Goal: Task Accomplishment & Management: Manage account settings

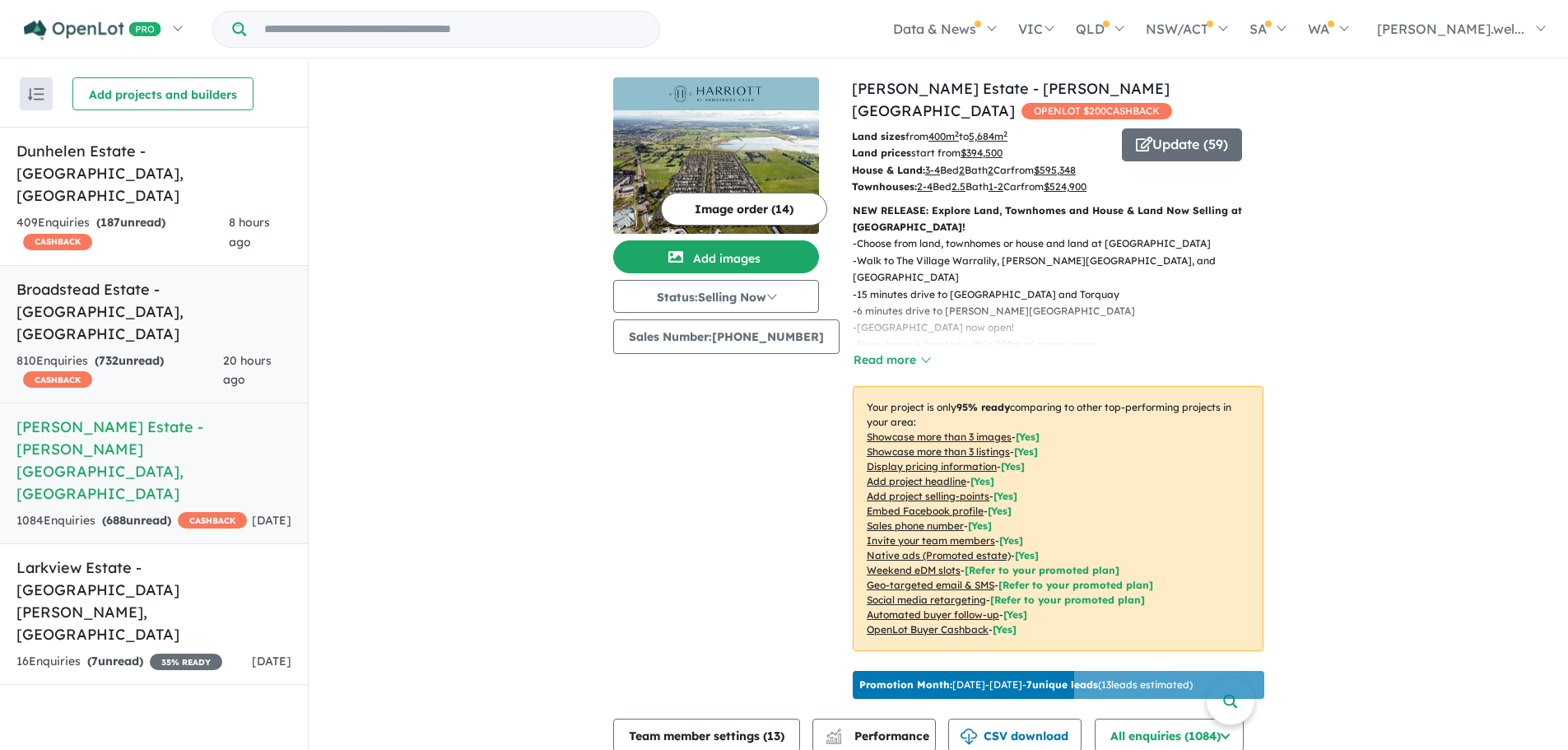
click at [196, 351] on div "810 Enquir ies ( 732 unread) CASHBACK" at bounding box center [119, 371] width 207 height 40
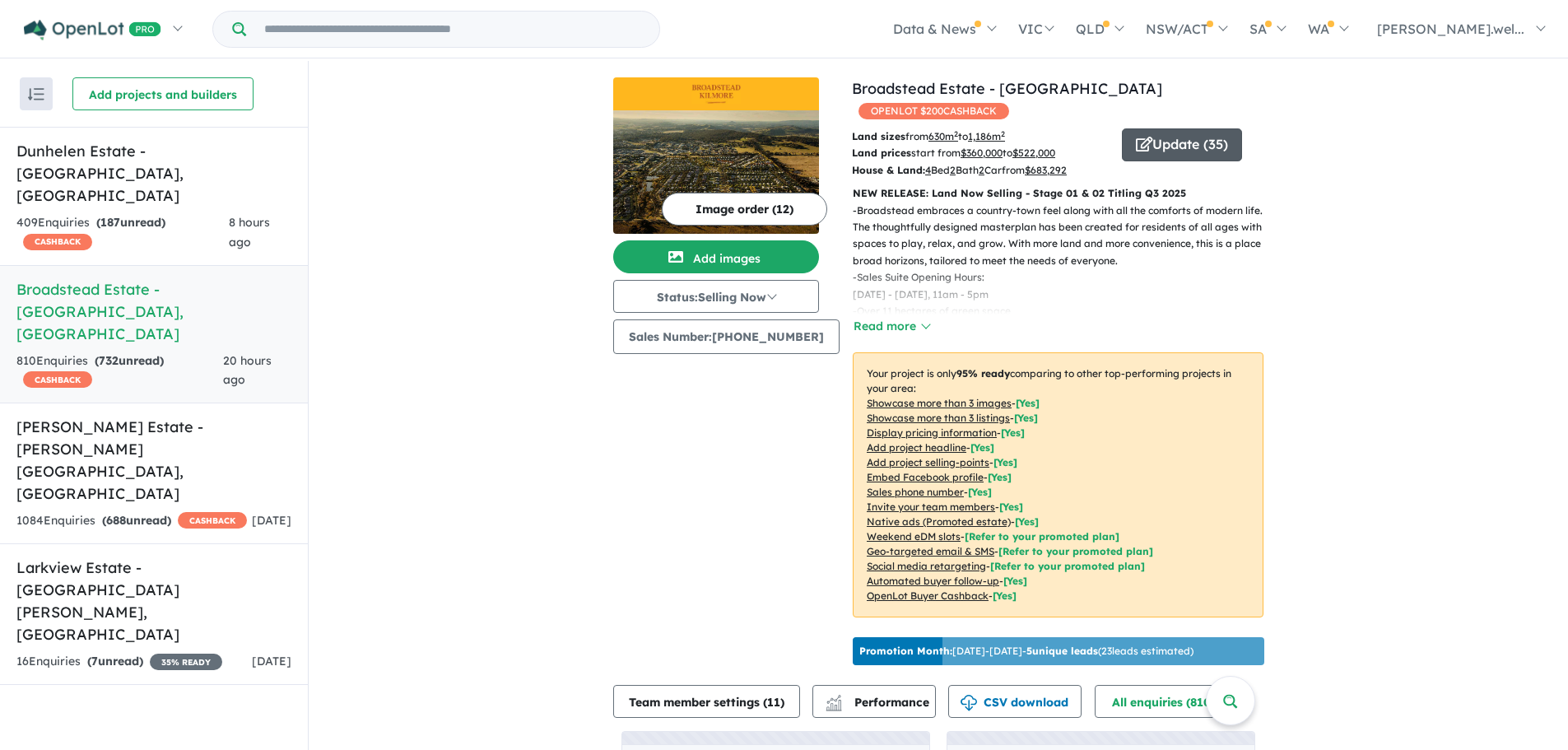
click at [1155, 128] on button "Update ( 35 )" at bounding box center [1182, 145] width 120 height 33
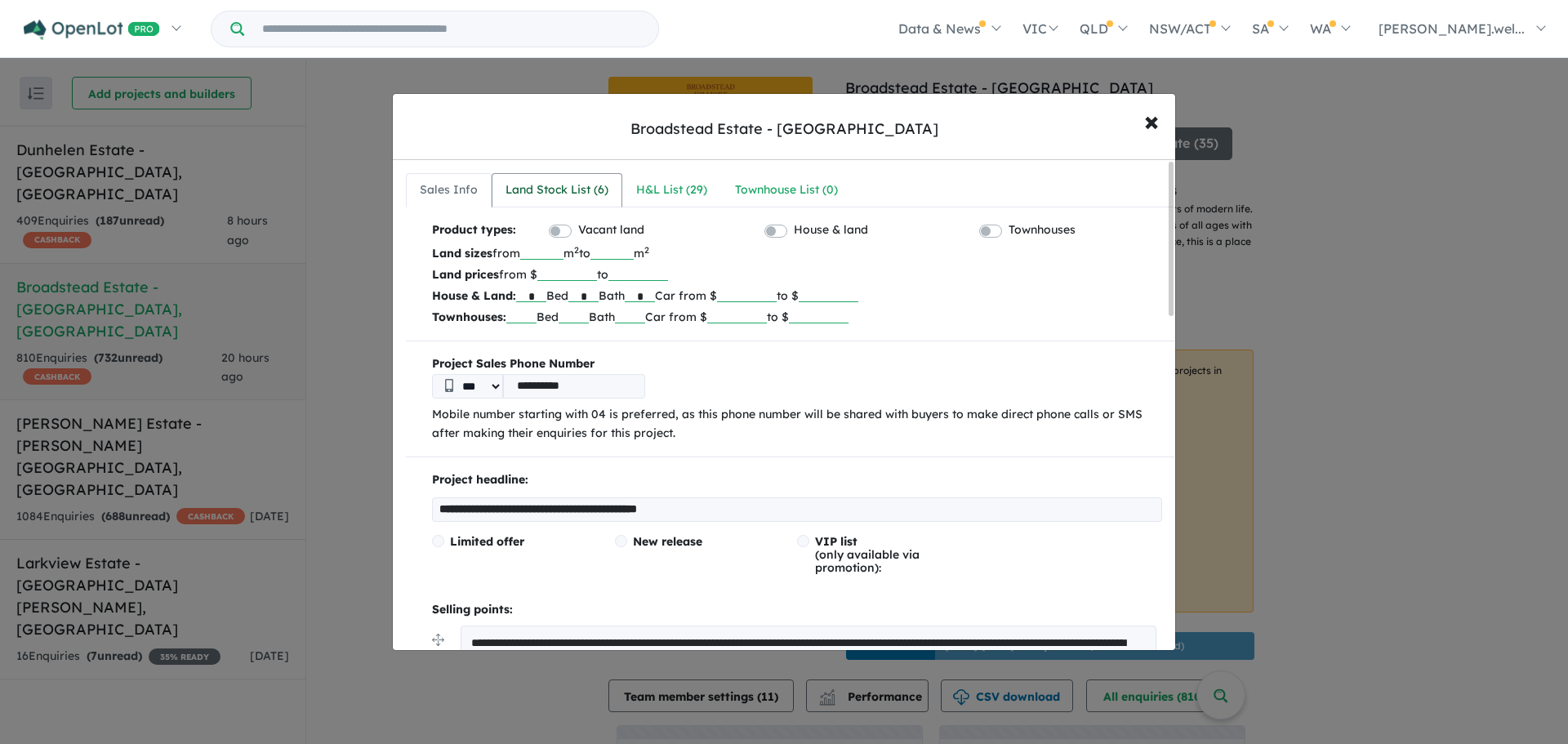
click at [570, 206] on link "Land Stock List ( 6 )" at bounding box center [557, 190] width 131 height 35
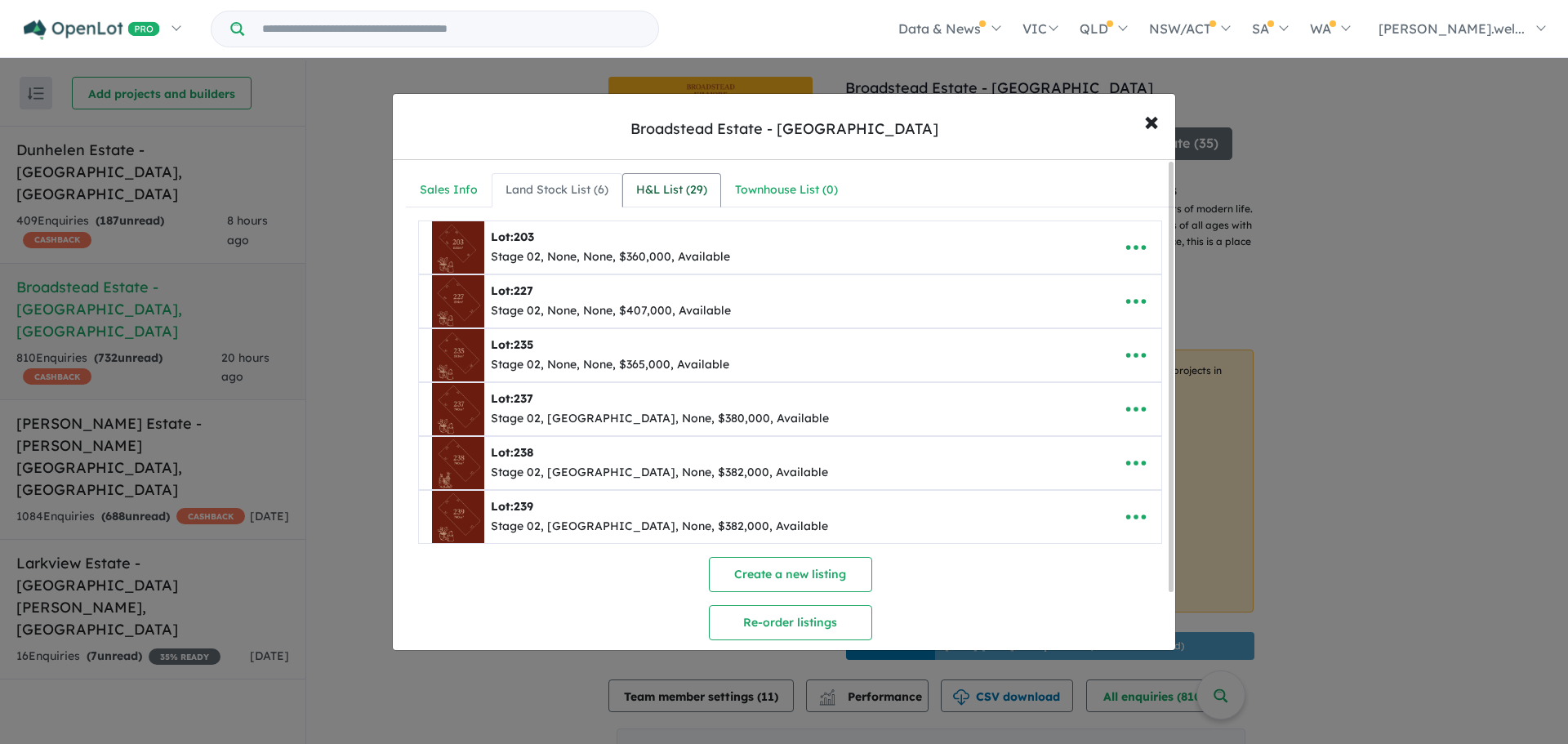
click at [646, 196] on div "H&L List ( 29 )" at bounding box center [672, 190] width 71 height 20
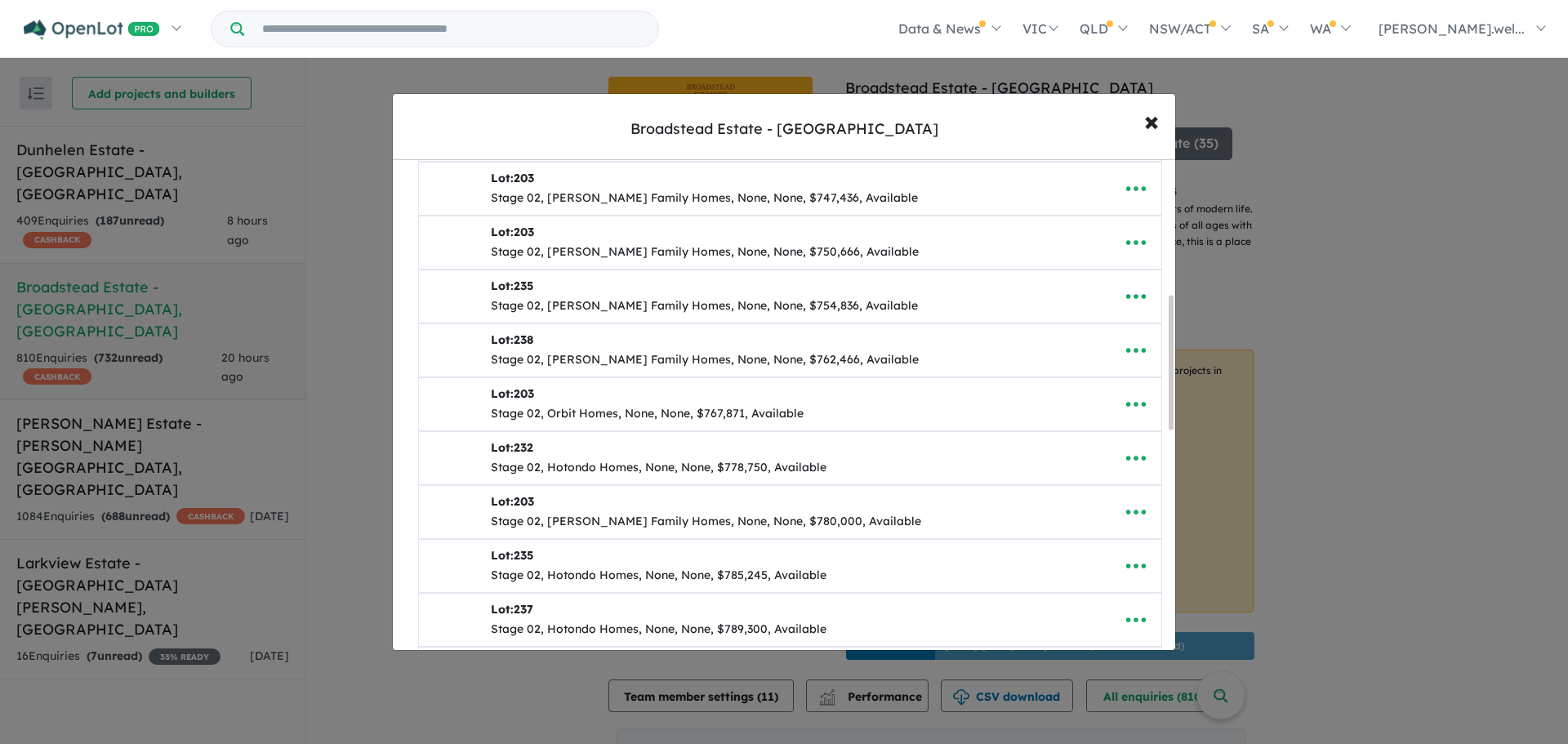
scroll to position [572, 0]
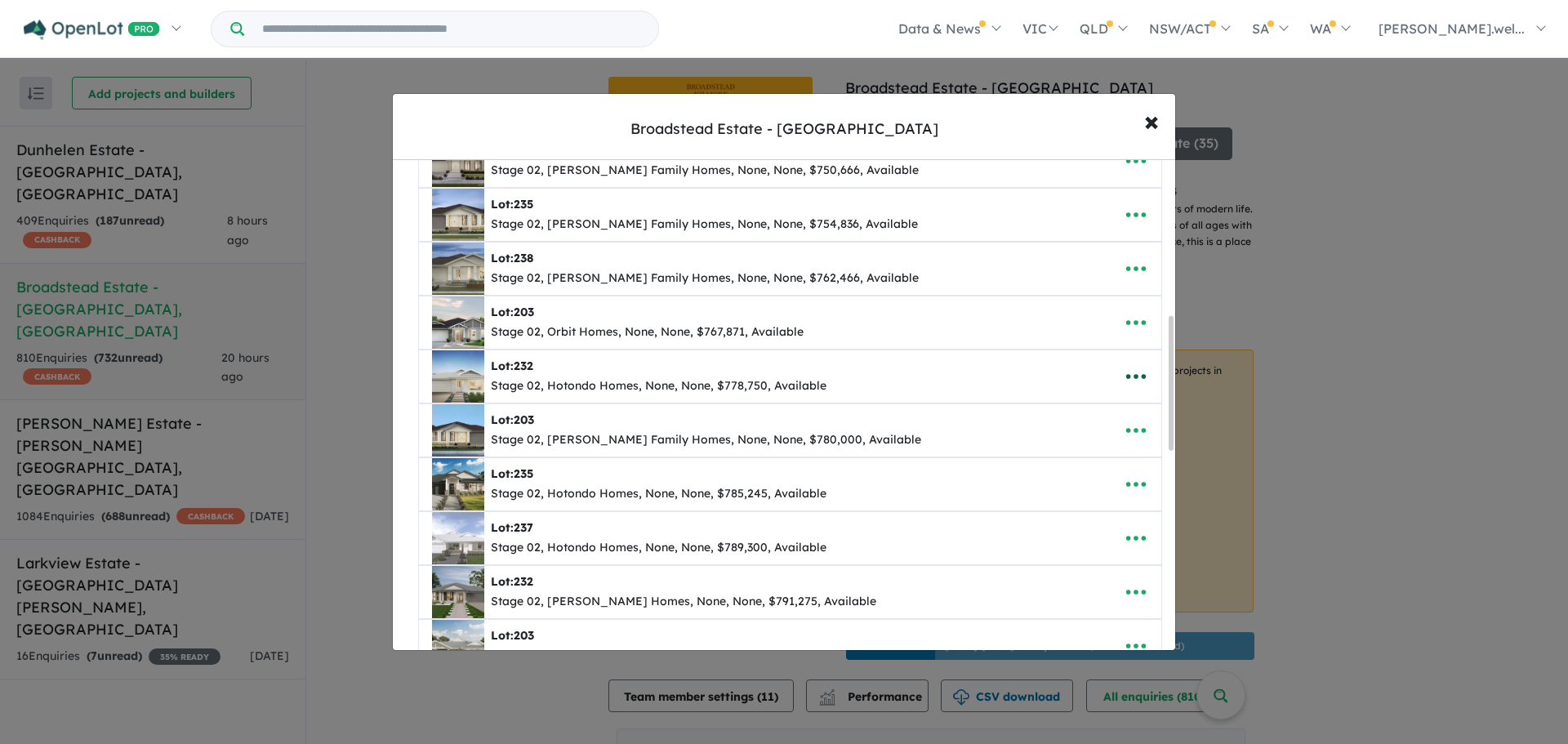
click at [1132, 373] on icon "button" at bounding box center [1136, 377] width 24 height 24
click at [1103, 453] on link "Remove" at bounding box center [1100, 454] width 121 height 37
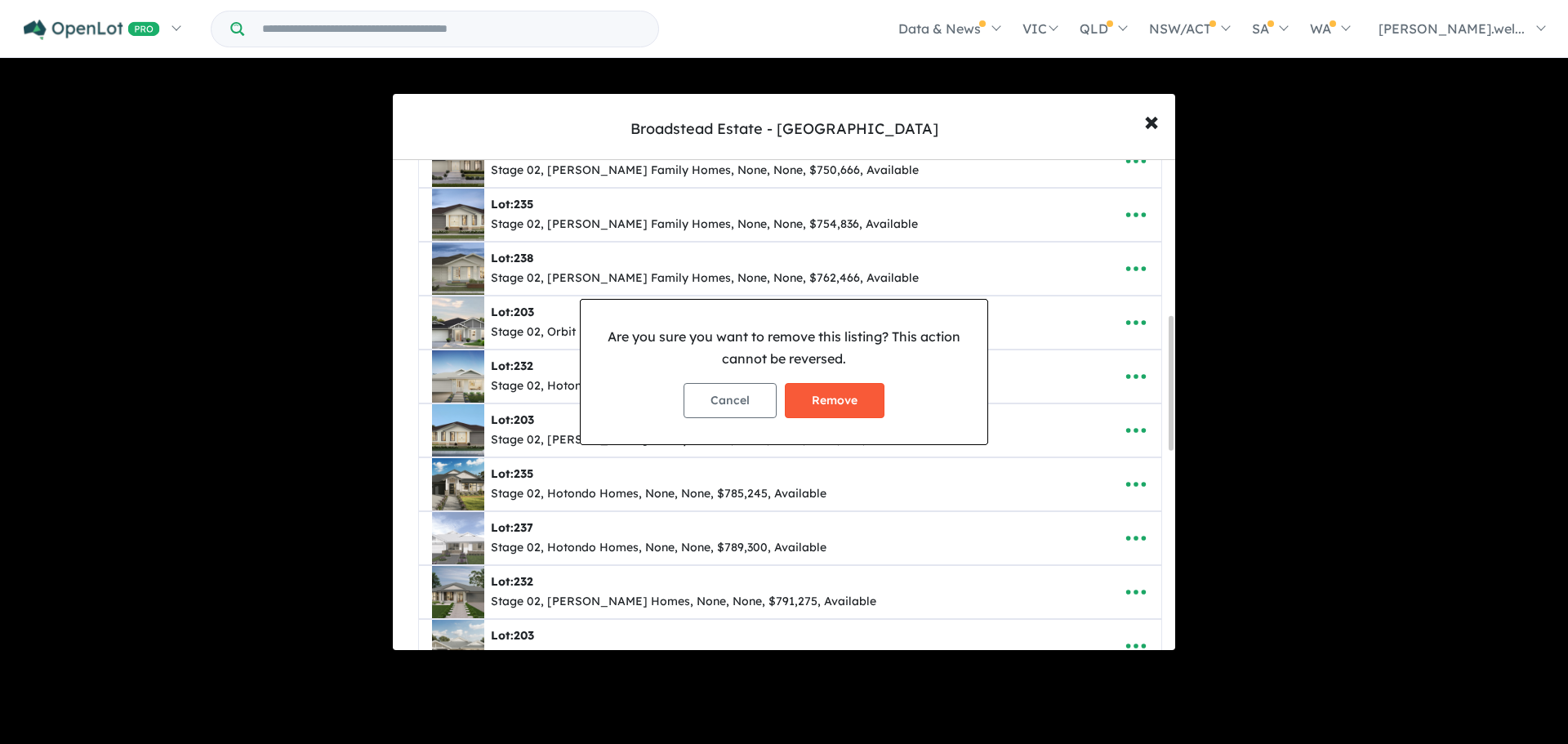
click at [860, 399] on button "Remove" at bounding box center [835, 400] width 99 height 35
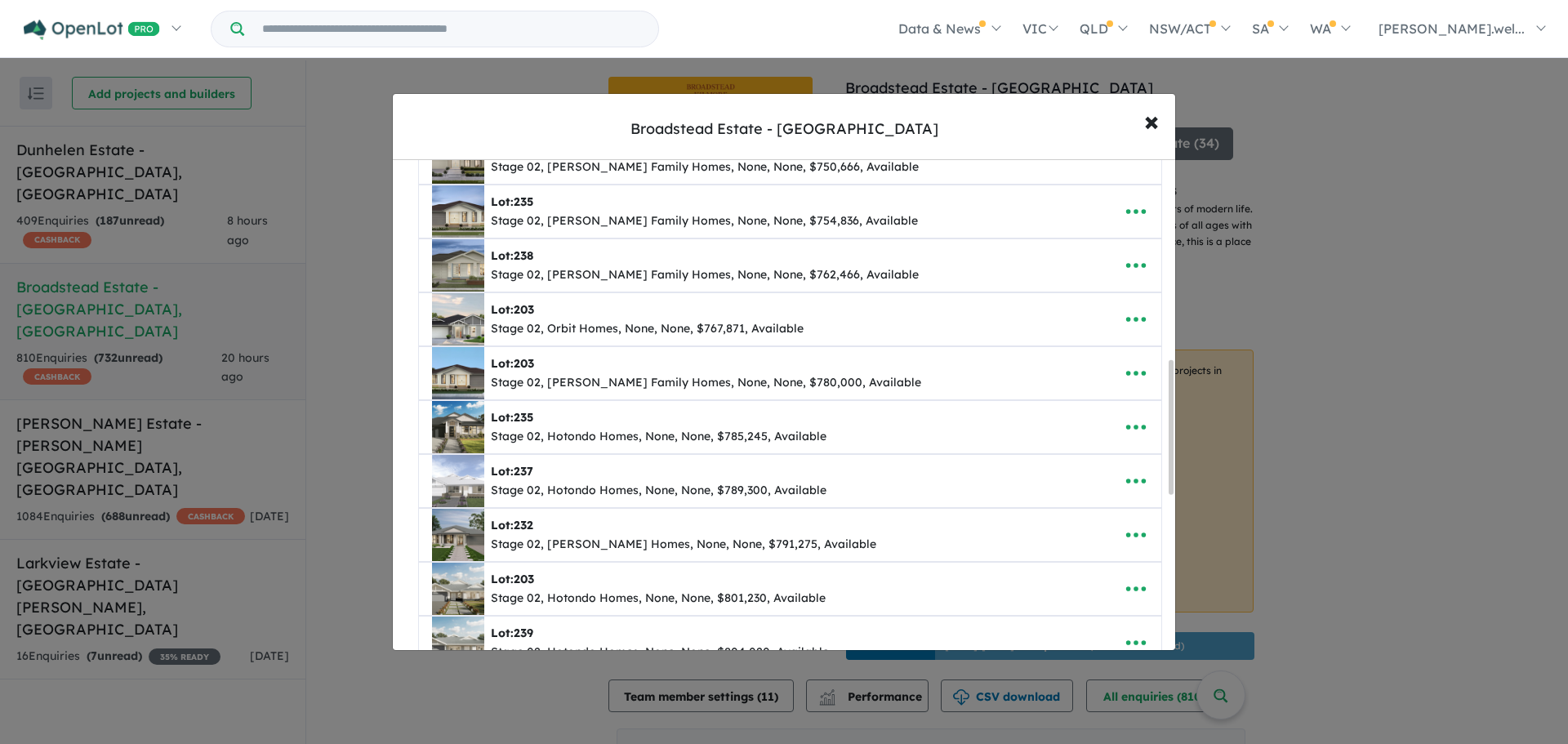
scroll to position [736, 0]
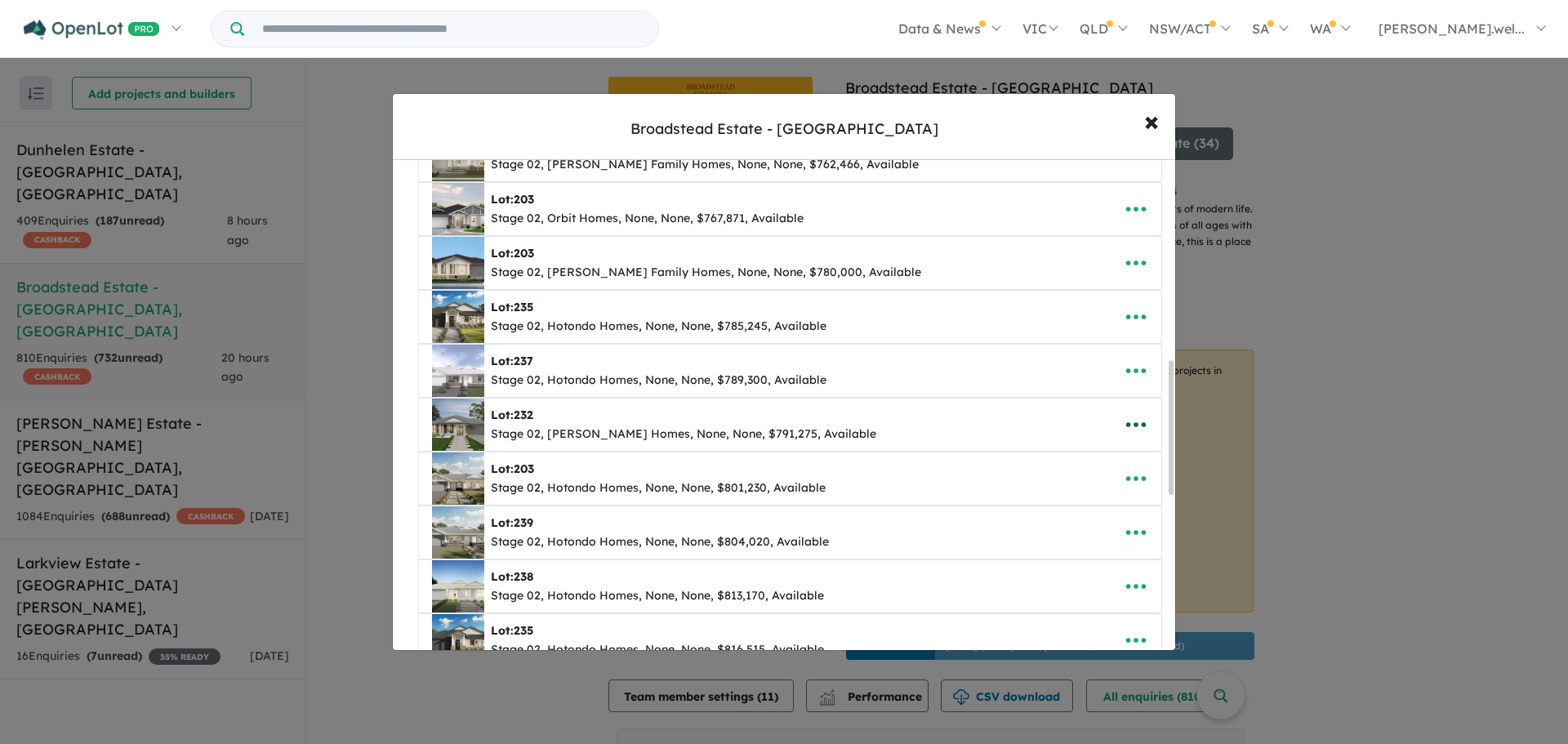
click at [1133, 423] on icon "button" at bounding box center [1136, 424] width 24 height 24
click at [1109, 488] on link "Remove" at bounding box center [1100, 502] width 121 height 37
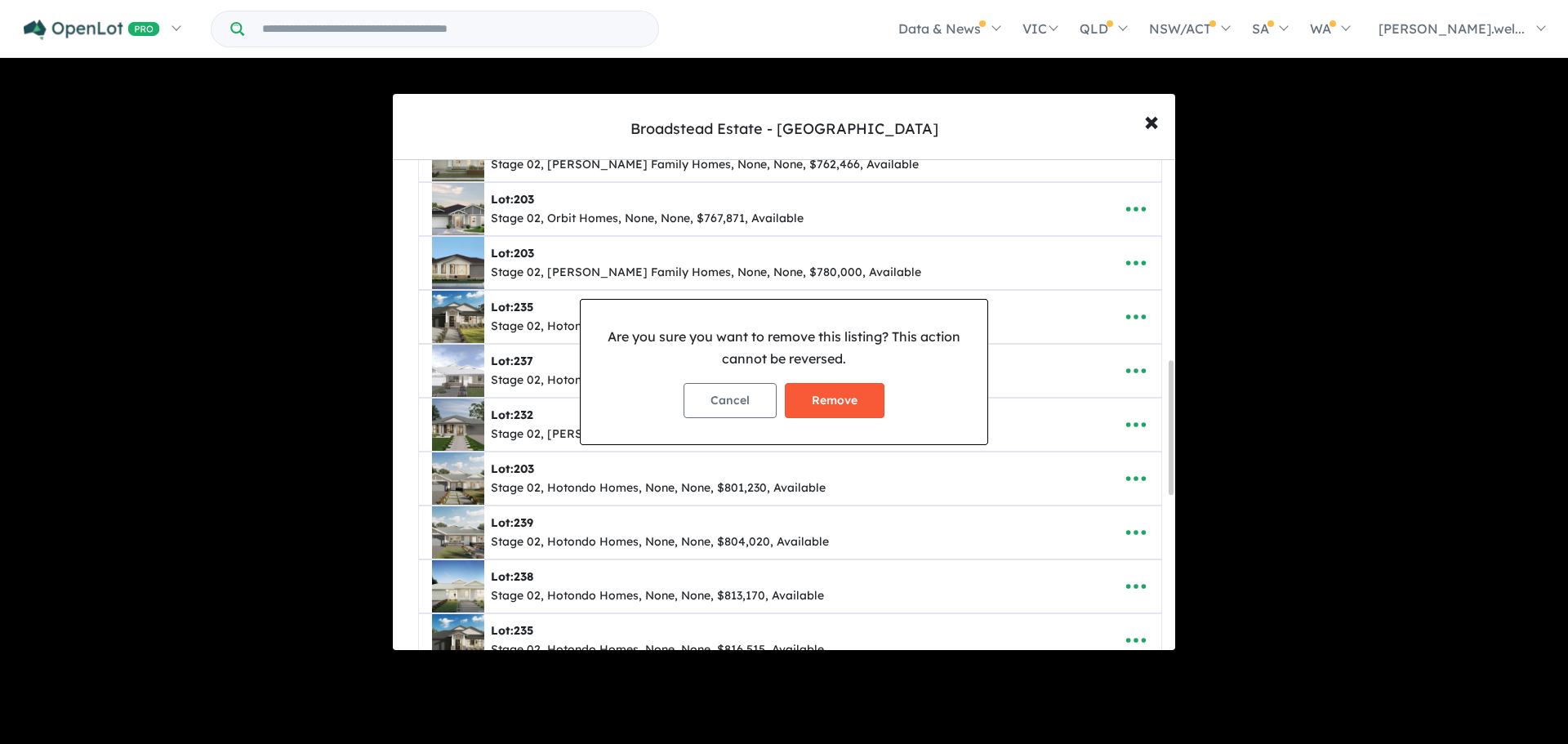
click at [858, 399] on button "Remove" at bounding box center [835, 400] width 99 height 35
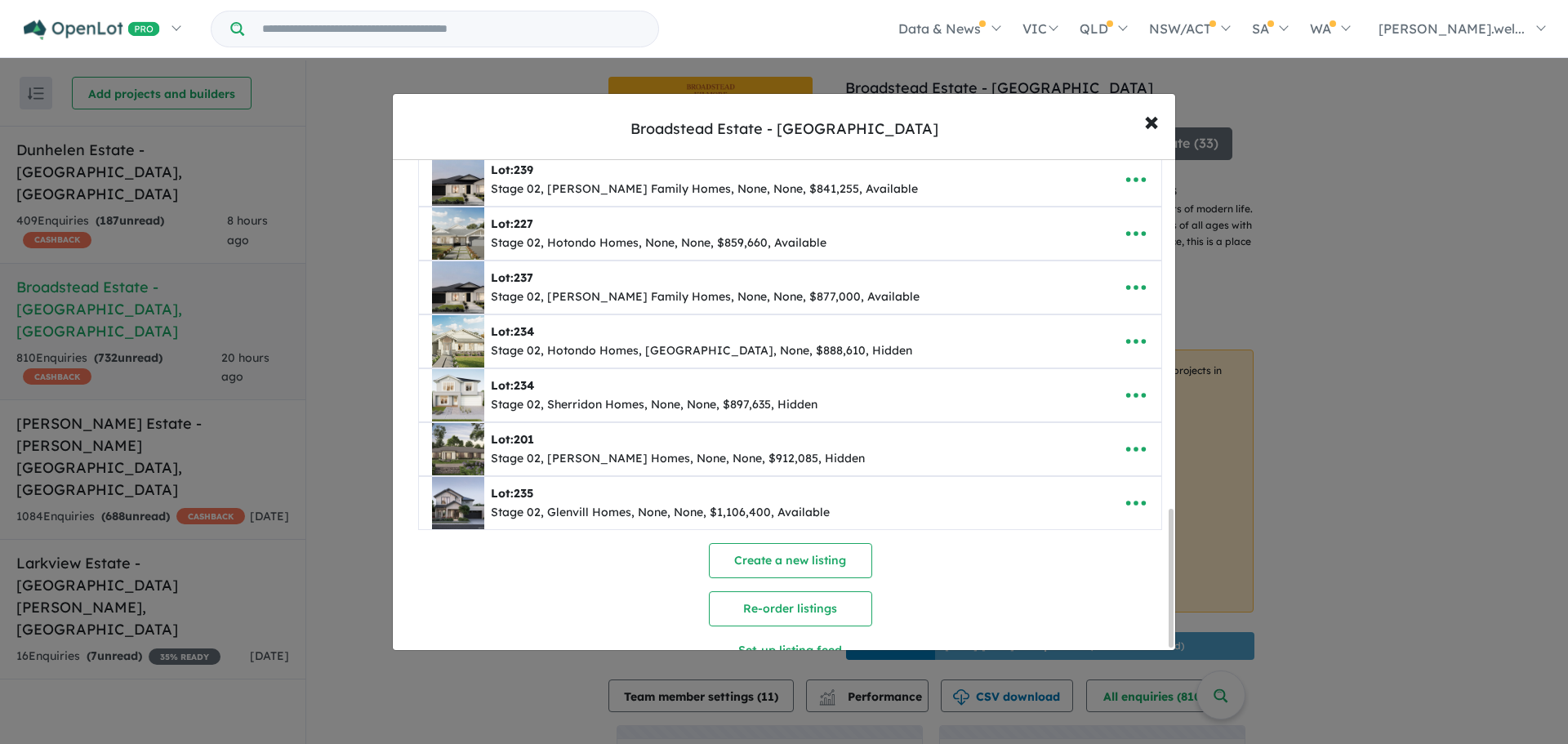
scroll to position [1248, 0]
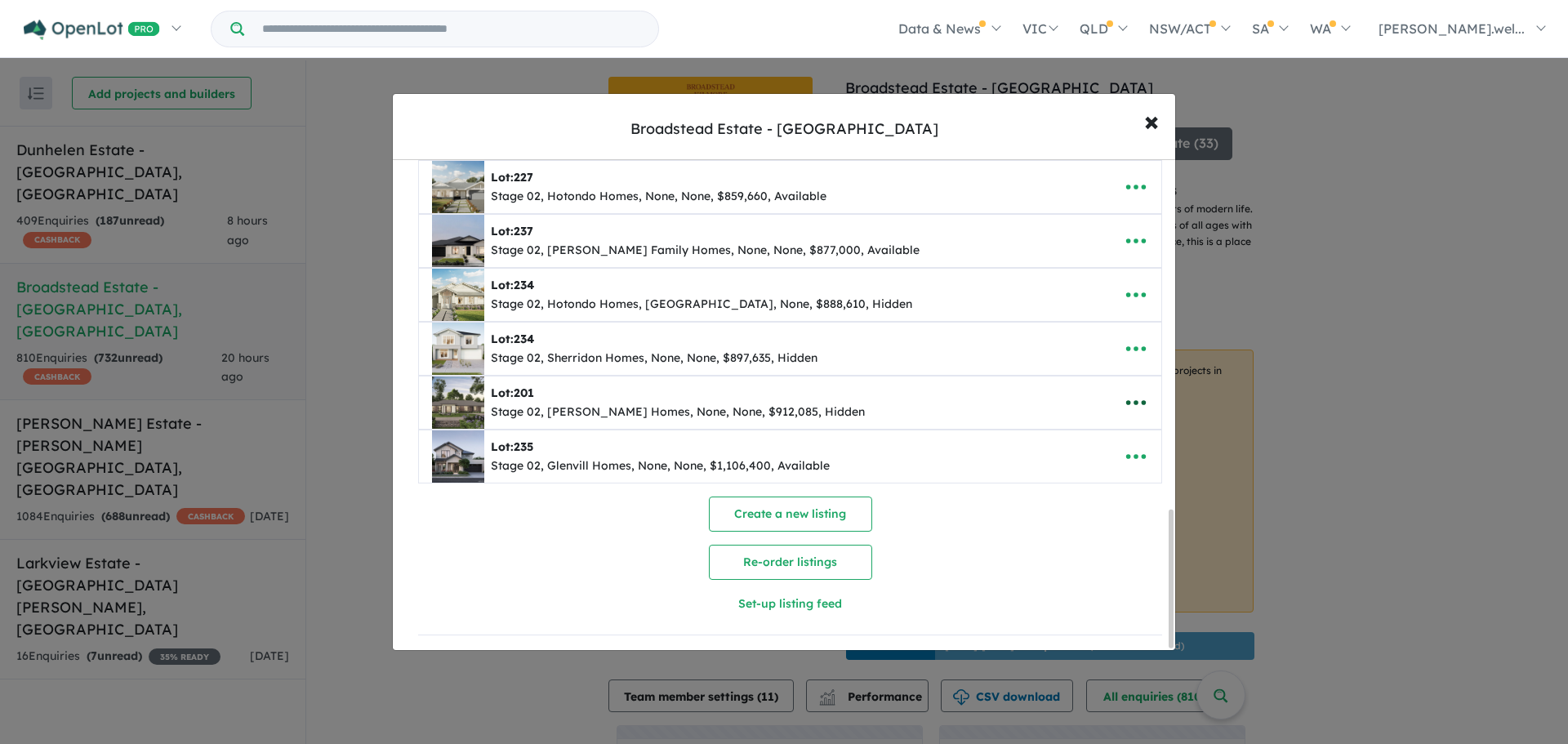
click at [1146, 394] on button "button" at bounding box center [1136, 403] width 51 height 37
click at [1061, 472] on link "Remove" at bounding box center [1100, 481] width 121 height 37
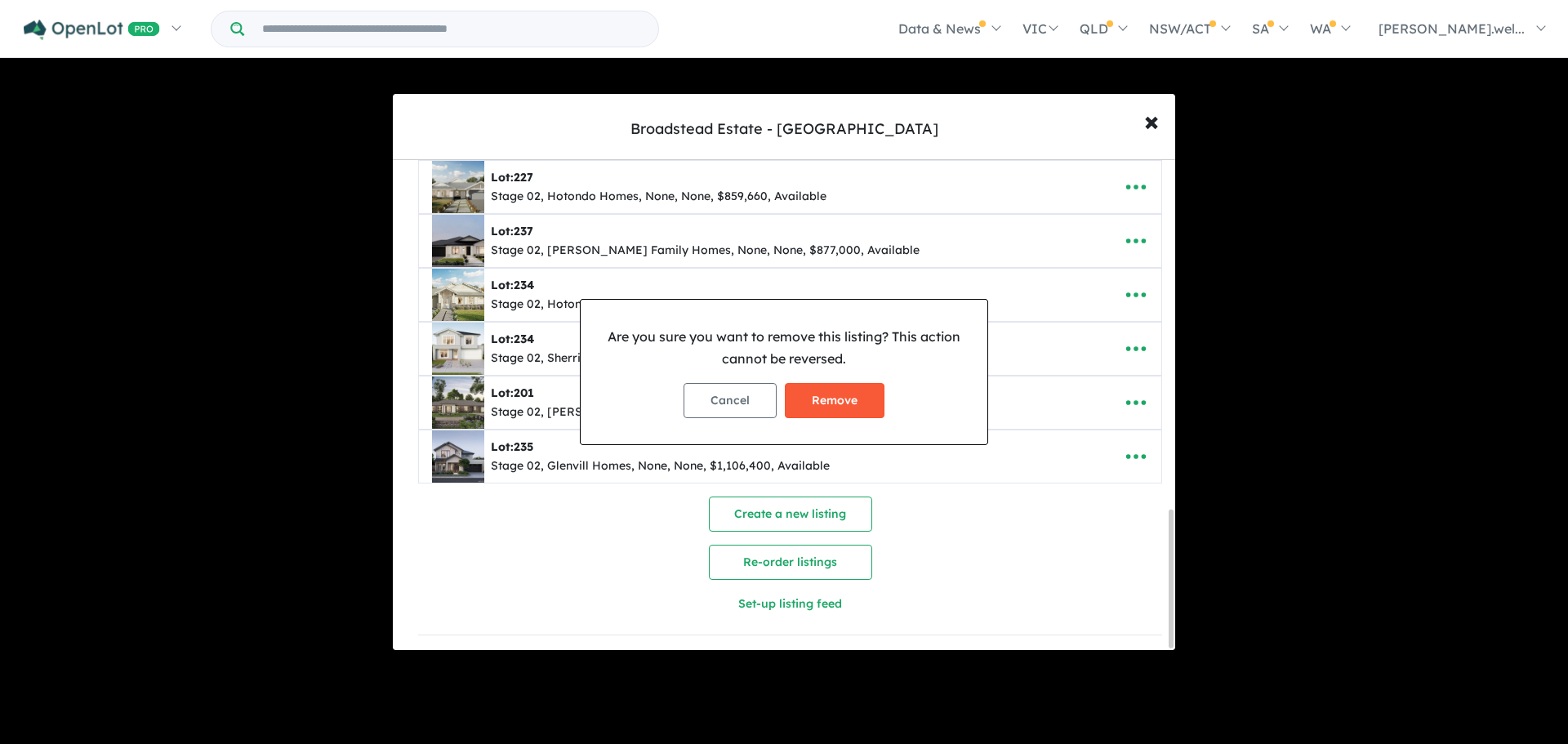
click at [851, 401] on button "Remove" at bounding box center [835, 400] width 99 height 35
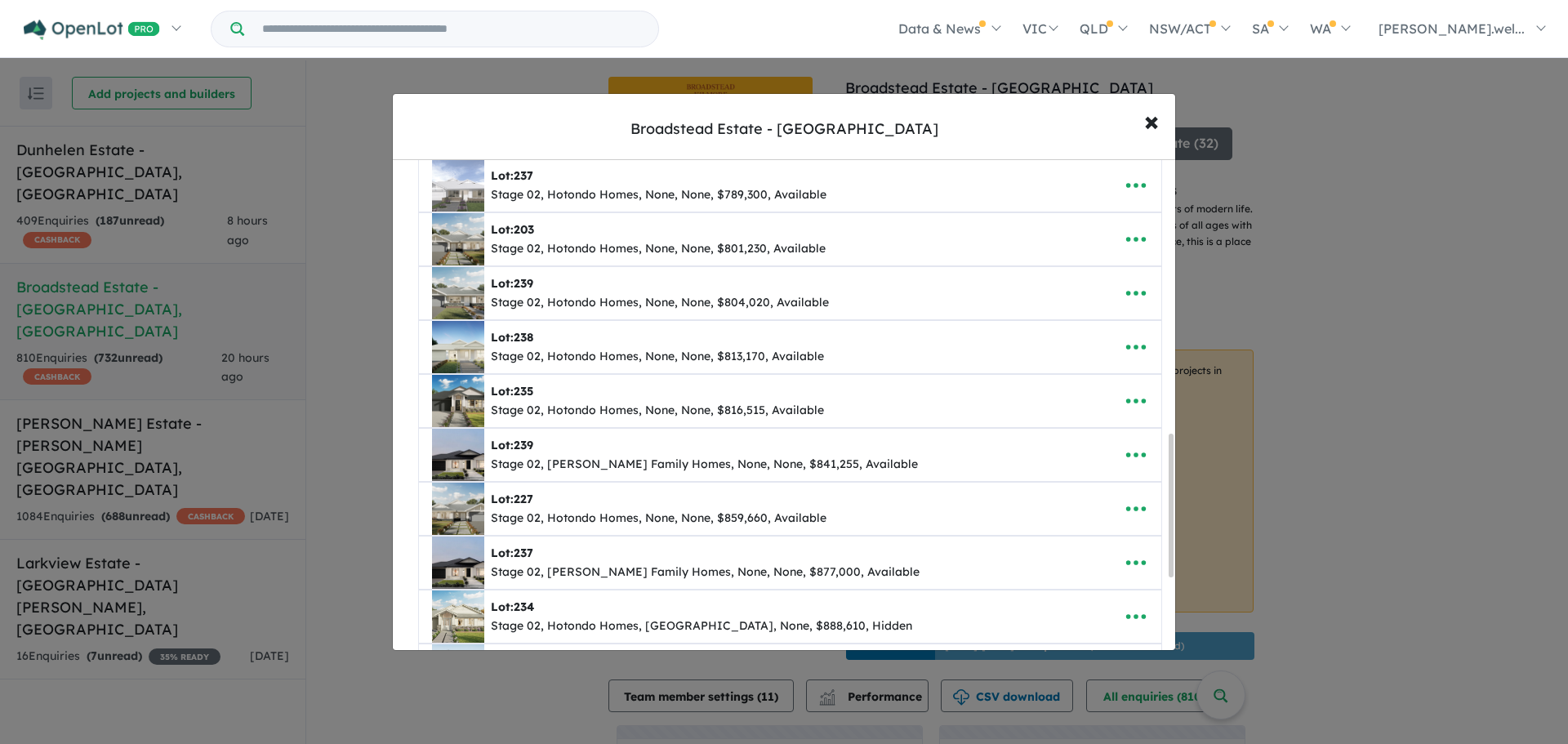
scroll to position [1194, 0]
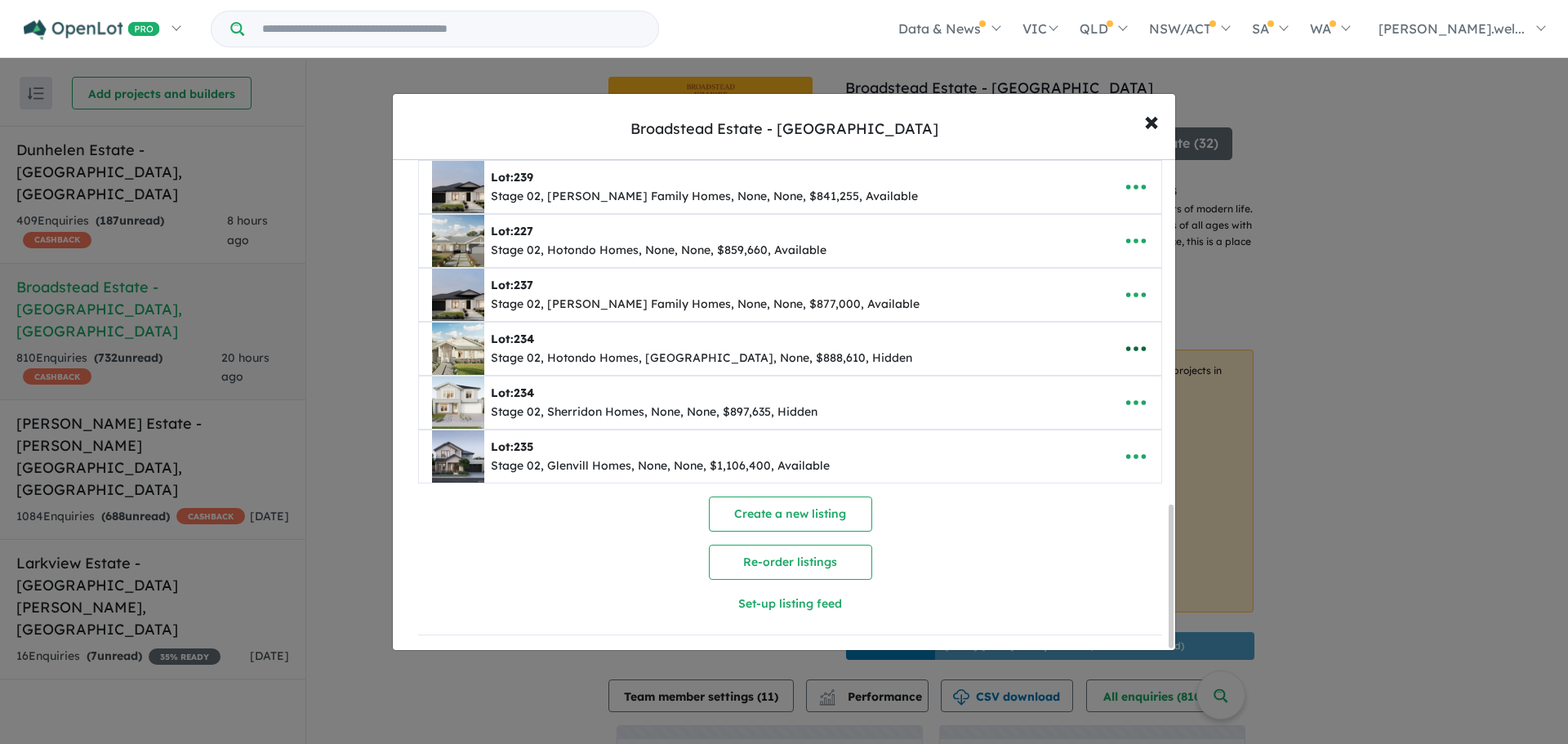
click at [1124, 339] on icon "button" at bounding box center [1136, 349] width 24 height 24
click at [1099, 426] on link "Remove" at bounding box center [1100, 426] width 121 height 37
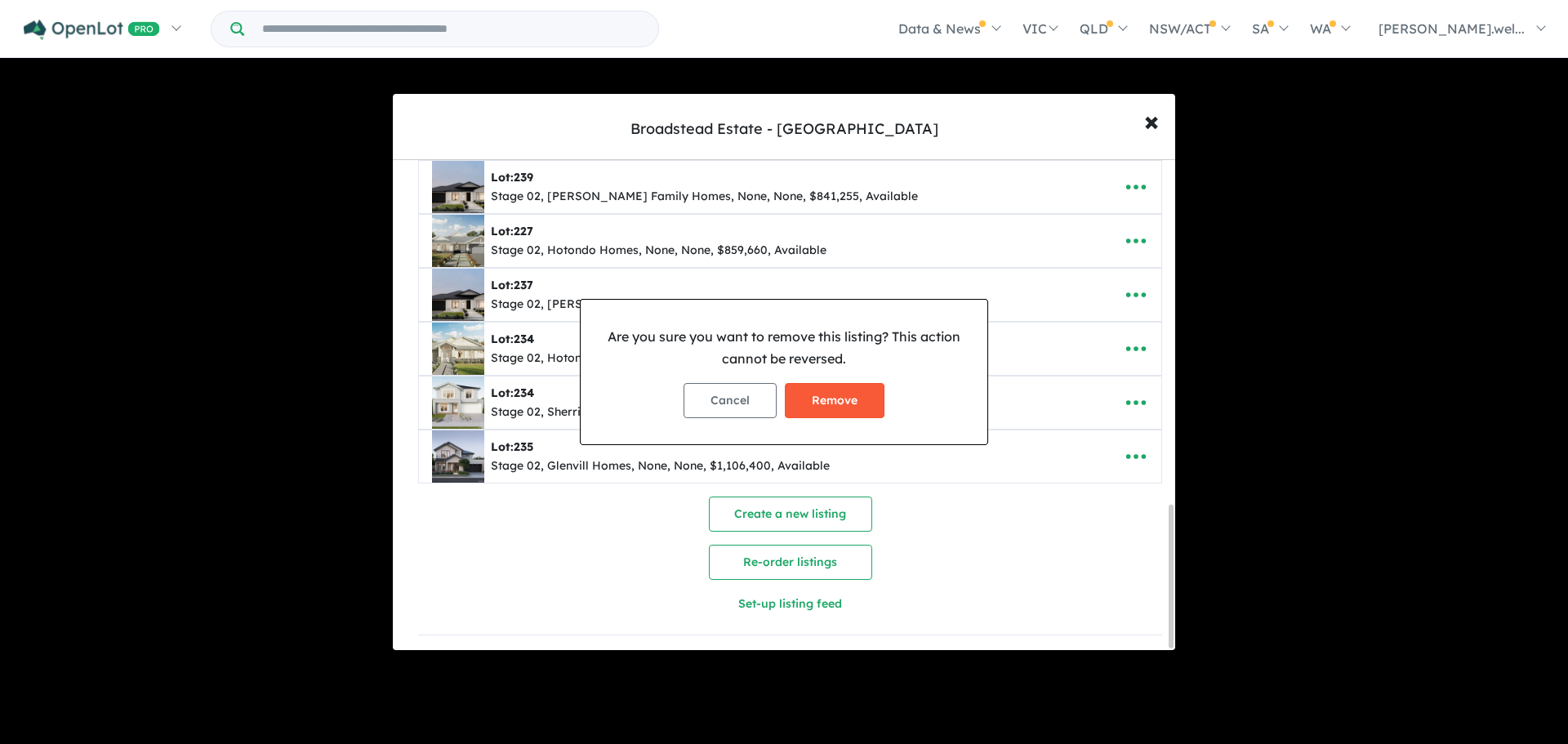
click at [871, 406] on button "Remove" at bounding box center [835, 400] width 99 height 35
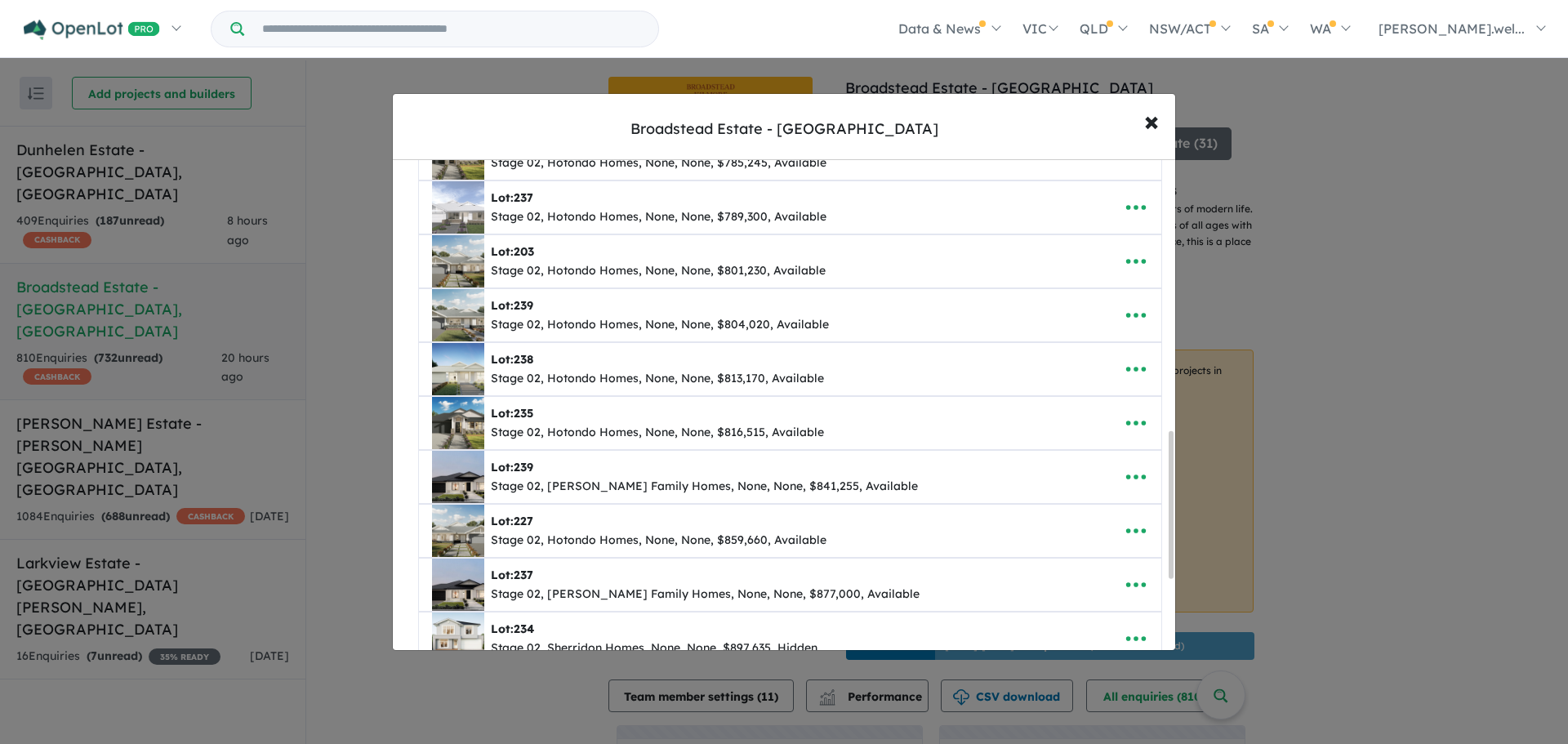
scroll to position [1140, 0]
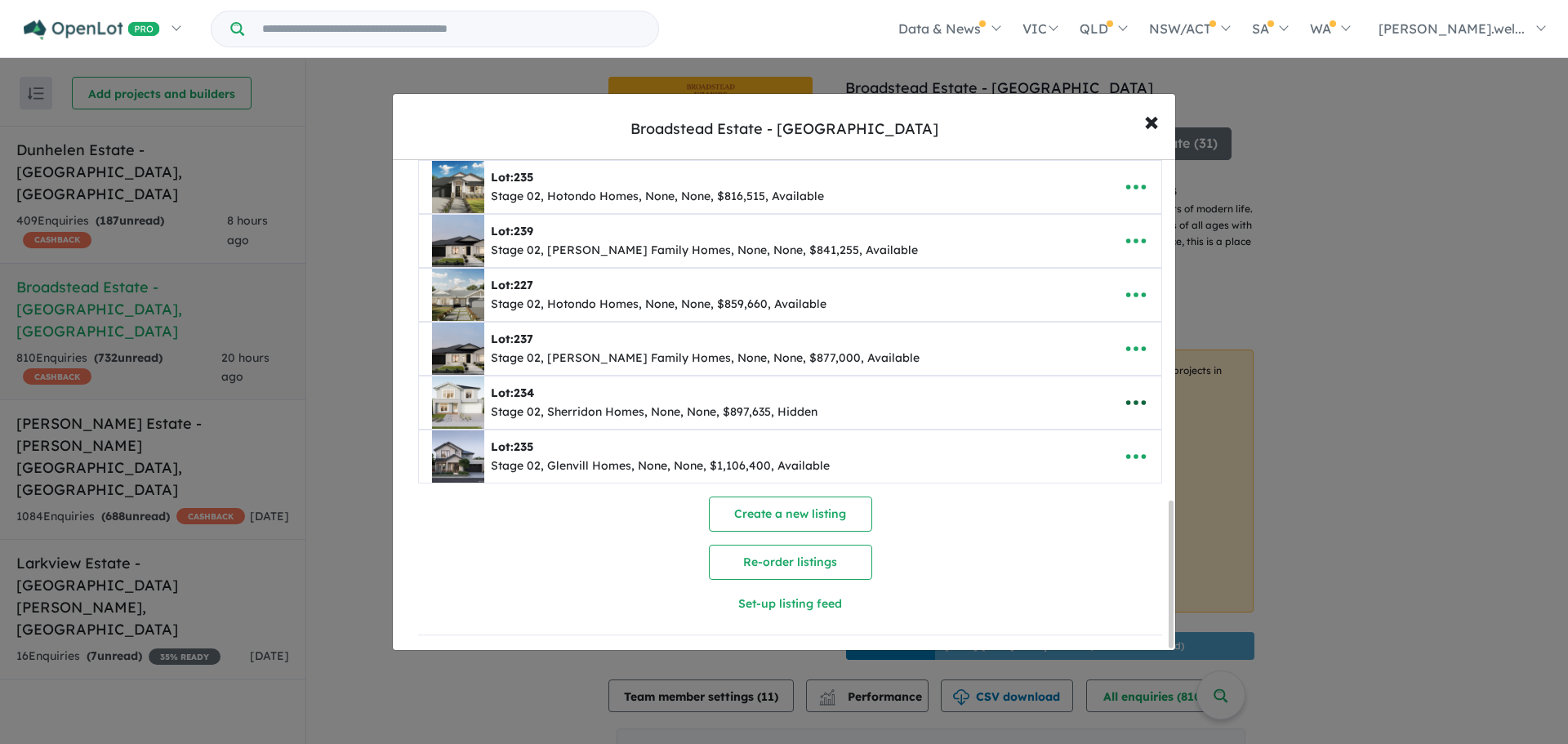
click at [1137, 401] on icon "button" at bounding box center [1136, 403] width 20 height 5
click at [1084, 474] on link "Remove" at bounding box center [1100, 481] width 121 height 37
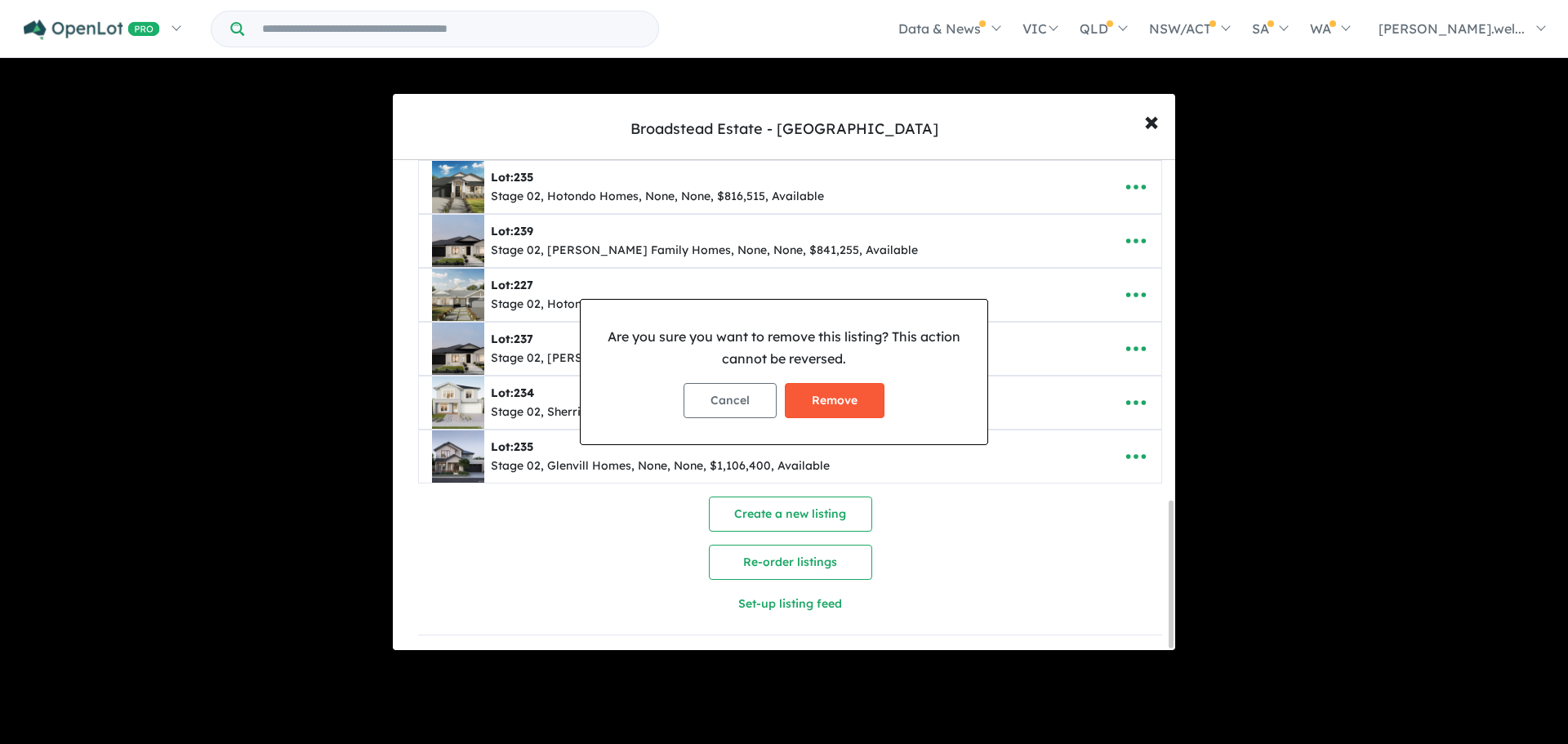
click at [870, 411] on button "Remove" at bounding box center [835, 400] width 99 height 35
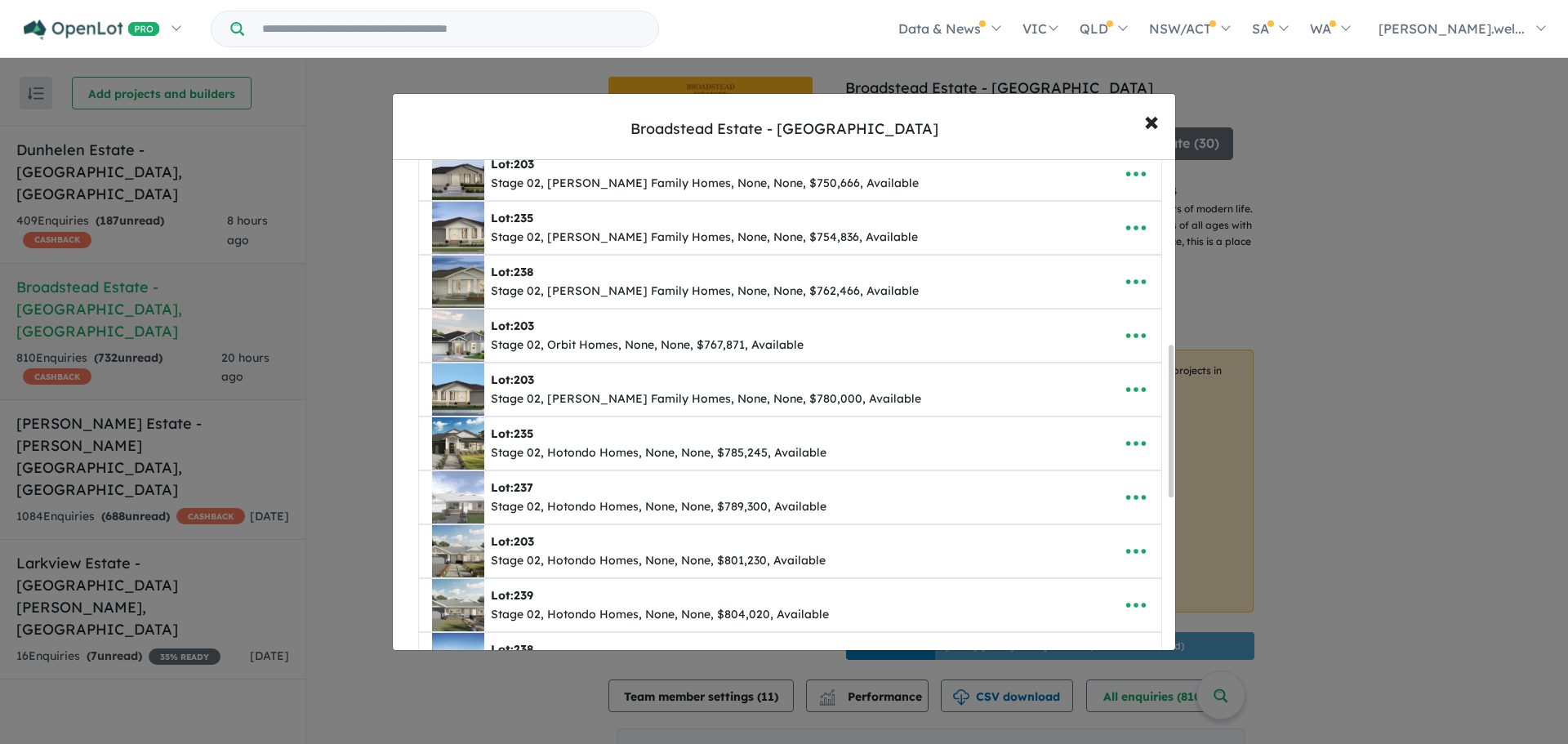
scroll to position [596, 0]
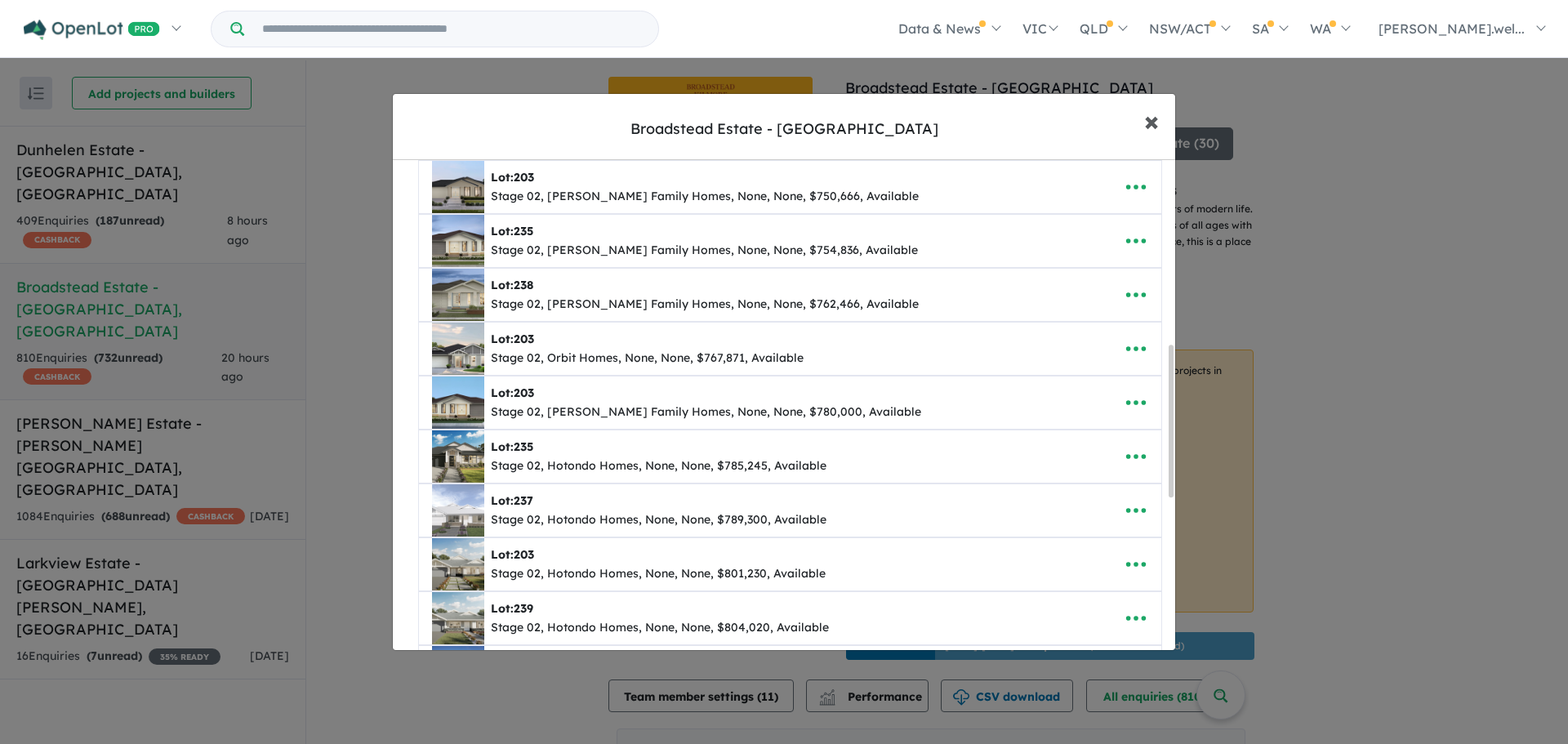
click at [1153, 121] on span "×" at bounding box center [1152, 120] width 15 height 35
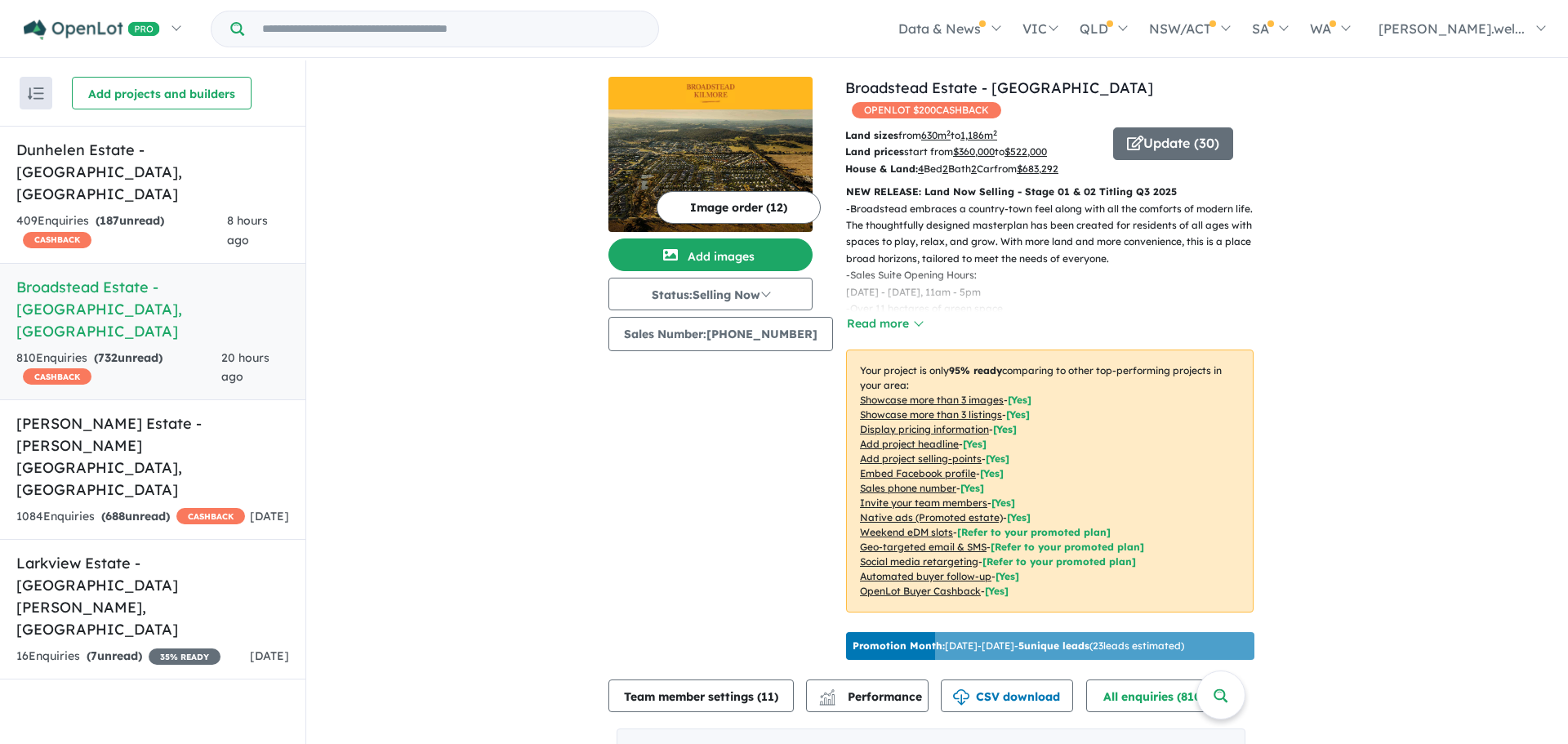
scroll to position [0, 0]
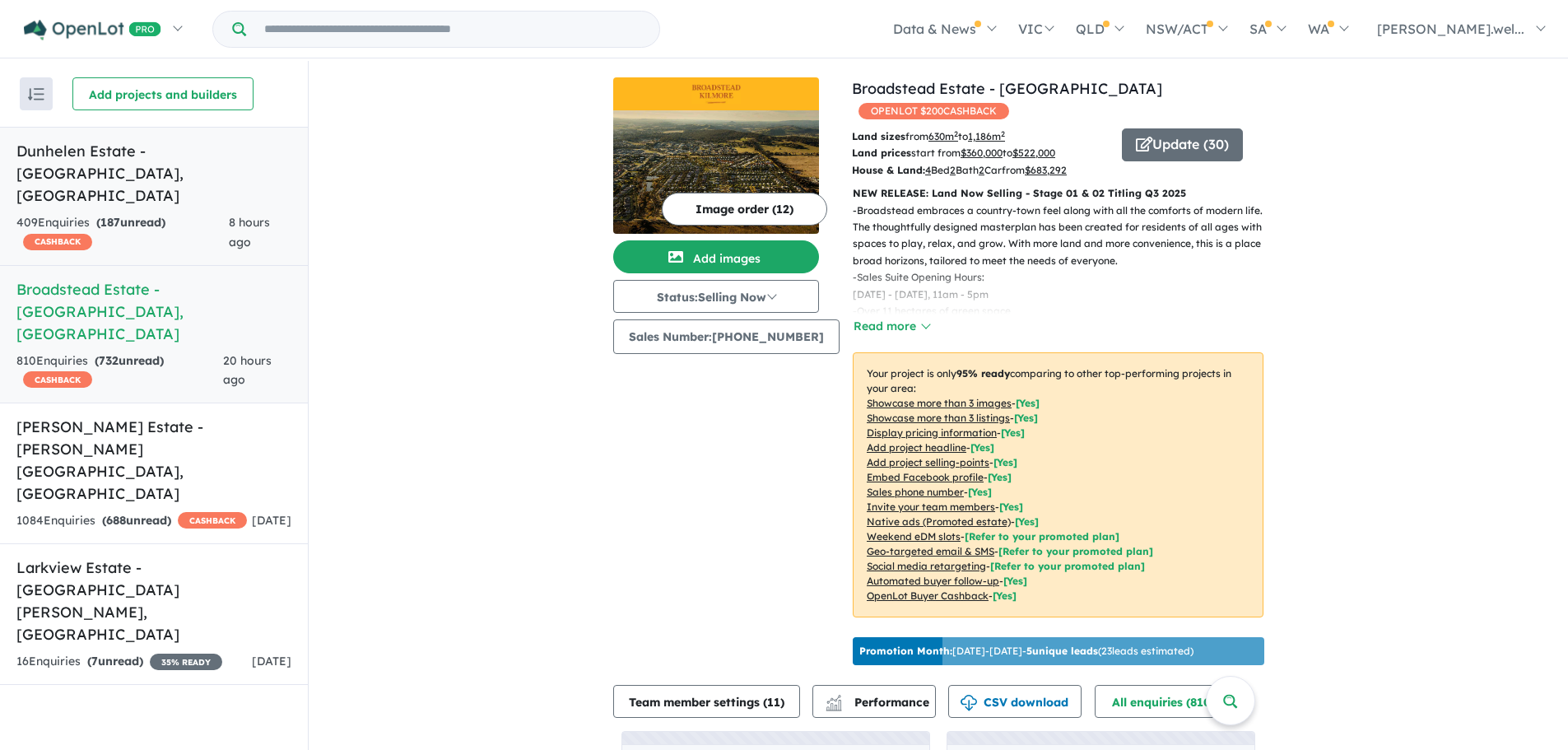
click at [124, 164] on link "Dunhelen Estate - [GEOGRAPHIC_DATA] , [GEOGRAPHIC_DATA] 409 Enquir ies ( 187 un…" at bounding box center [154, 196] width 308 height 139
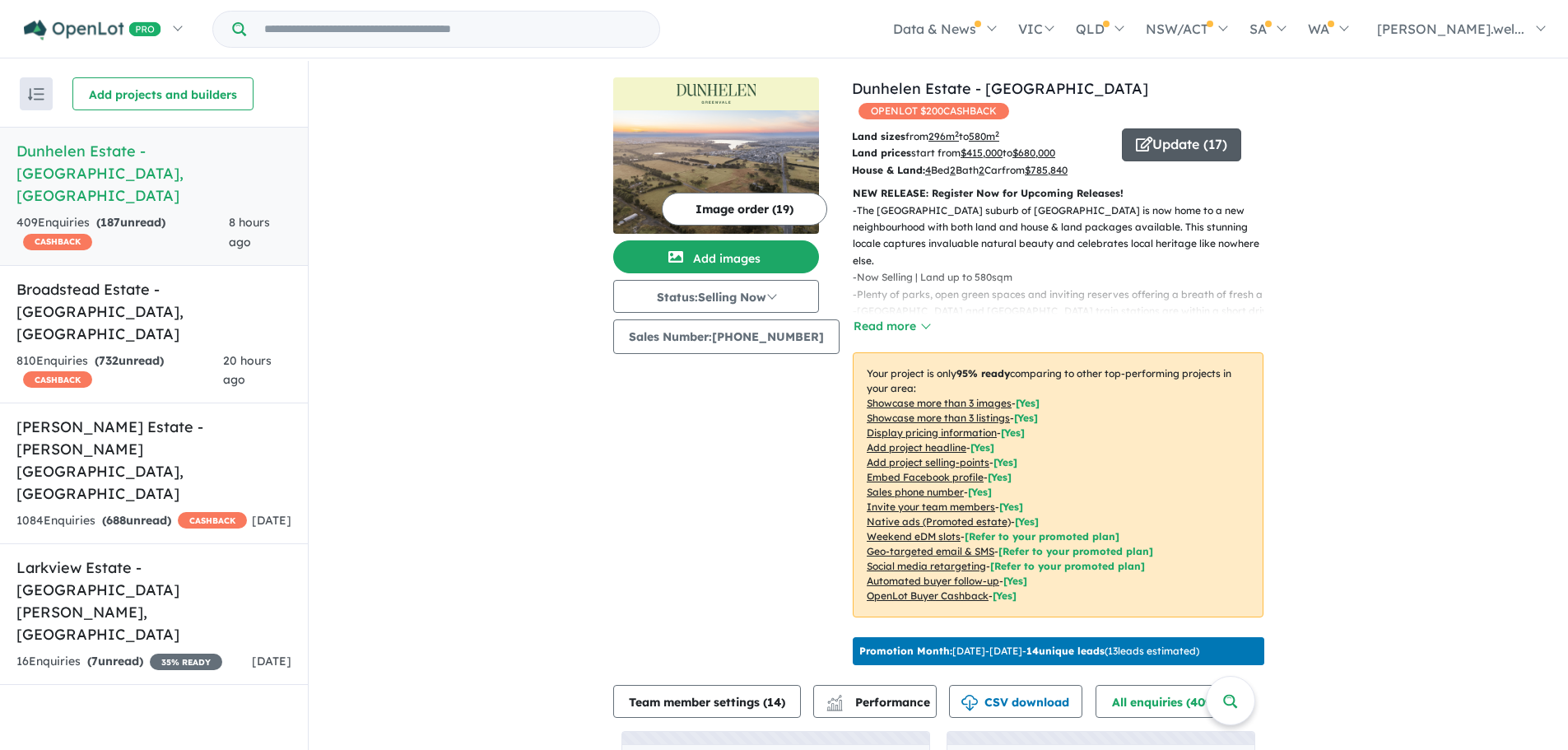
click at [1220, 128] on button "Update ( 17 )" at bounding box center [1182, 145] width 119 height 33
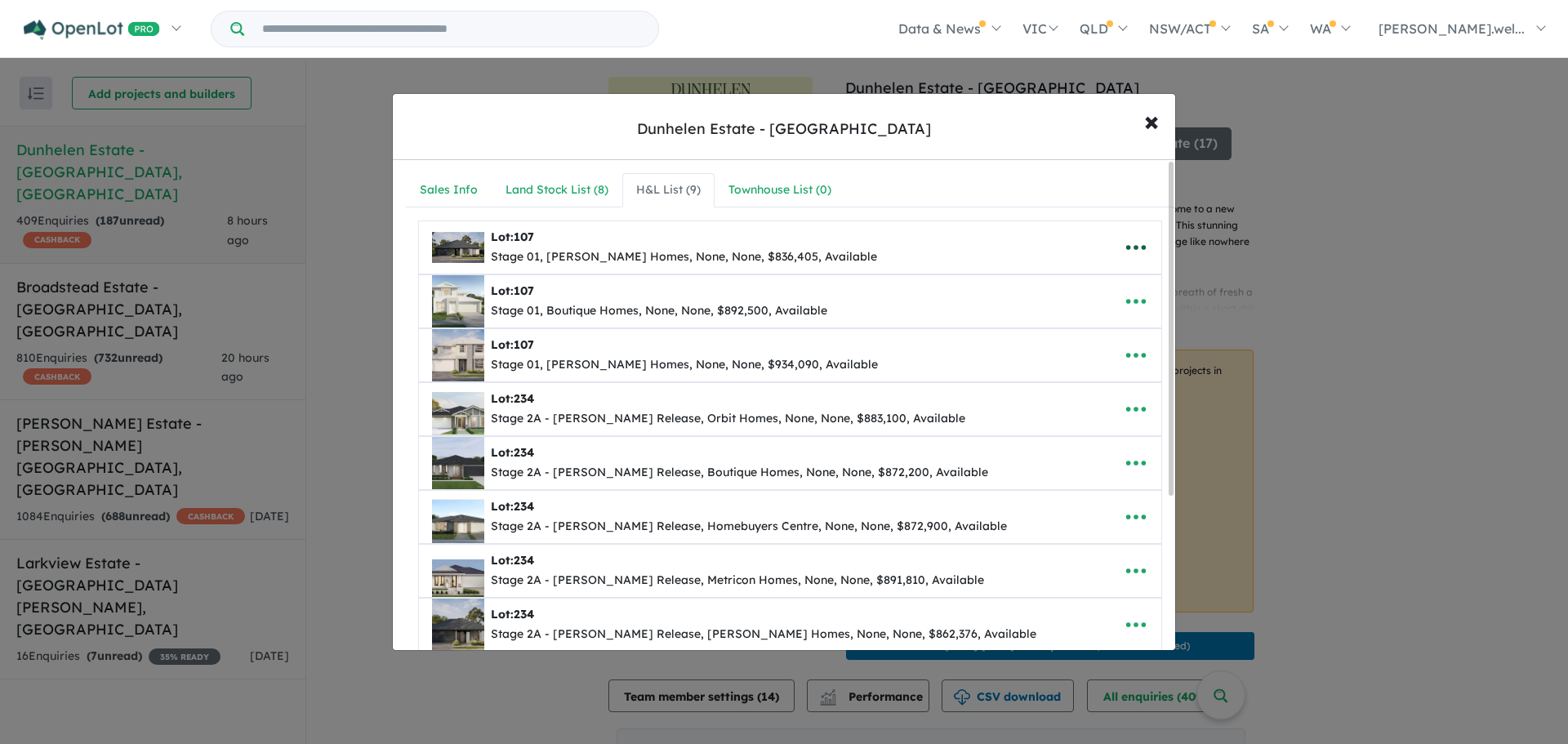
click at [1127, 245] on icon "button" at bounding box center [1136, 247] width 24 height 24
click at [1102, 295] on link "Edit" at bounding box center [1100, 288] width 121 height 37
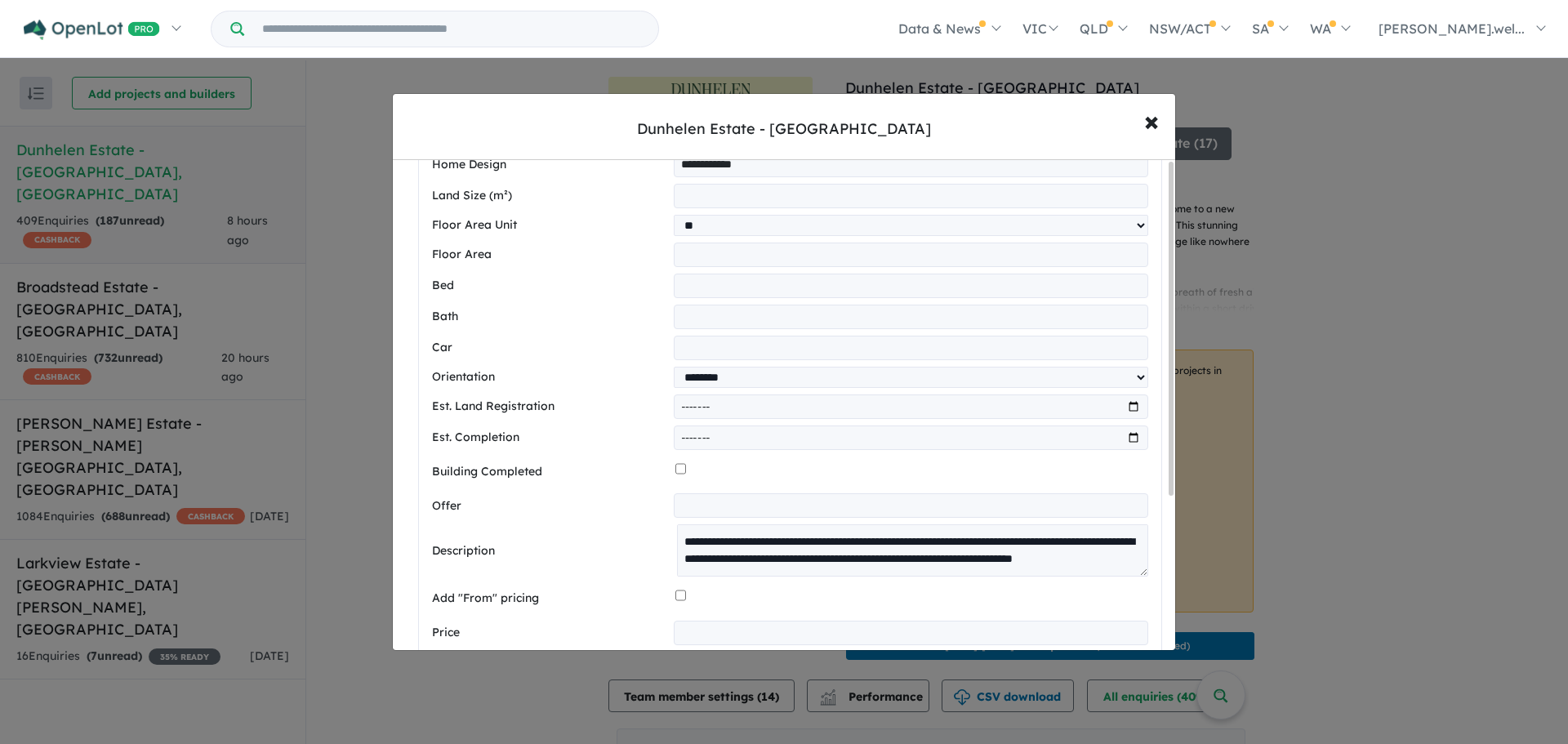
scroll to position [572, 0]
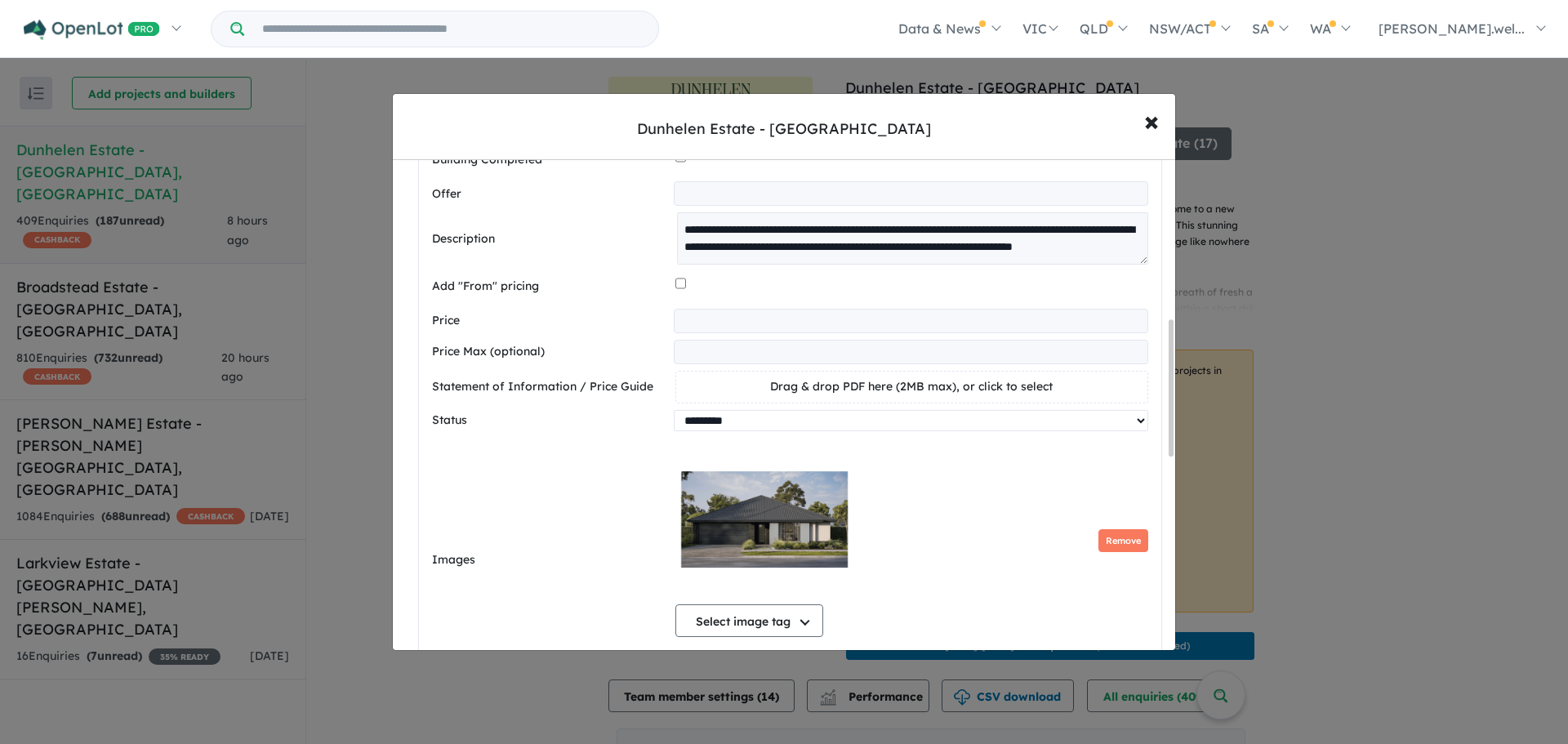
click at [737, 429] on select "********* ******** **** ******" at bounding box center [910, 421] width 475 height 22
select select "******"
click at [673, 417] on select "********* ******** **** ******" at bounding box center [910, 421] width 475 height 22
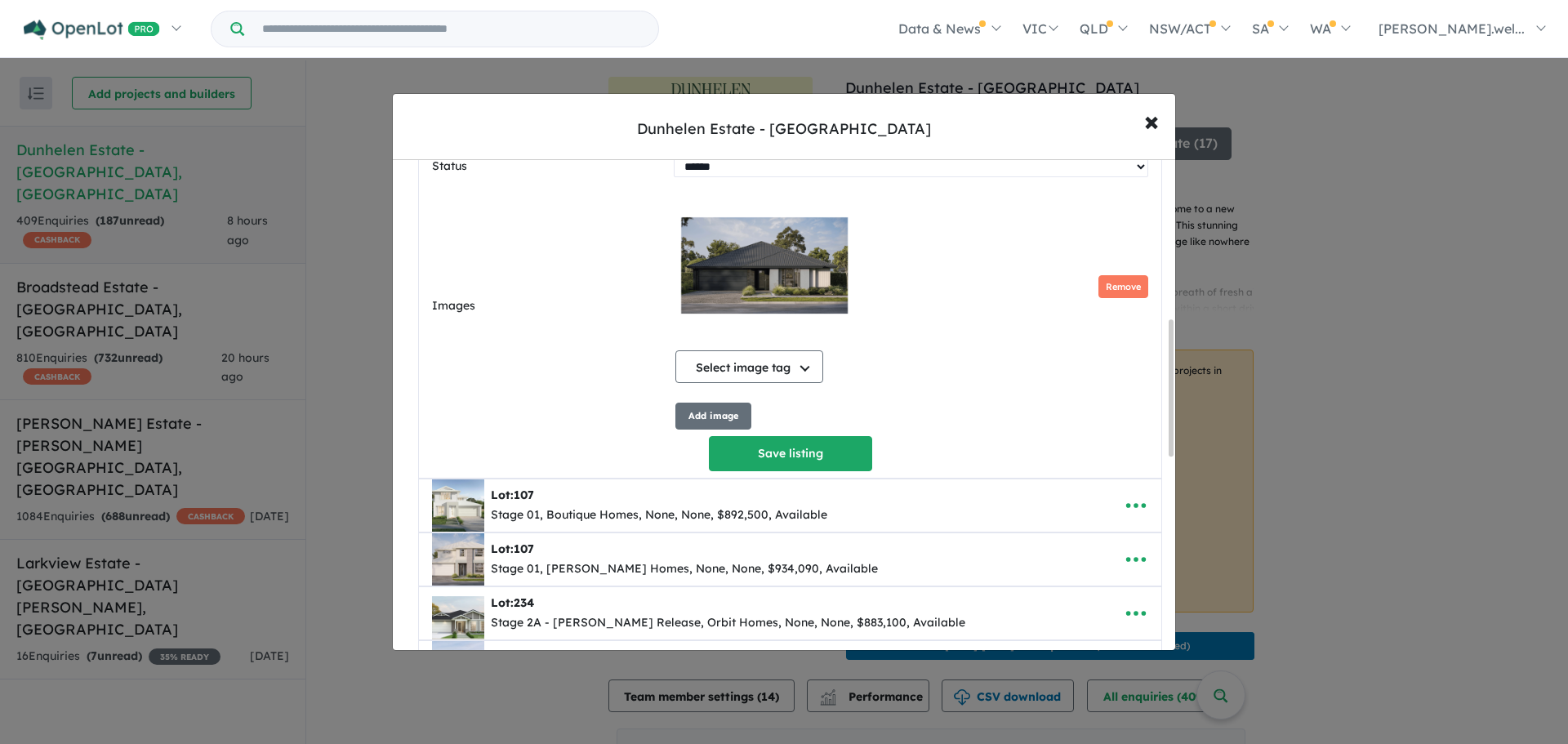
scroll to position [1063, 0]
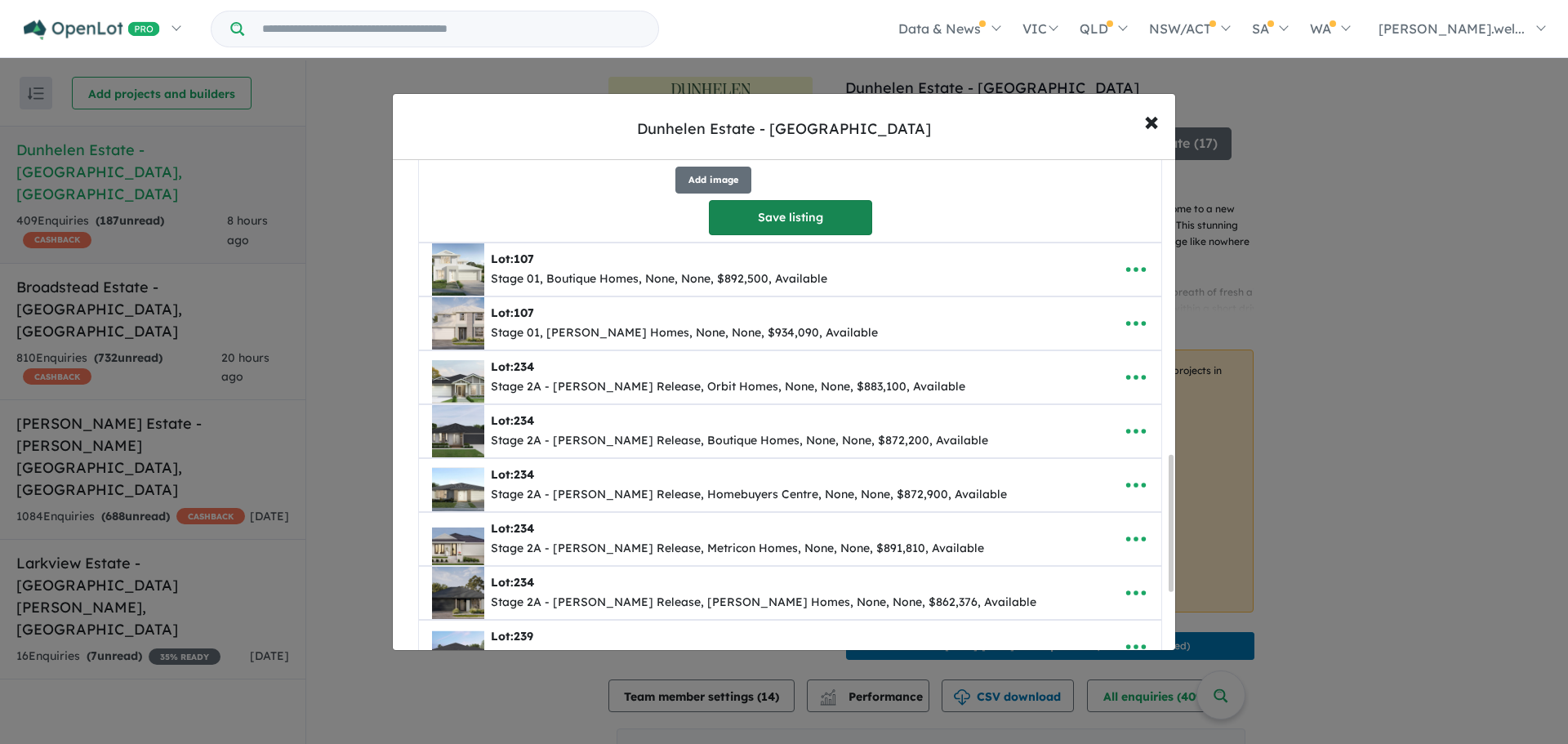
click at [787, 235] on button "Save listing" at bounding box center [791, 217] width 163 height 35
select select "******"
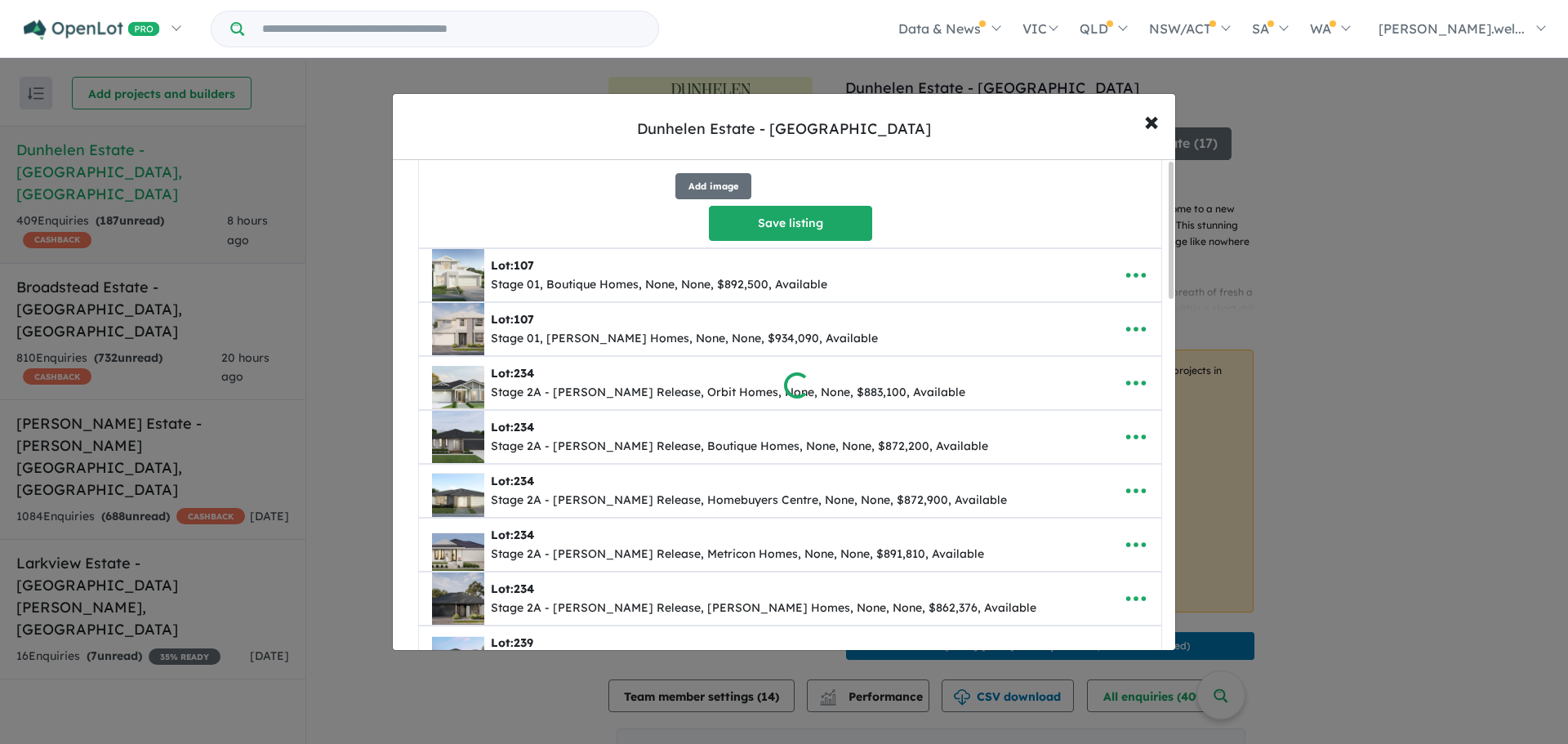
scroll to position [0, 0]
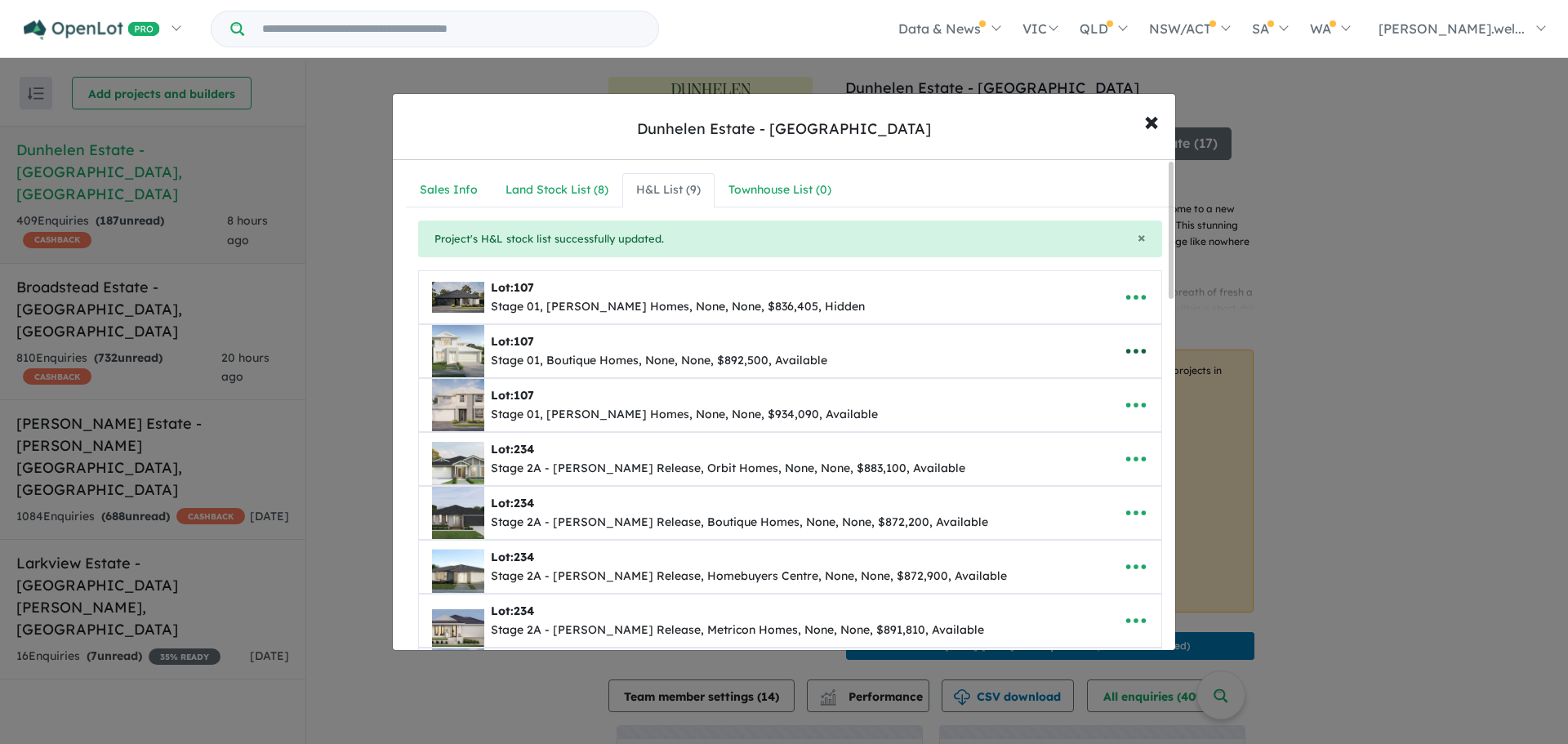
click at [1124, 350] on icon "button" at bounding box center [1136, 351] width 24 height 24
click at [1061, 388] on link "Edit" at bounding box center [1100, 392] width 121 height 37
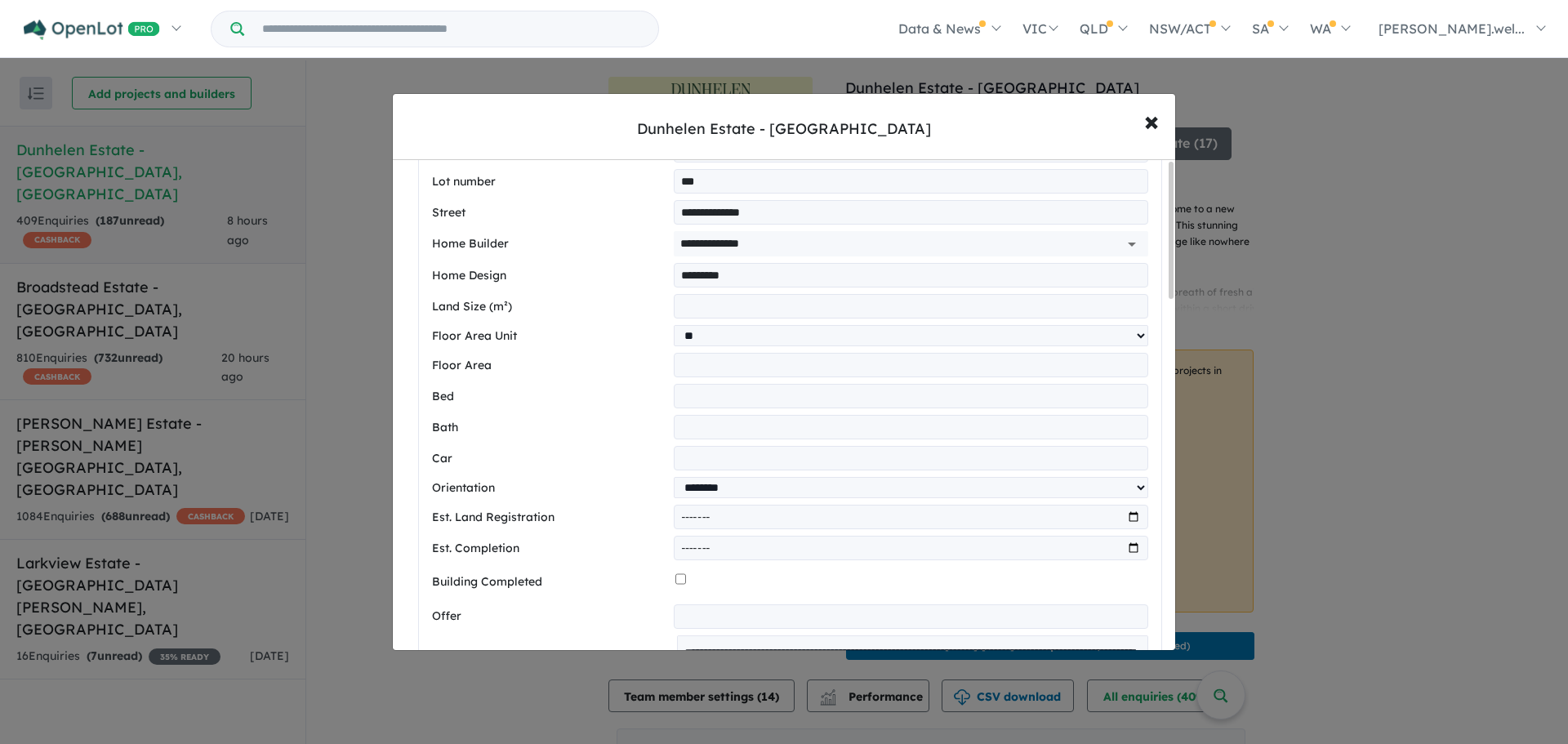
scroll to position [654, 0]
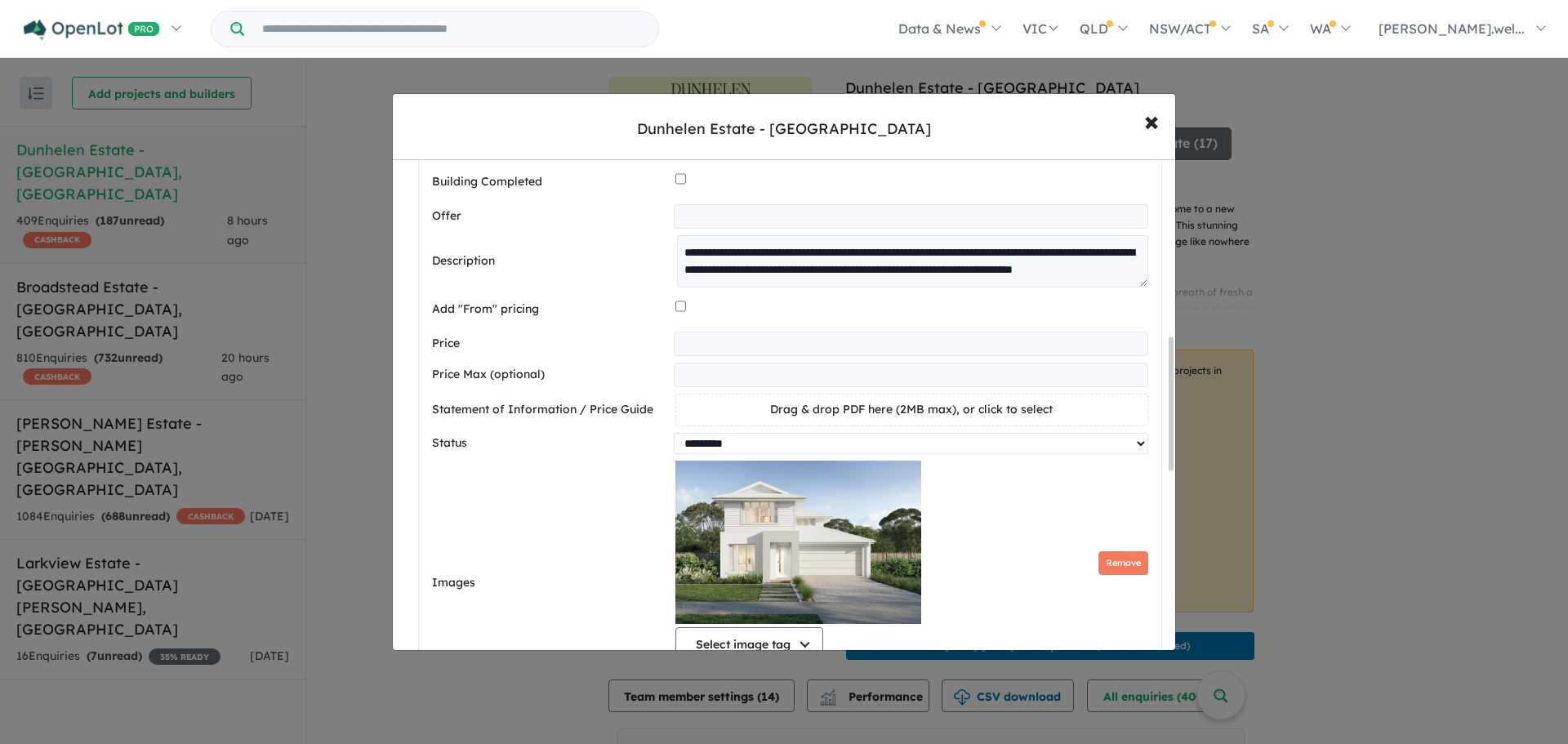
click at [738, 454] on select "********* ******** **** ******" at bounding box center [910, 443] width 475 height 22
select select "******"
click at [673, 439] on select "********* ******** **** ******" at bounding box center [910, 443] width 475 height 22
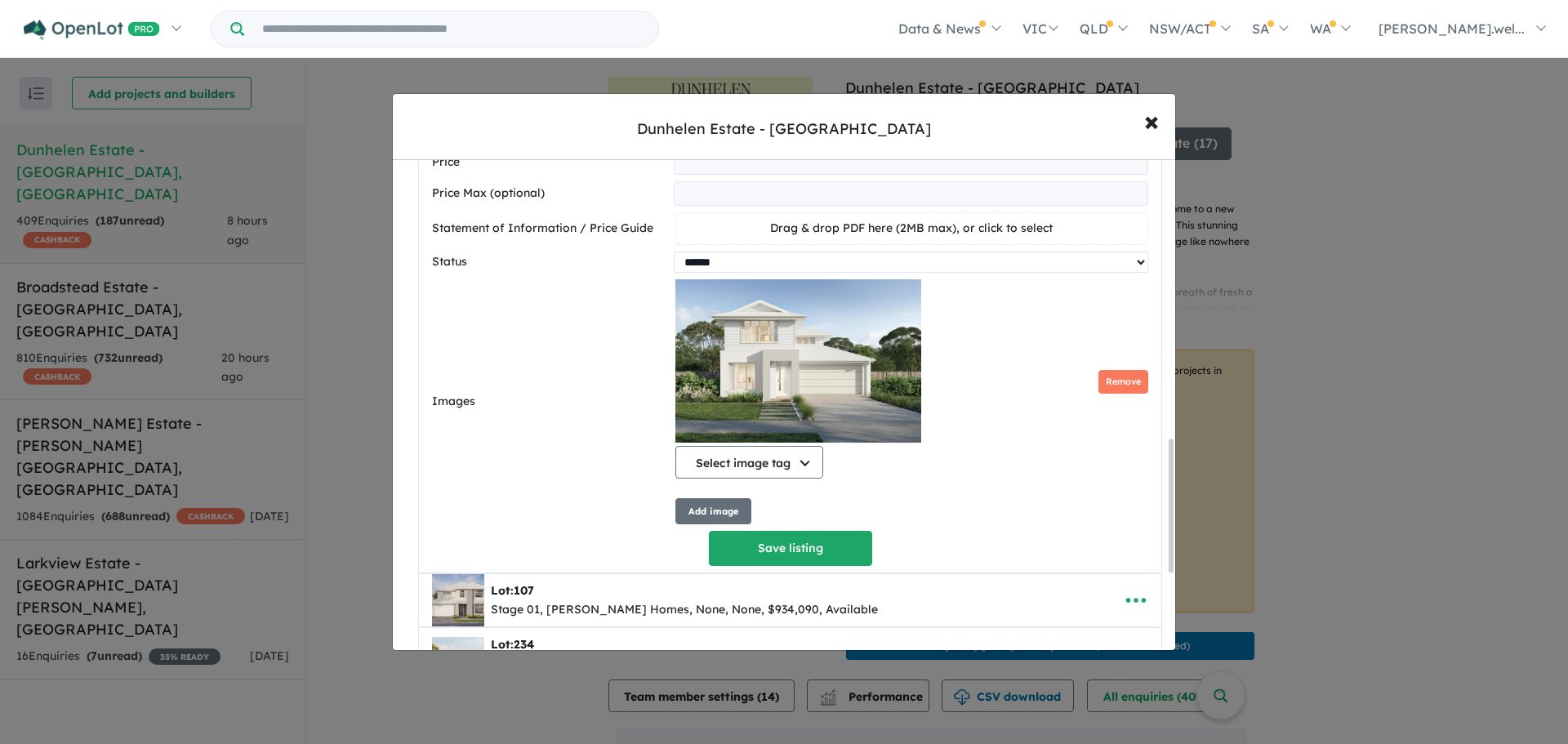
scroll to position [1063, 0]
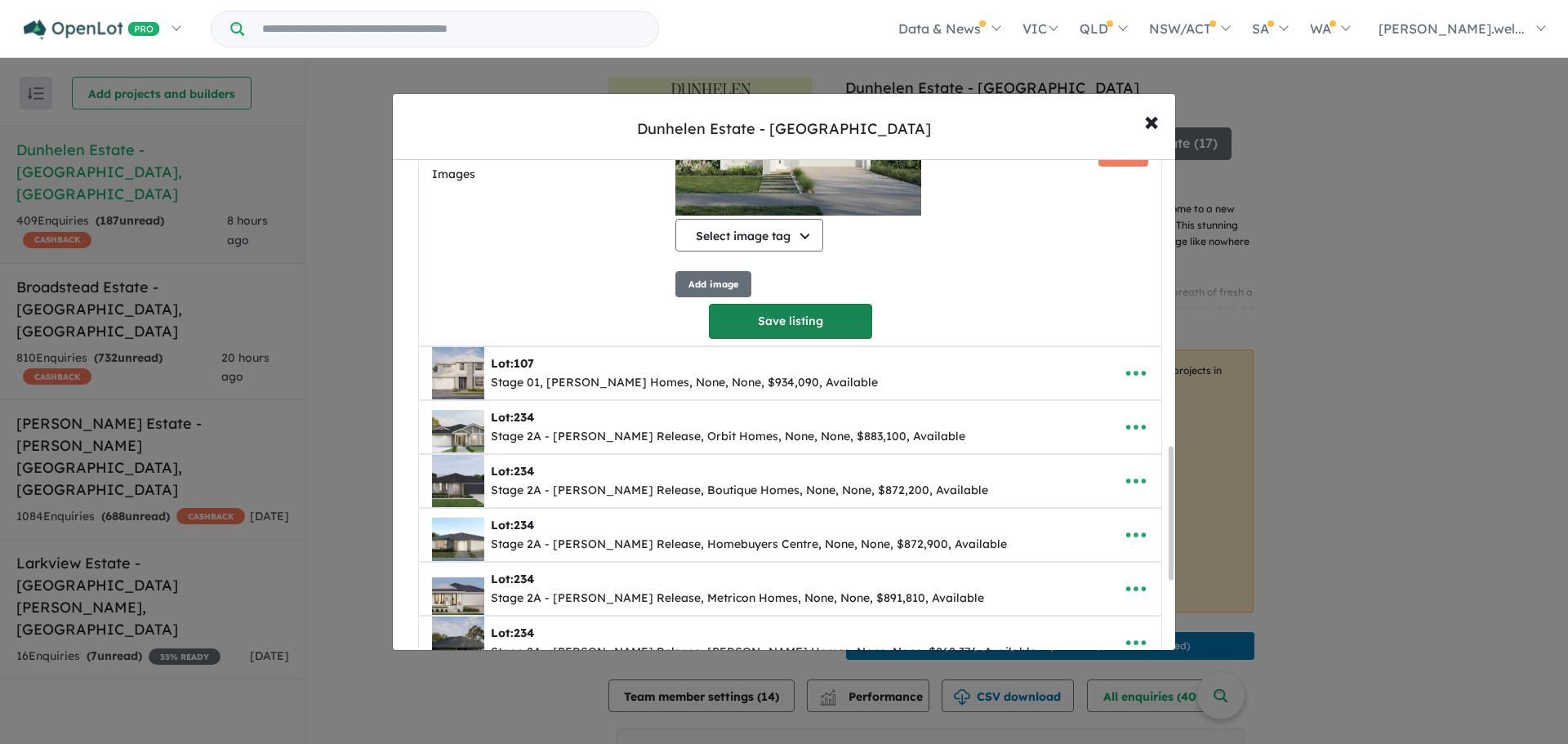
click at [748, 339] on button "Save listing" at bounding box center [791, 320] width 163 height 35
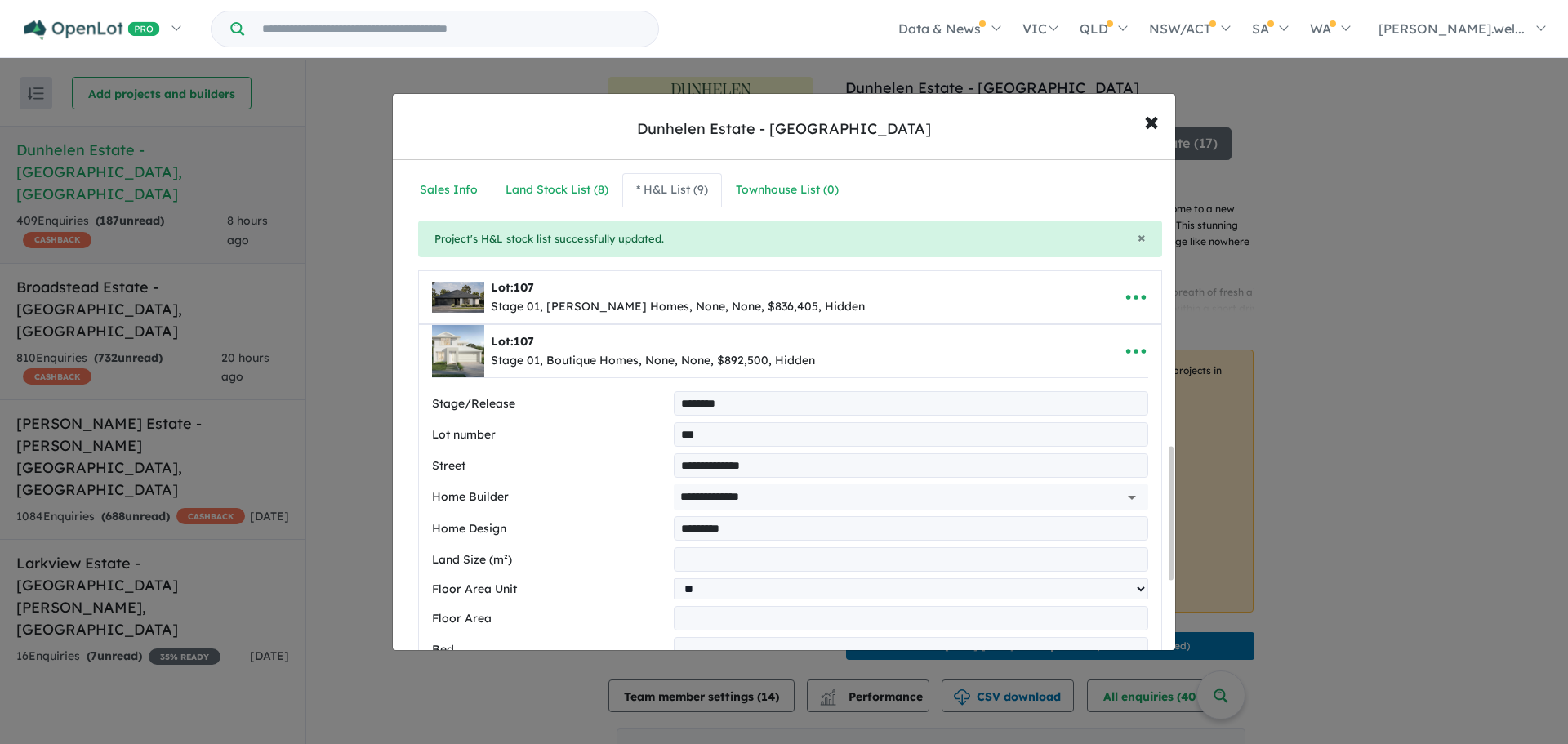
select select "******"
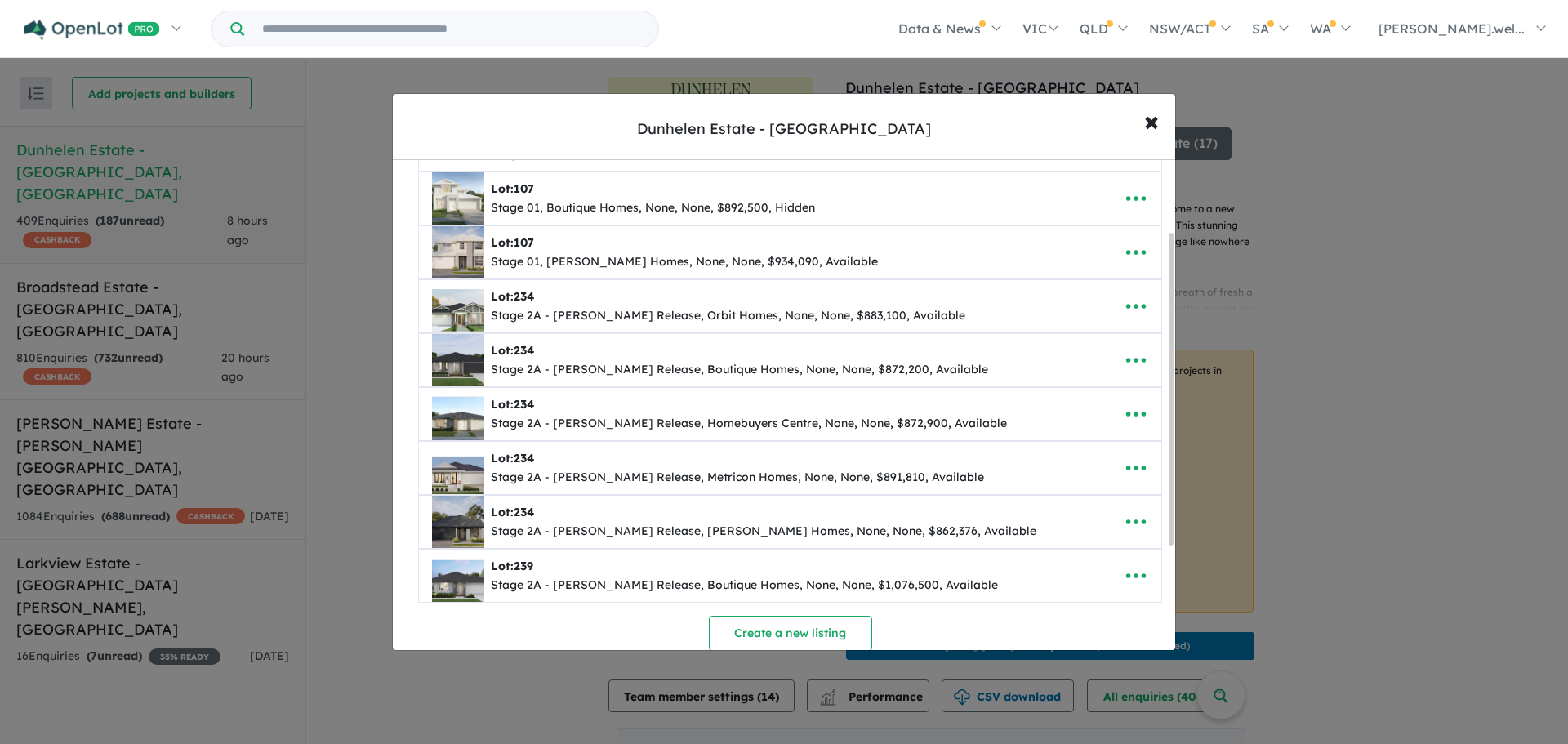
scroll to position [163, 0]
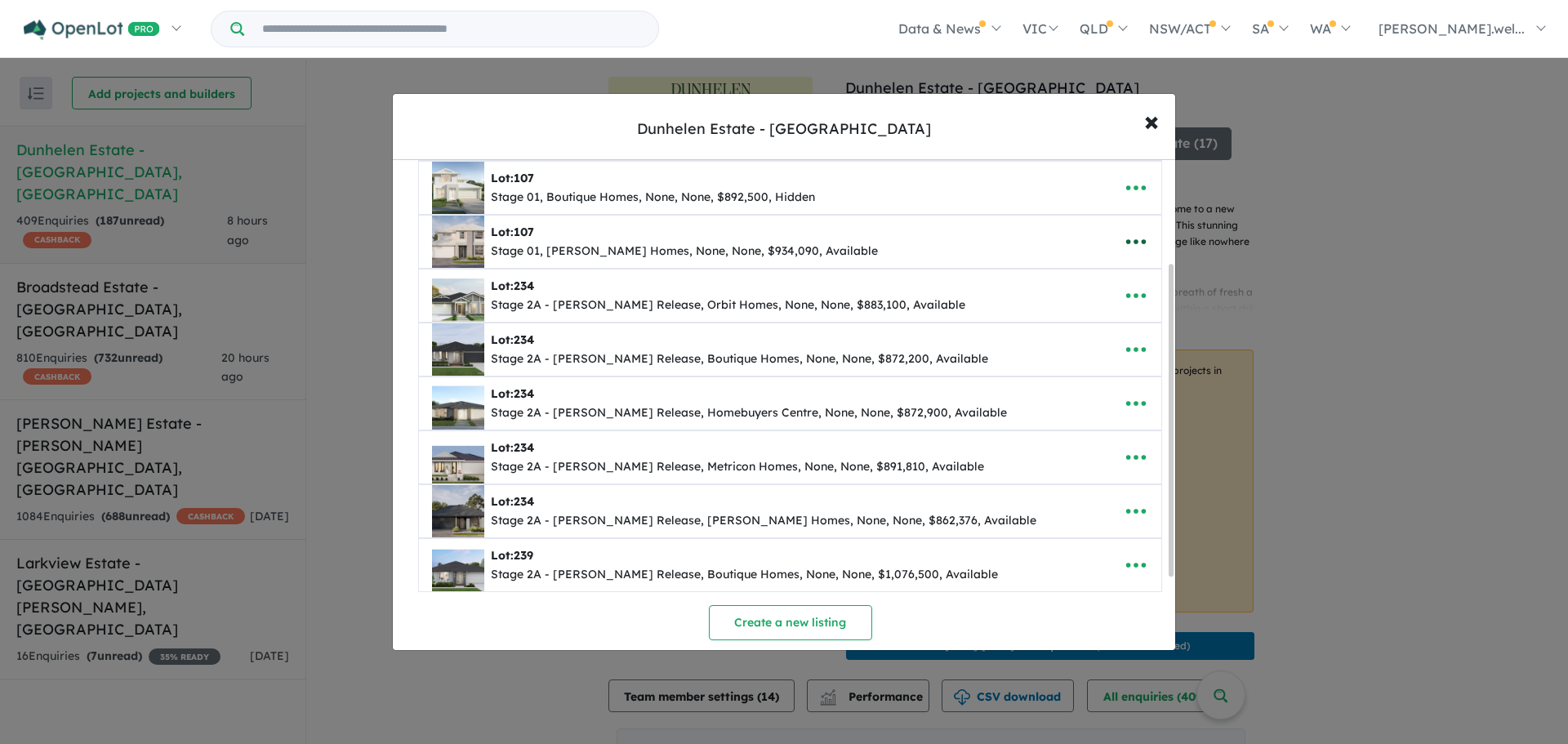
click at [1126, 237] on icon "button" at bounding box center [1136, 242] width 24 height 24
click at [1078, 285] on link "Edit" at bounding box center [1100, 282] width 121 height 37
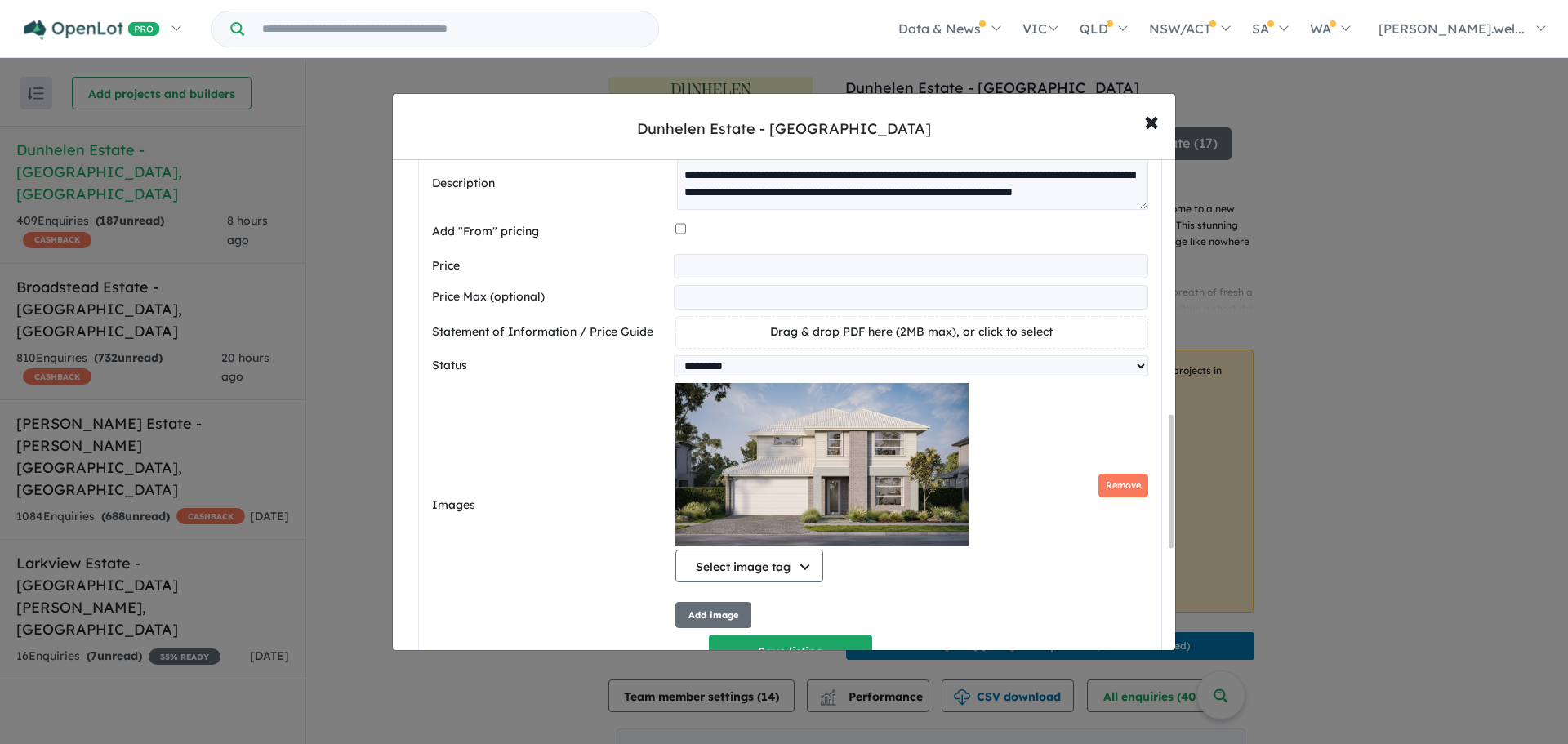
scroll to position [784, 0]
click at [764, 366] on select "********* ******** **** ******" at bounding box center [910, 366] width 475 height 22
select select "******"
click at [673, 362] on select "********* ******** **** ******" at bounding box center [910, 366] width 475 height 22
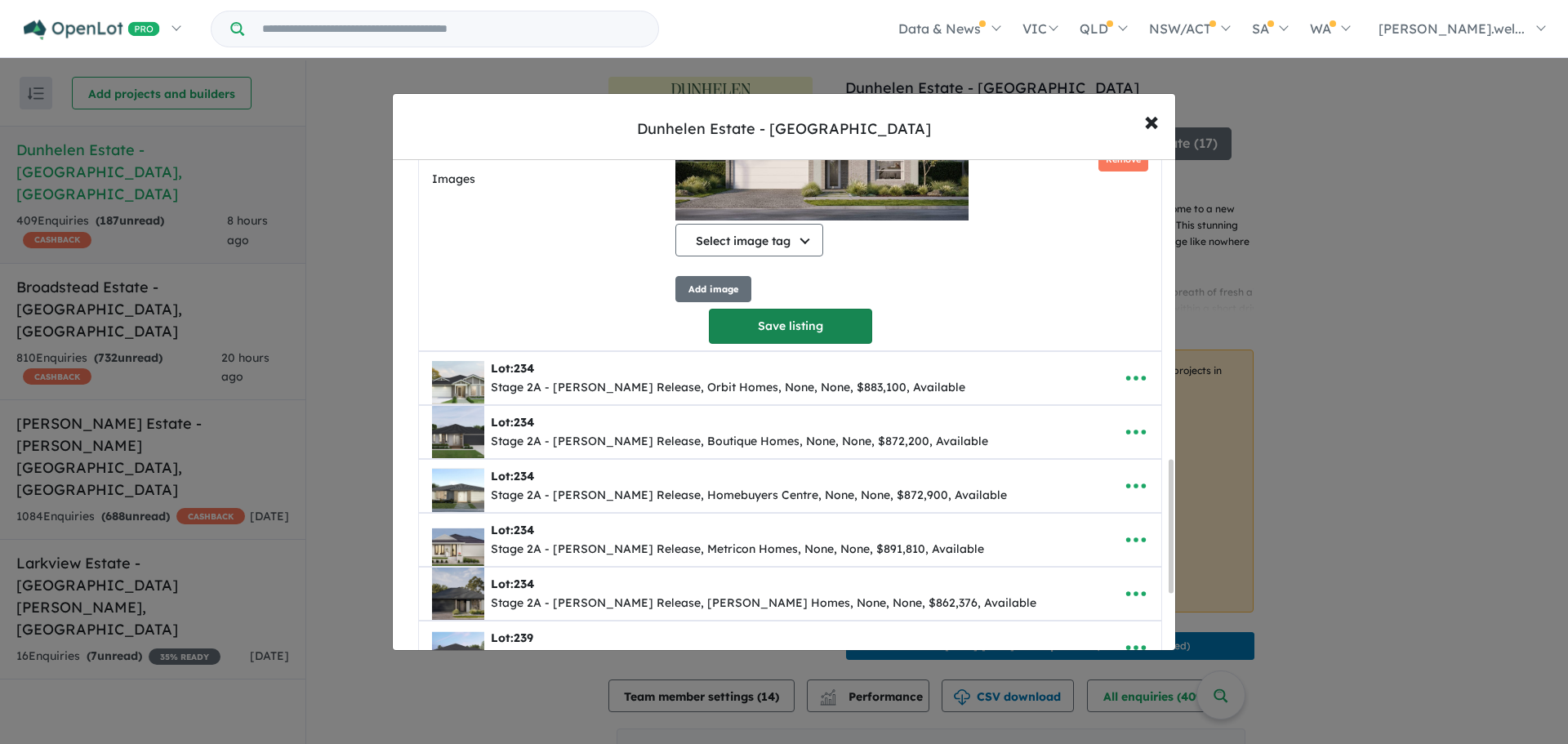
click at [823, 339] on button "Save listing" at bounding box center [791, 326] width 163 height 35
select select "******"
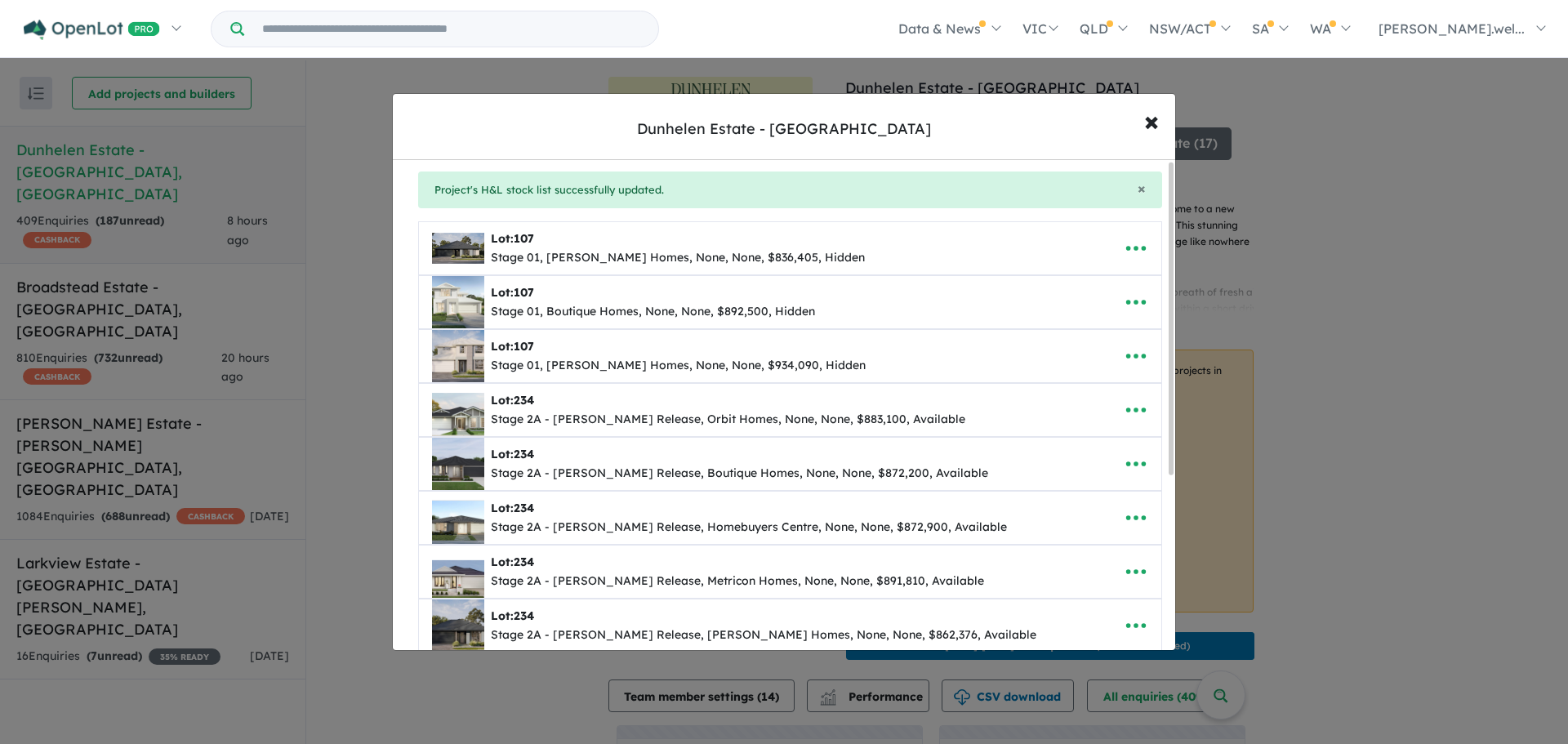
scroll to position [0, 0]
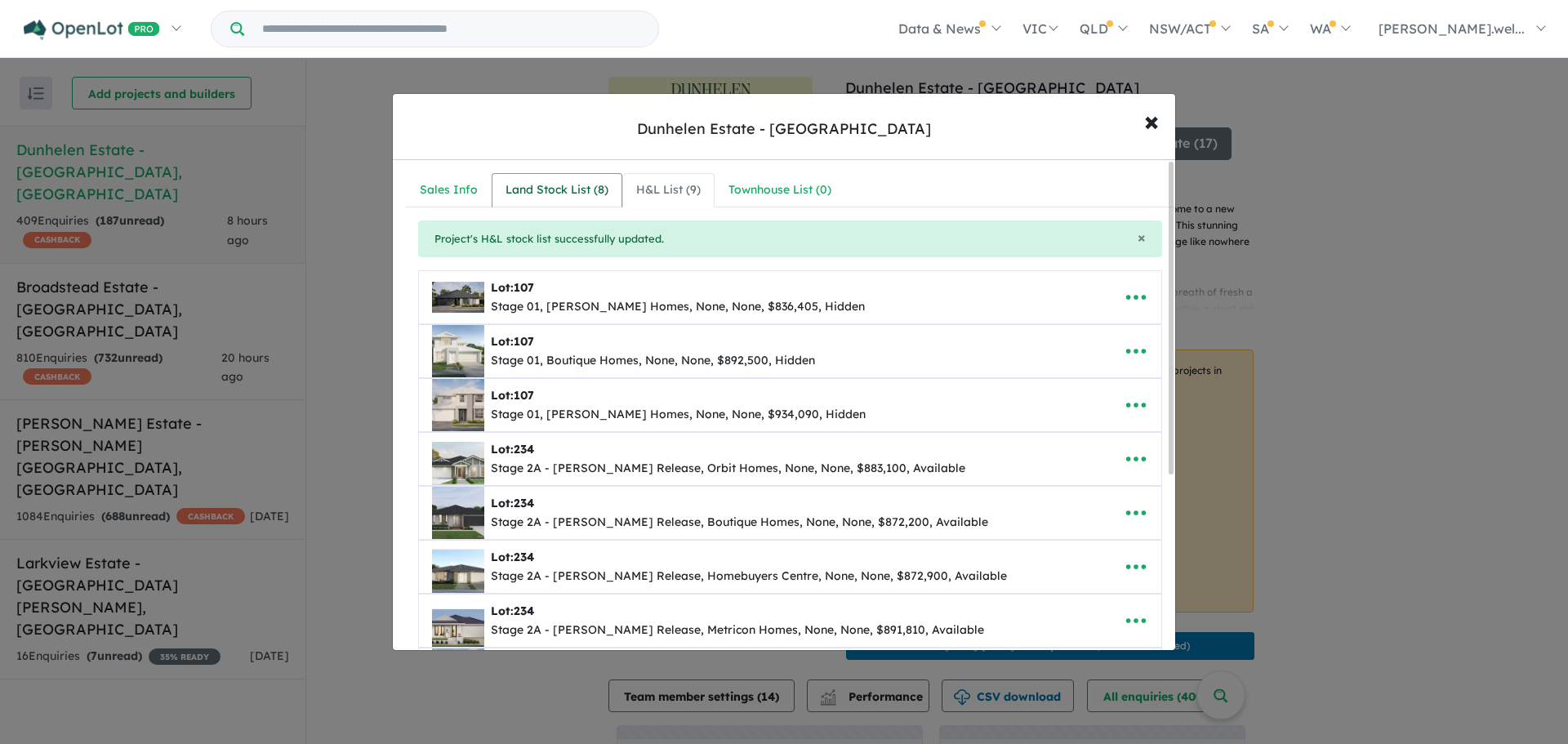
click at [606, 202] on link "Land Stock List ( 8 )" at bounding box center [557, 190] width 131 height 35
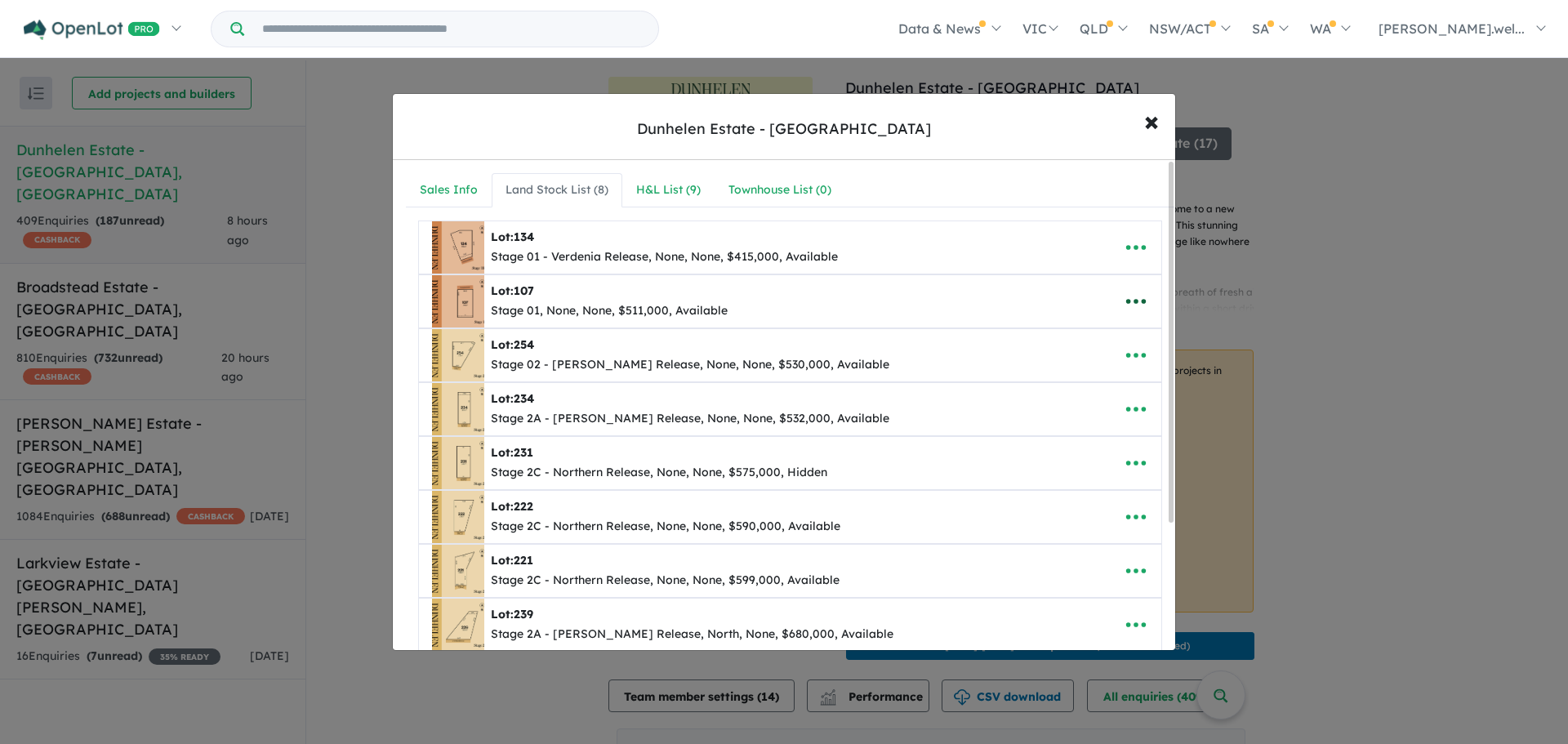
click at [1142, 303] on icon "button" at bounding box center [1136, 302] width 24 height 24
click at [1095, 343] on link "Edit" at bounding box center [1100, 341] width 121 height 37
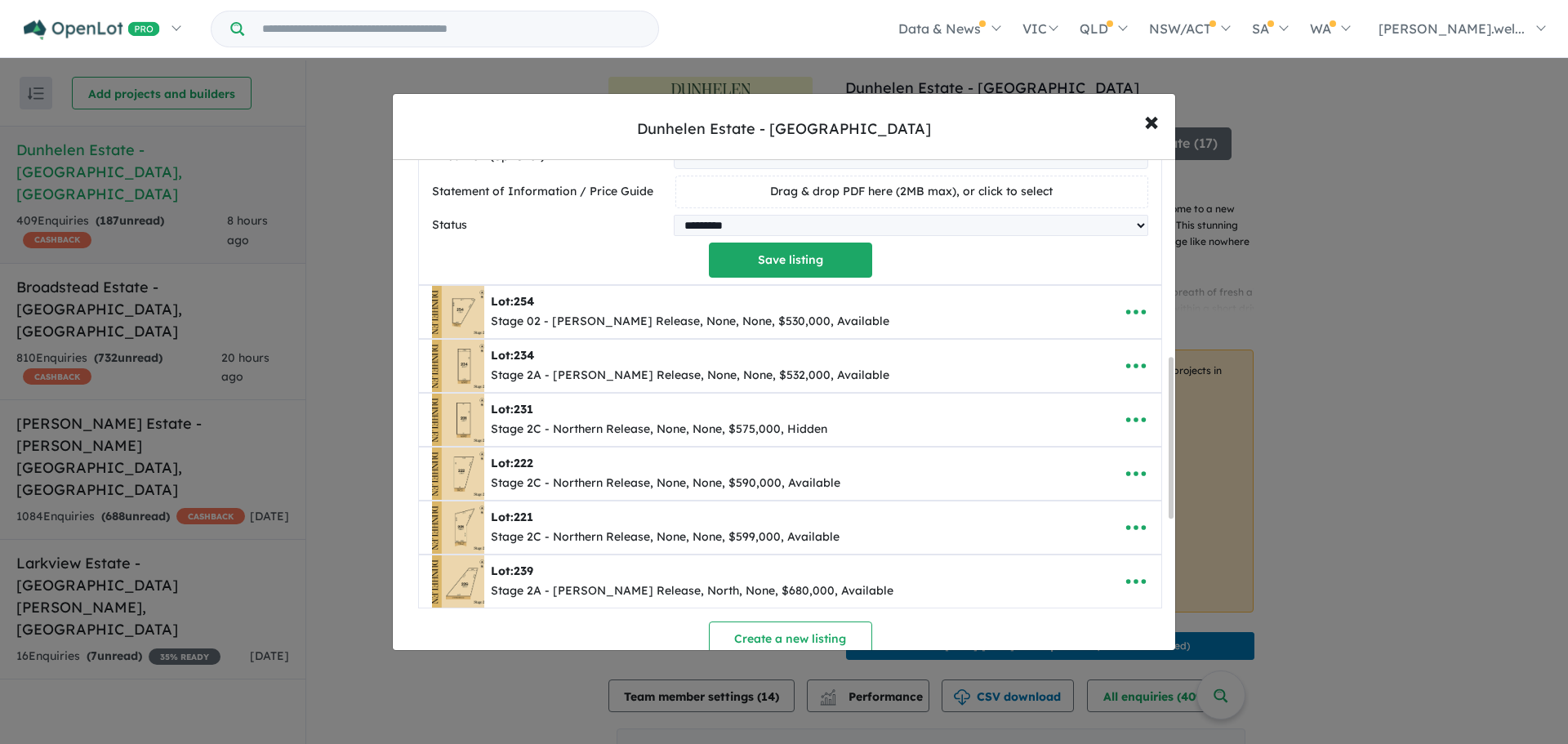
scroll to position [899, 0]
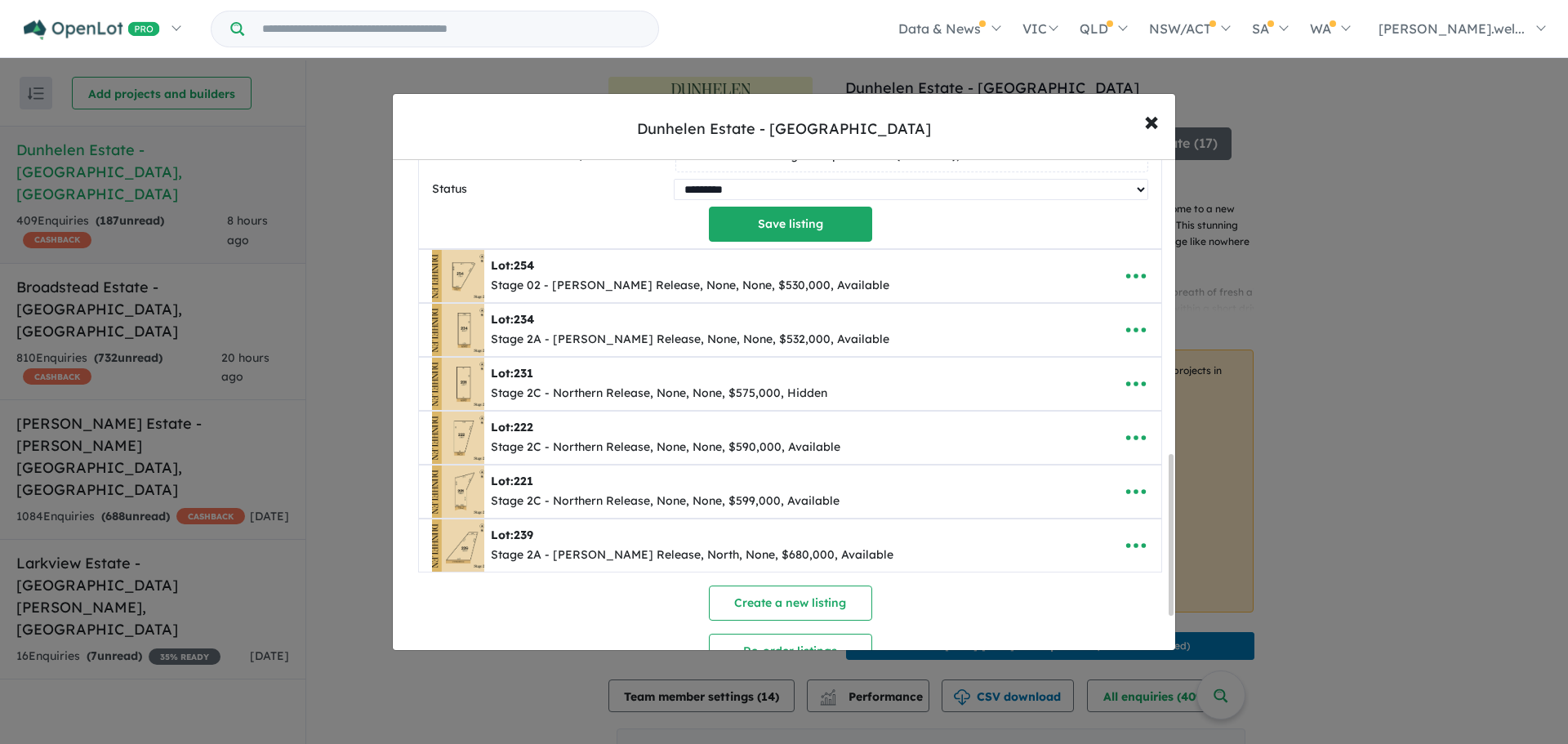
click at [819, 200] on select "********* ******** **** ******" at bounding box center [910, 189] width 475 height 22
select select "******"
click at [673, 182] on select "********* ******** **** ******" at bounding box center [910, 189] width 475 height 22
click at [816, 236] on button "Save listing" at bounding box center [791, 224] width 163 height 35
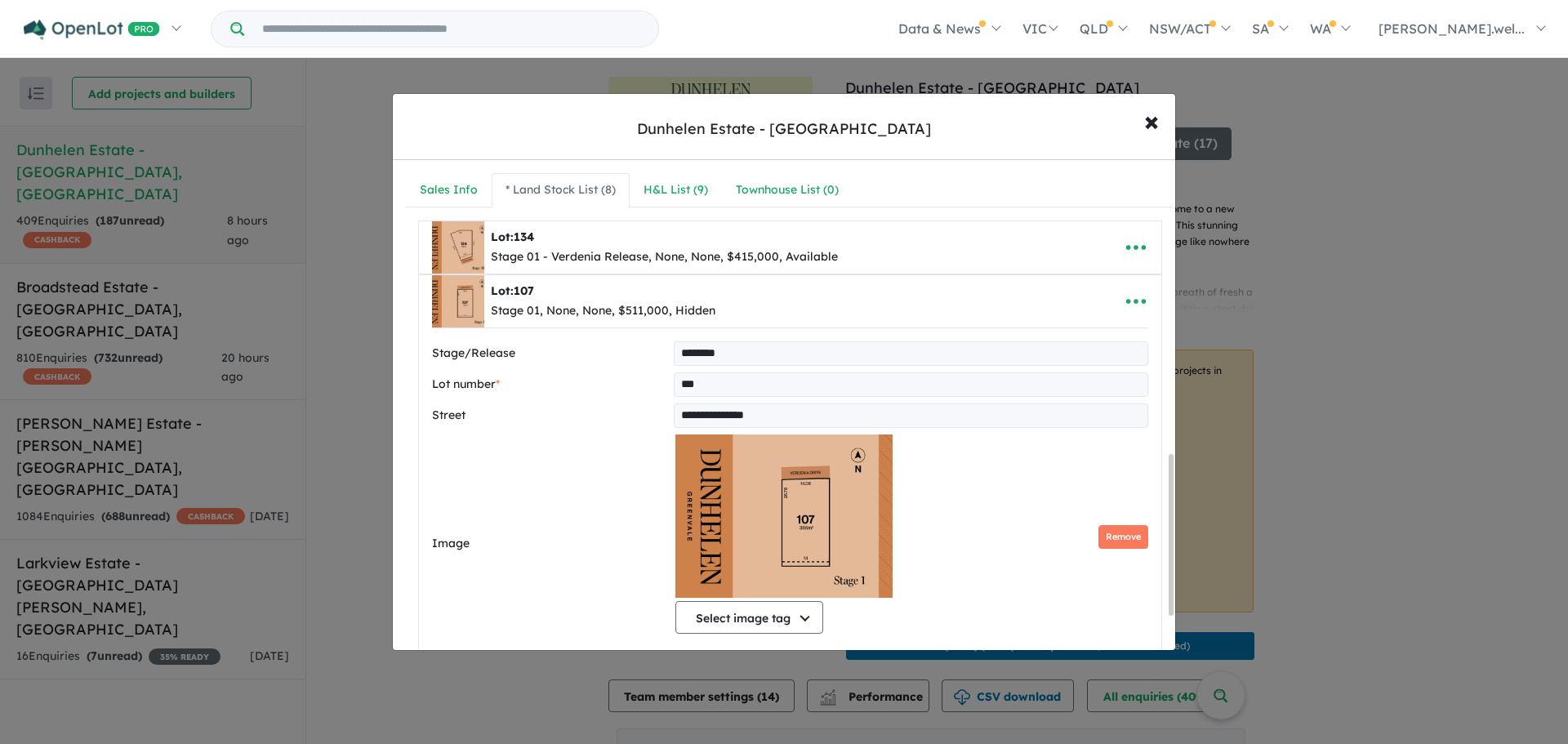
select select "******"
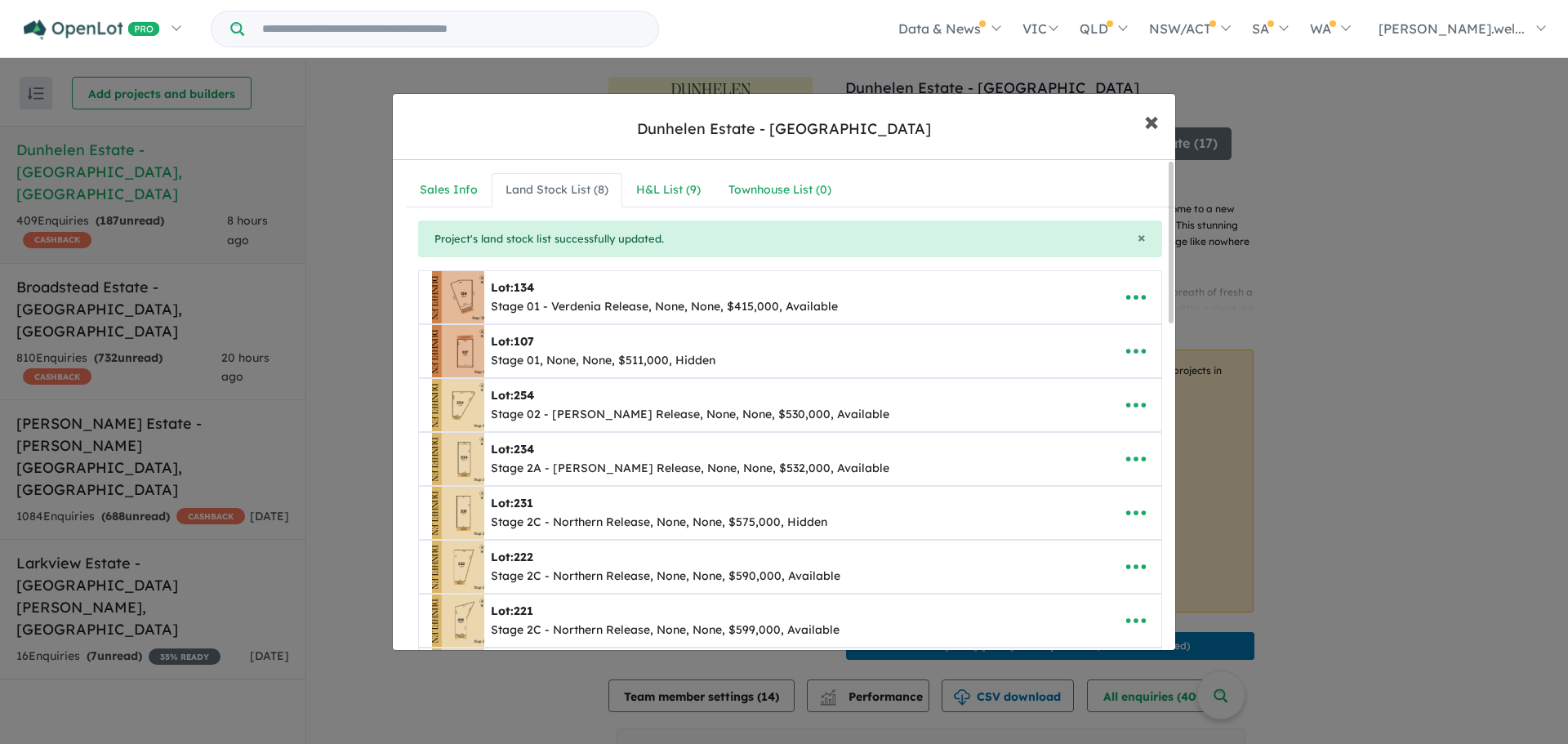
drag, startPoint x: 1152, startPoint y: 118, endPoint x: 1116, endPoint y: 119, distance: 36.0
click at [1152, 118] on span "×" at bounding box center [1152, 120] width 15 height 35
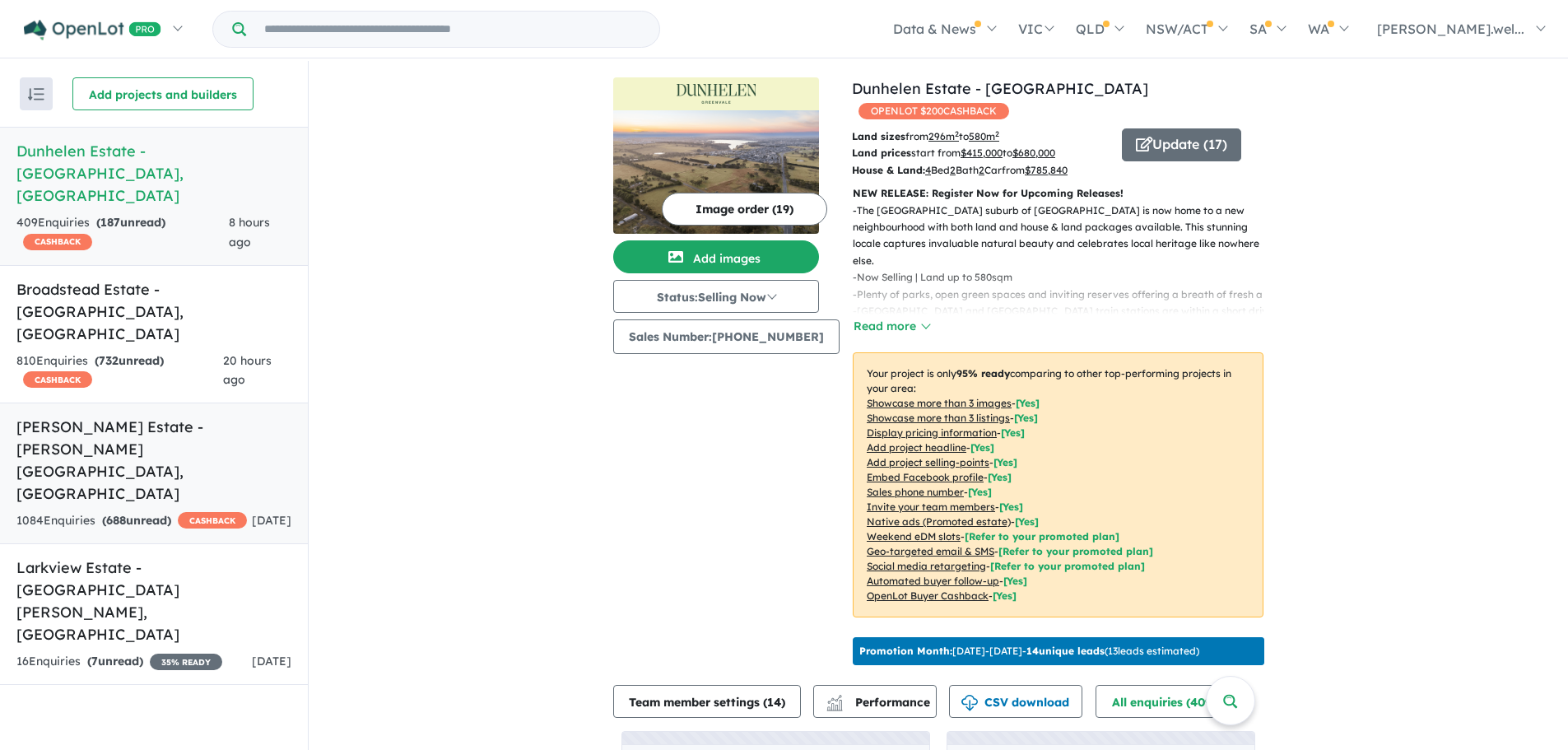
click at [172, 416] on h5 "[PERSON_NAME] Estate - [PERSON_NAME][GEOGRAPHIC_DATA] , [GEOGRAPHIC_DATA]" at bounding box center [153, 460] width 275 height 89
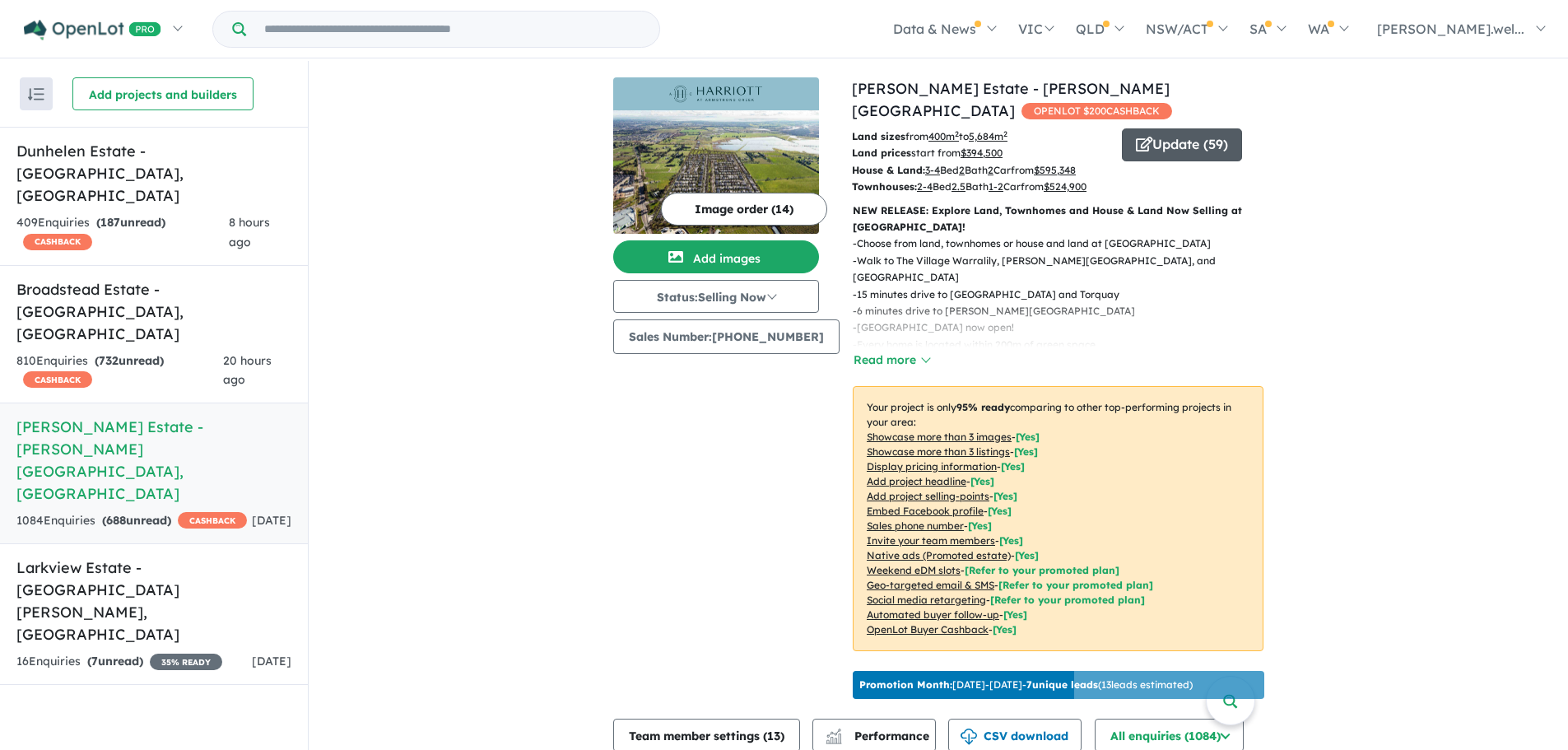
click at [1149, 128] on button "Update ( 59 )" at bounding box center [1182, 145] width 120 height 33
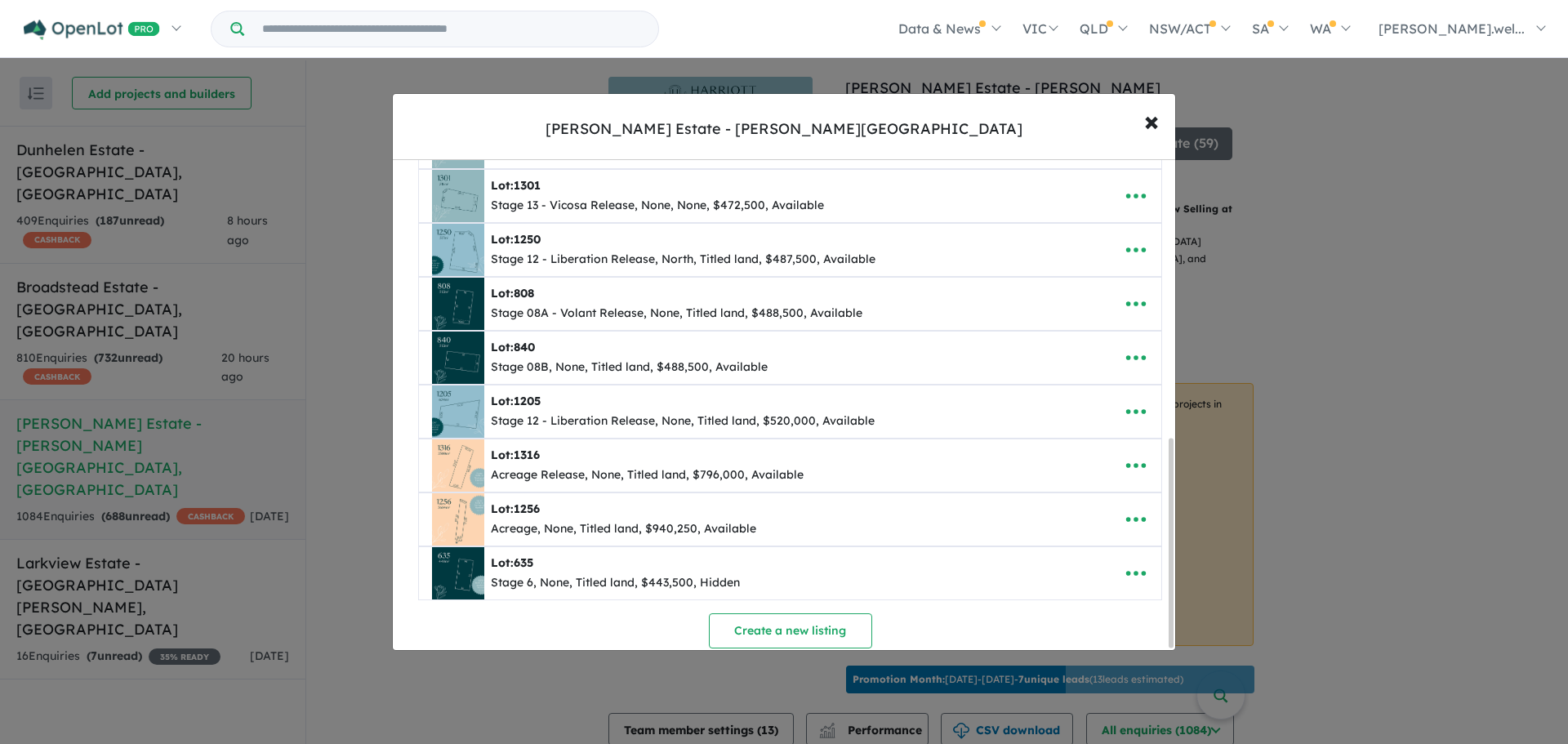
scroll to position [659, 0]
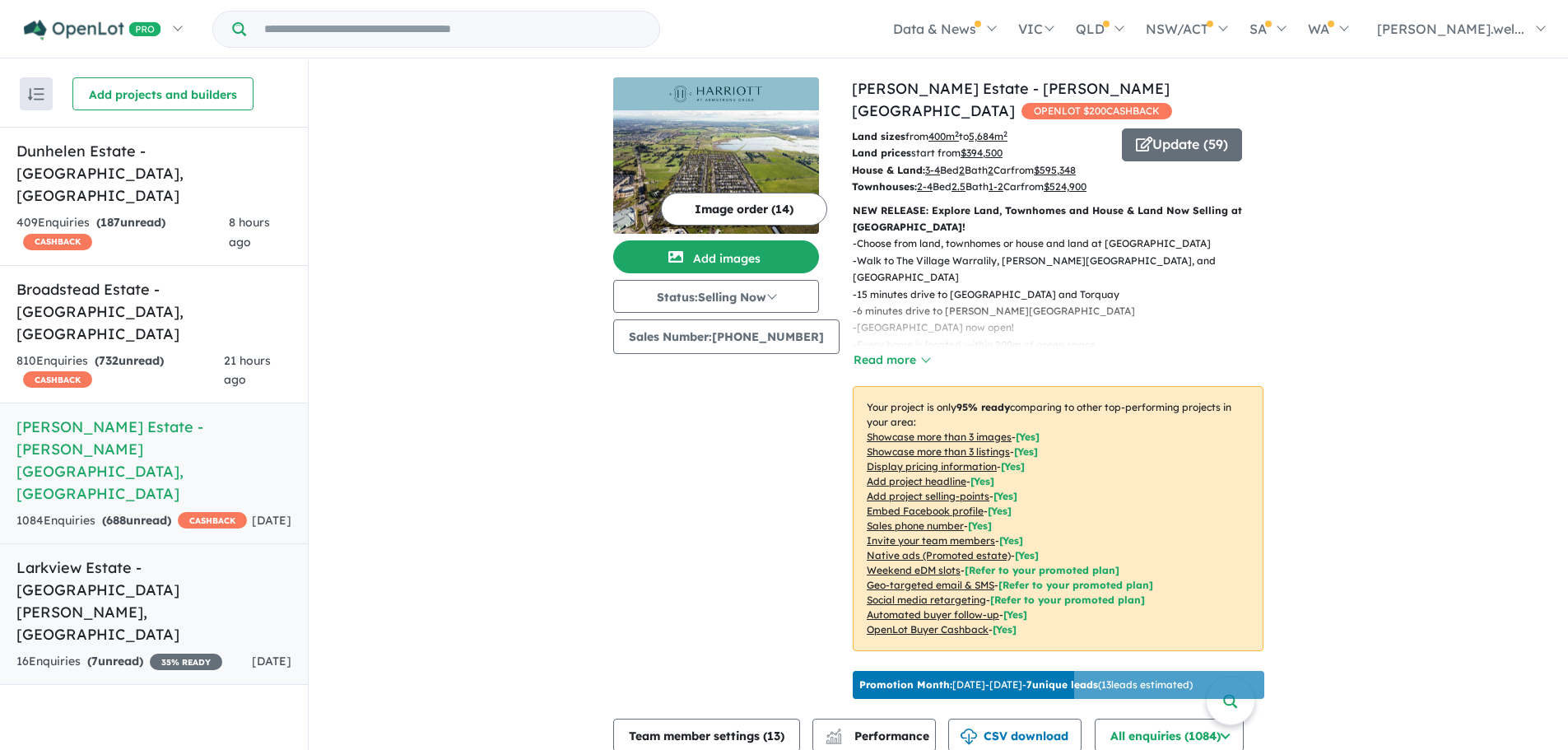
click at [159, 544] on link "Larkview Estate - Mount Barker , SA 16 Enquir ies ( 7 unread) 35 % READY 2 days…" at bounding box center [154, 615] width 308 height 142
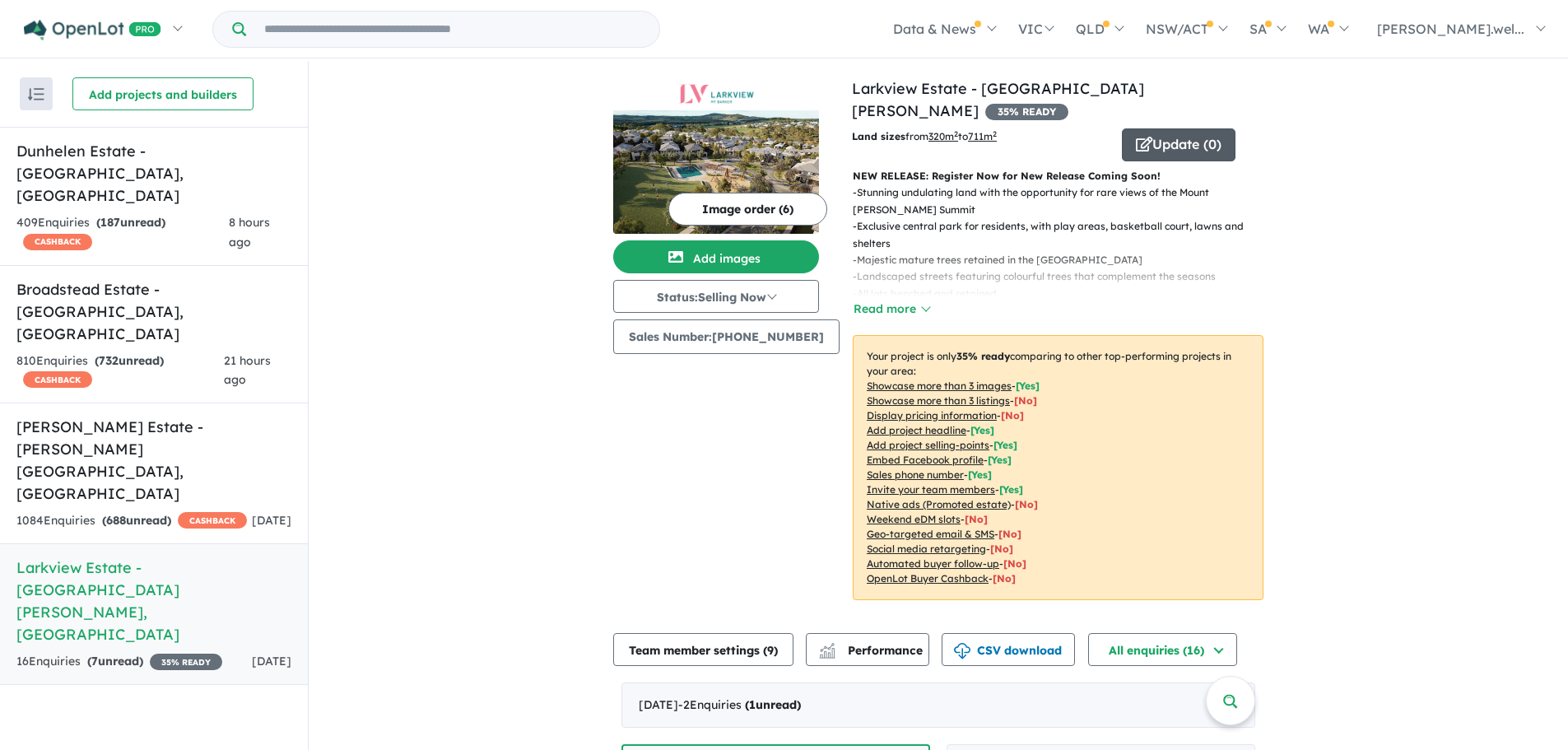
click at [1153, 128] on button "Update ( 0 )" at bounding box center [1179, 145] width 113 height 33
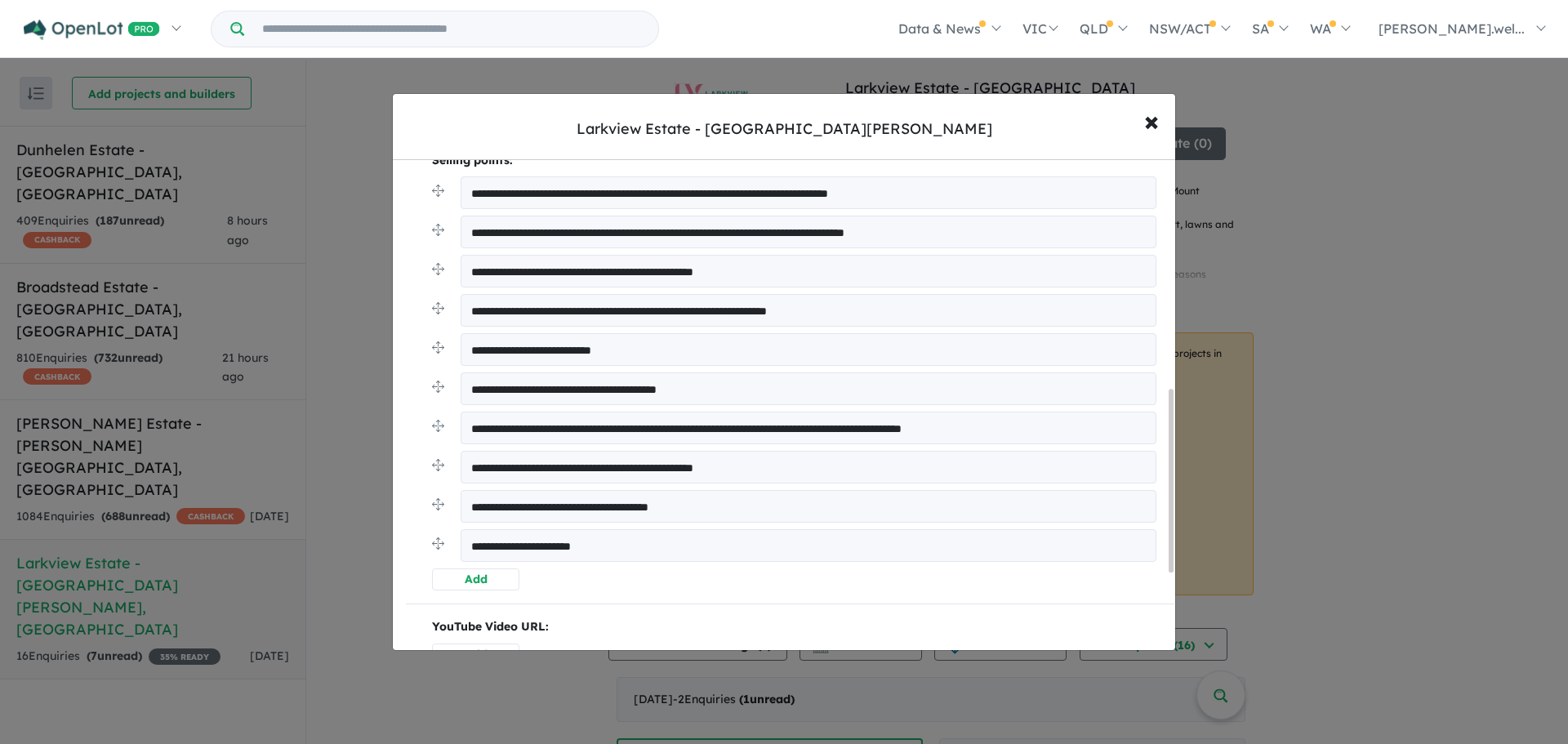
scroll to position [849, 0]
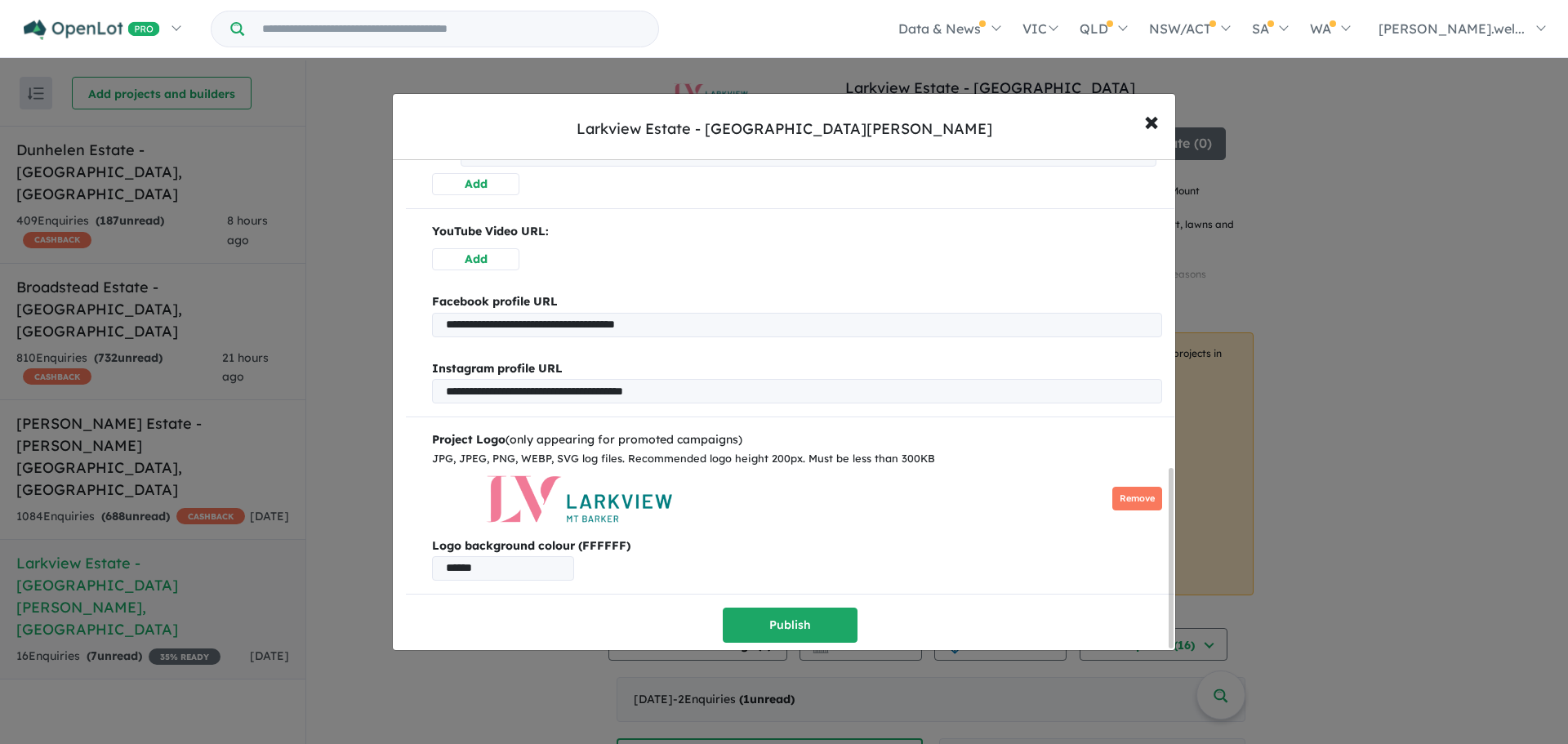
click at [571, 491] on img at bounding box center [579, 499] width 294 height 49
click at [1133, 495] on button "Remove" at bounding box center [1137, 498] width 50 height 23
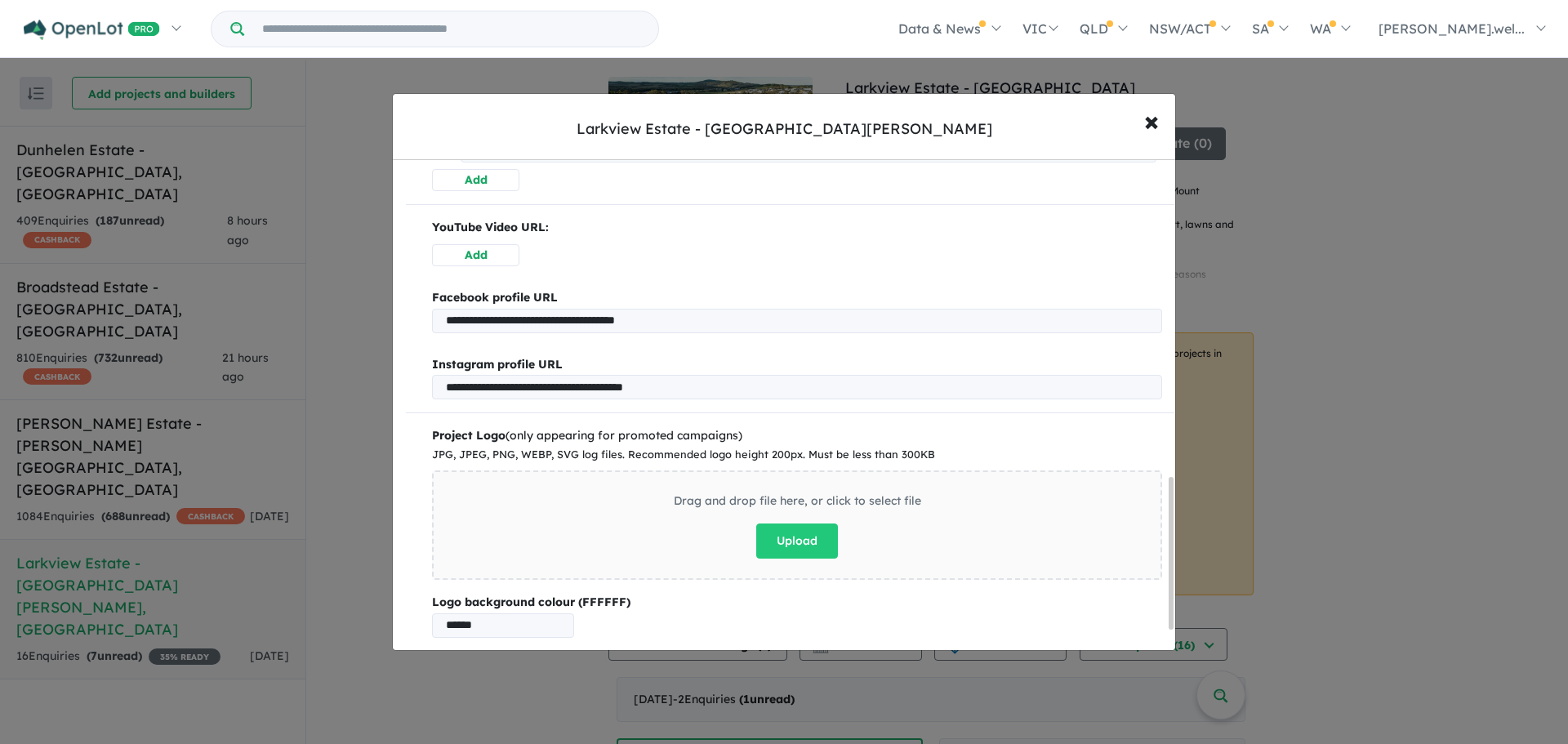
scroll to position [1029, 0]
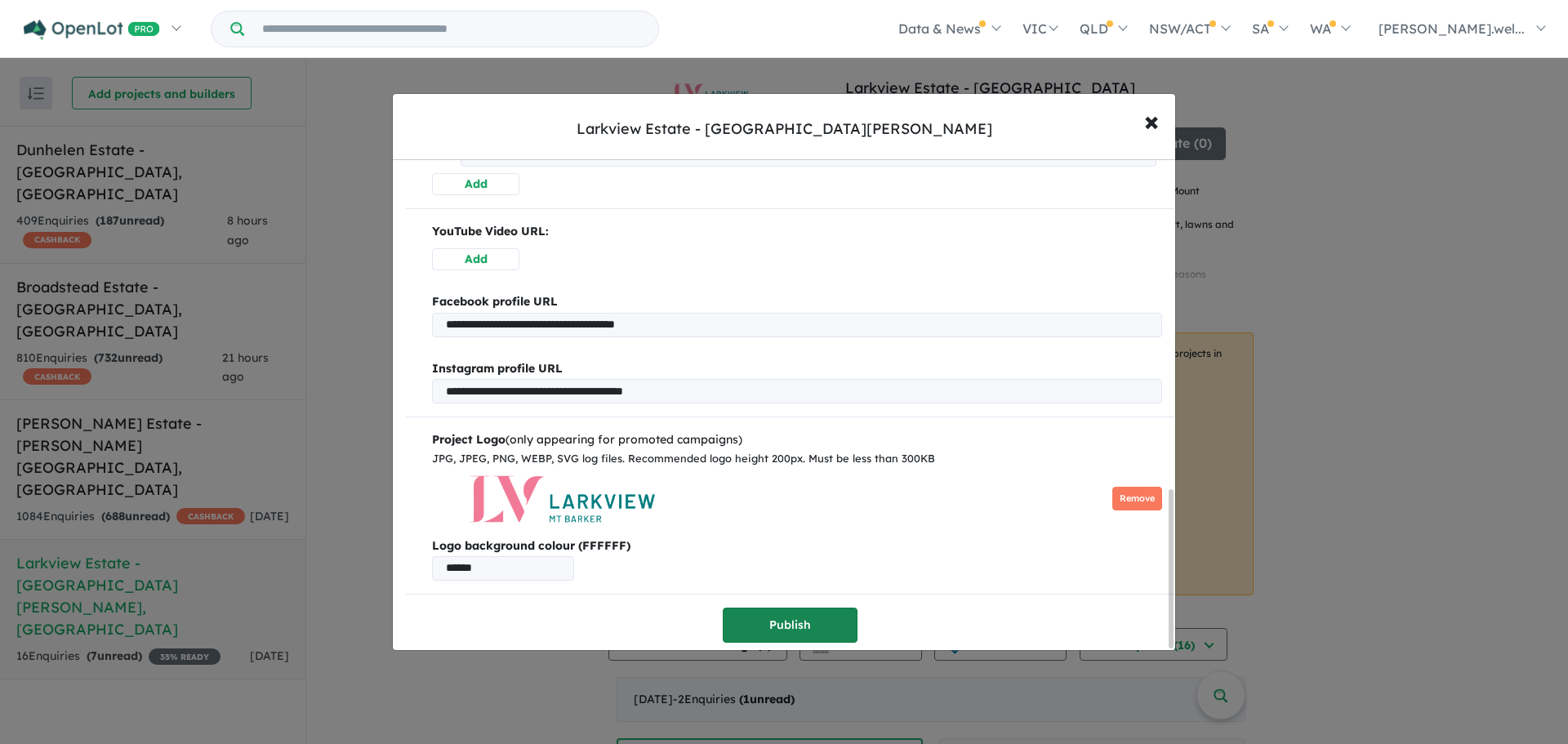
click at [762, 614] on button "Publish" at bounding box center [791, 625] width 135 height 35
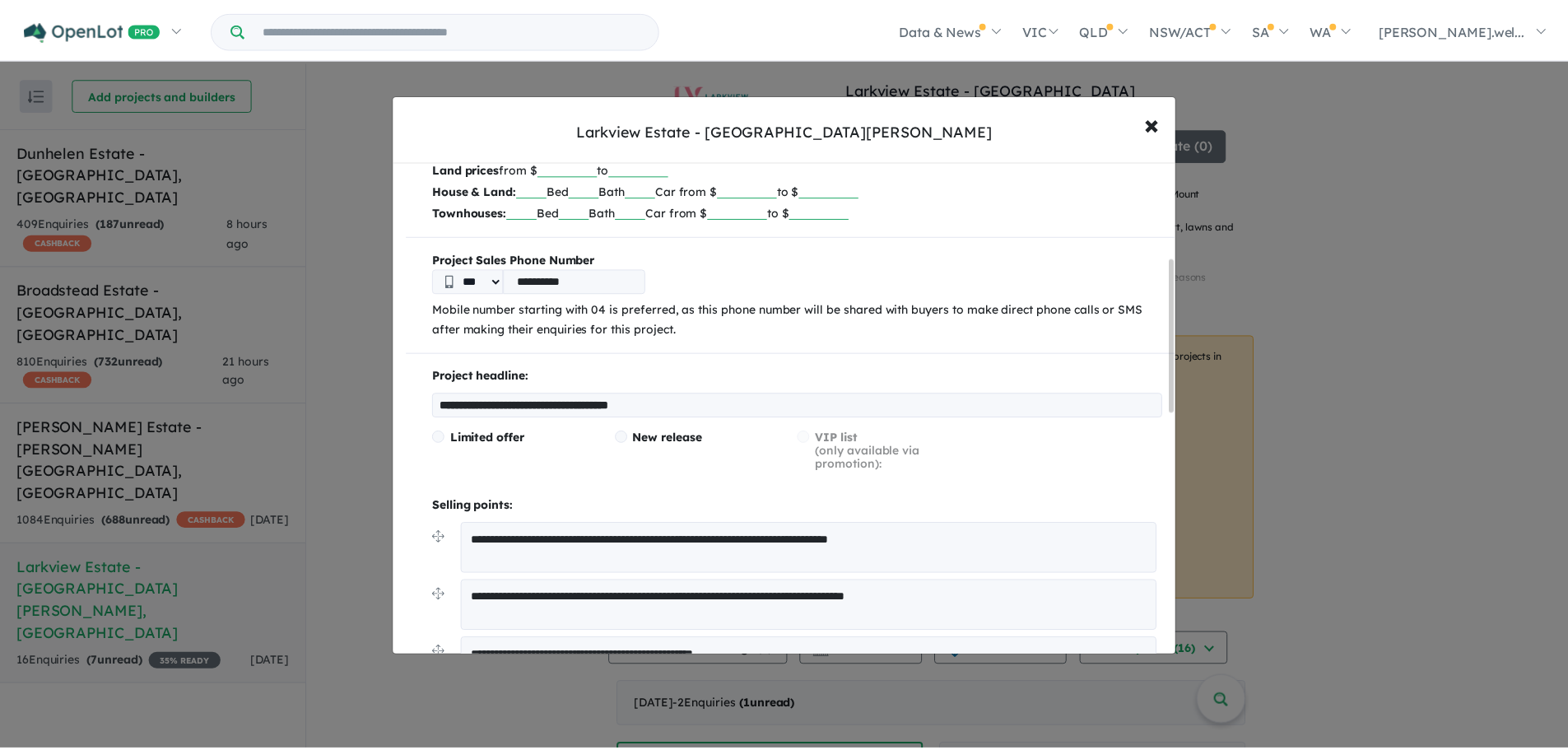
scroll to position [0, 0]
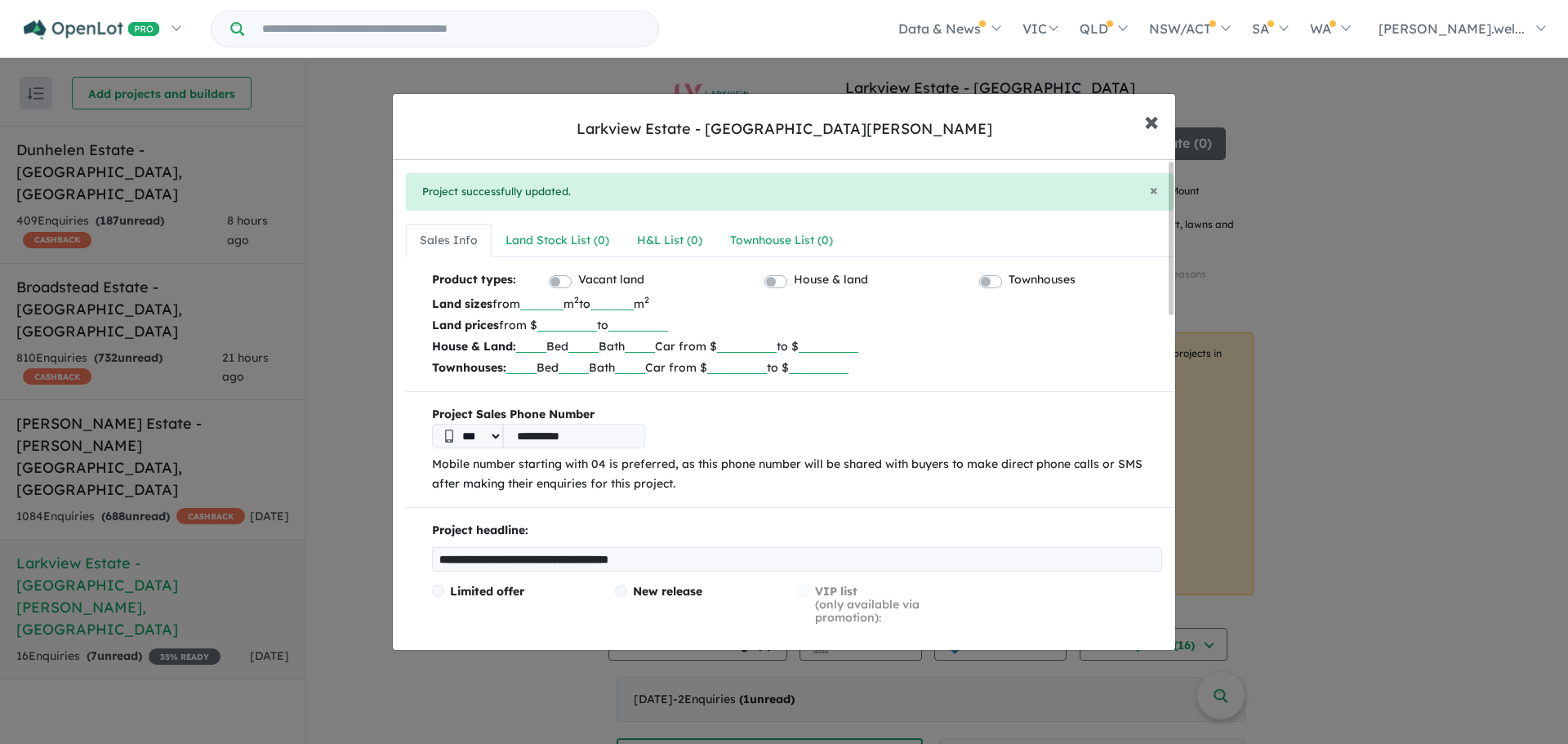
click at [1148, 125] on span "×" at bounding box center [1152, 120] width 15 height 35
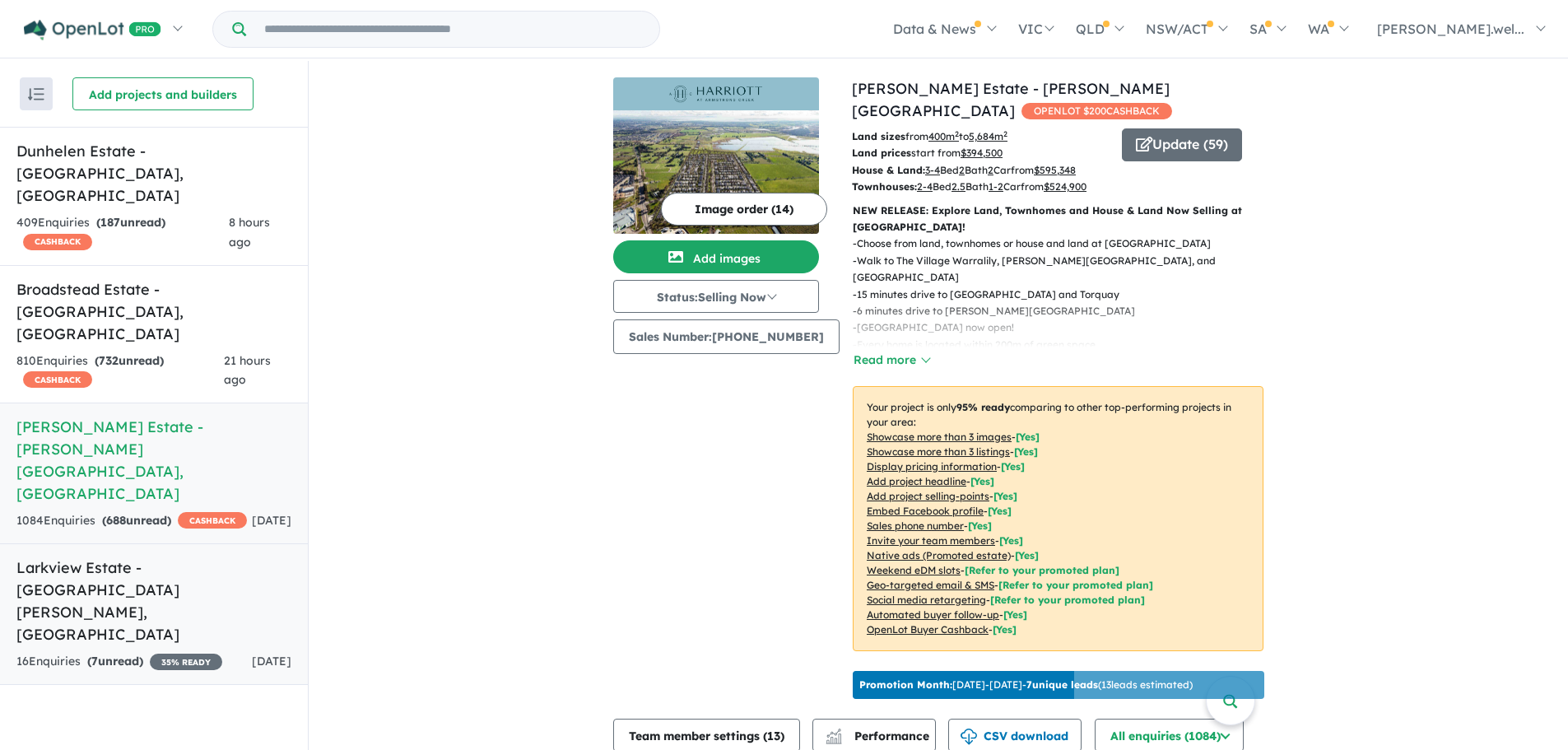
click at [150, 557] on h5 "Larkview Estate - [GEOGRAPHIC_DATA][PERSON_NAME][GEOGRAPHIC_DATA]" at bounding box center [153, 602] width 275 height 89
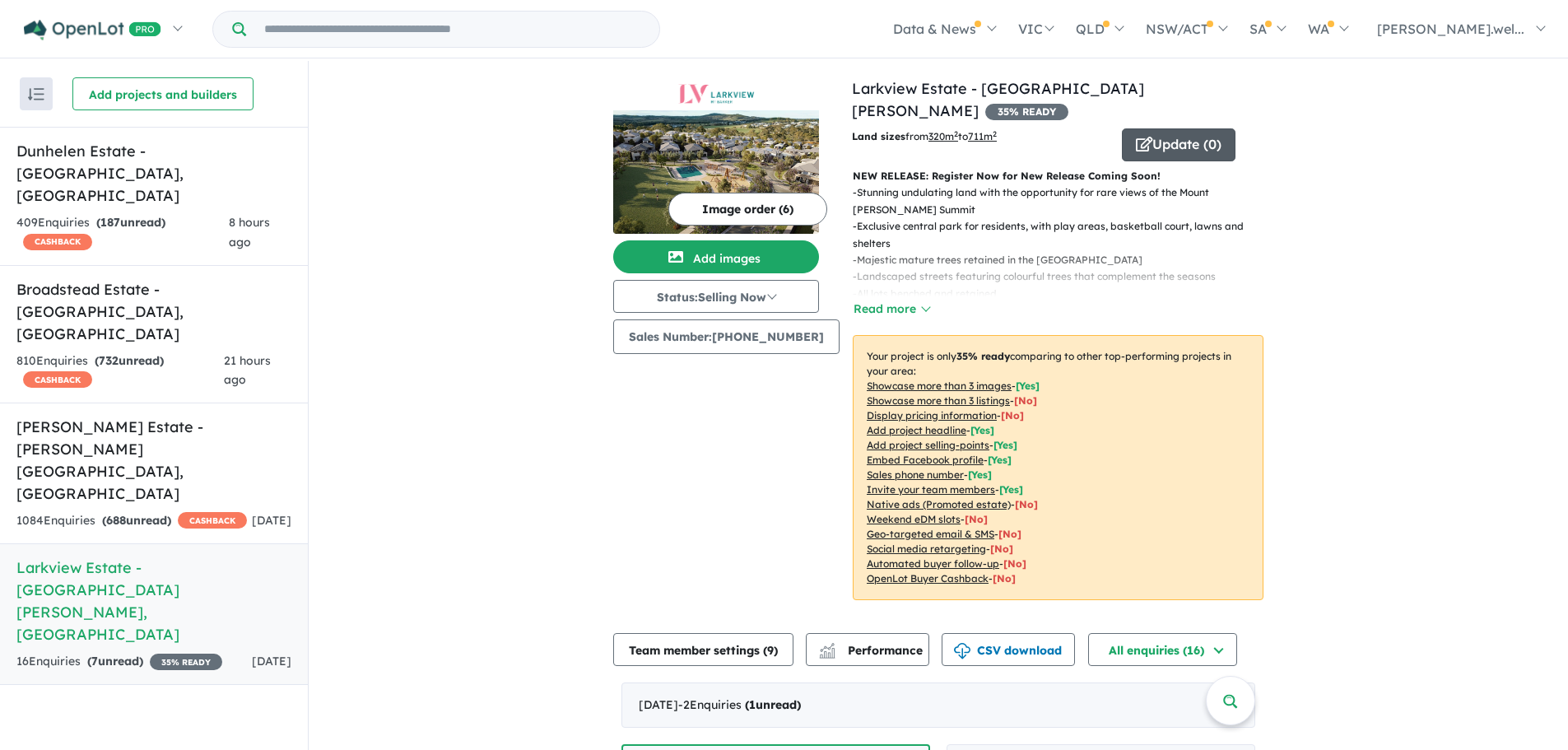
click at [1139, 137] on icon "button" at bounding box center [1143, 145] width 16 height 15
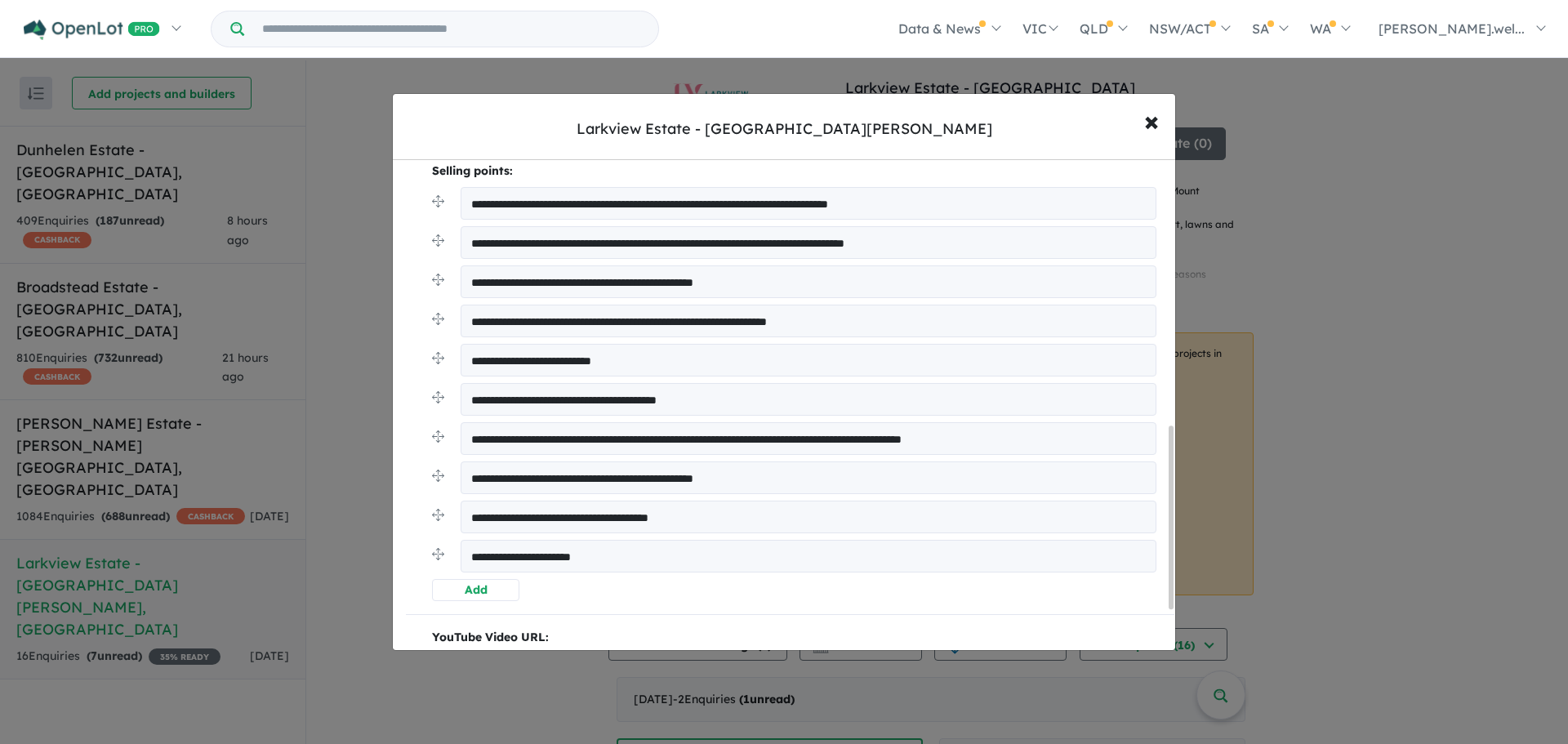
scroll to position [824, 0]
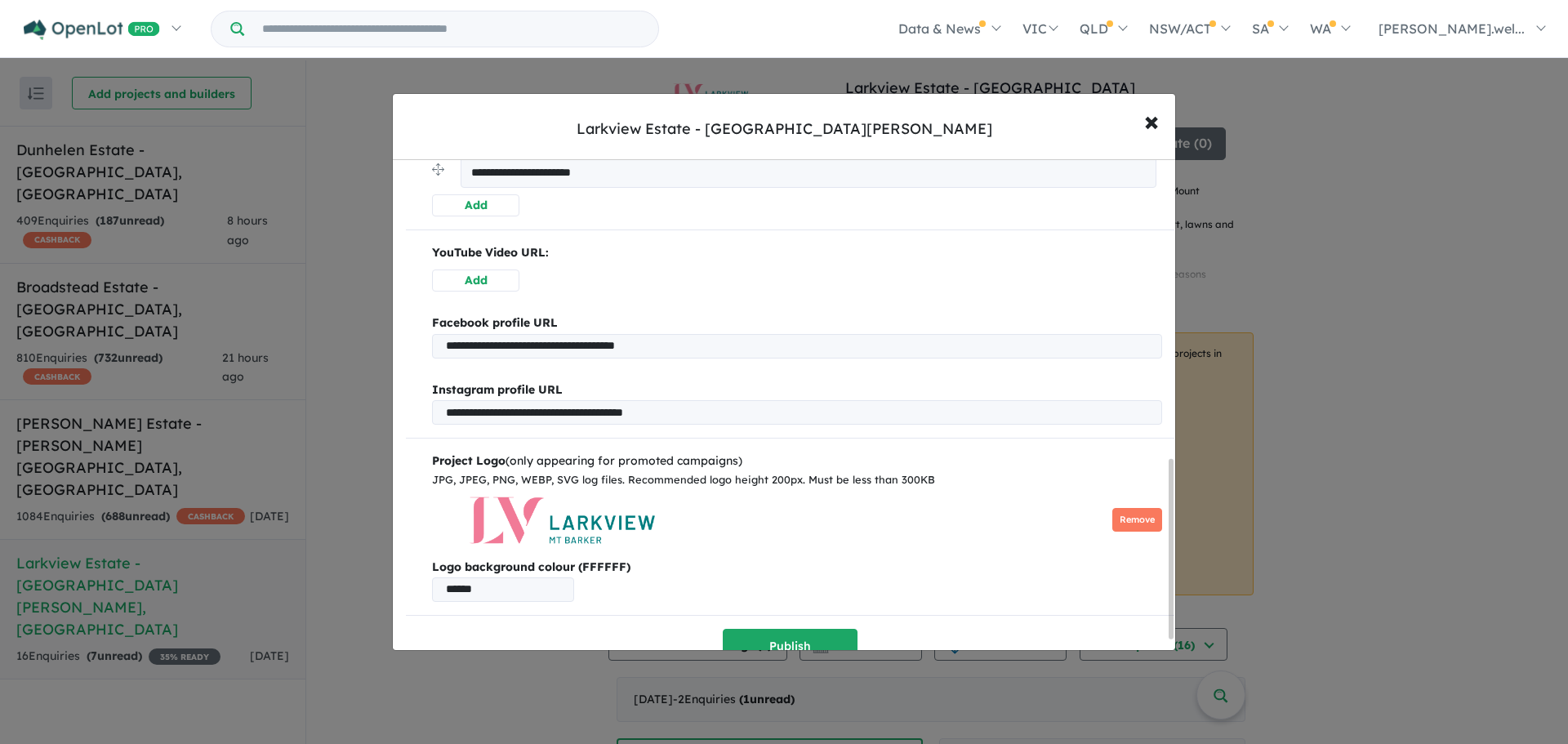
click at [558, 527] on img at bounding box center [561, 520] width 259 height 49
click at [1118, 524] on button "Remove" at bounding box center [1137, 519] width 50 height 23
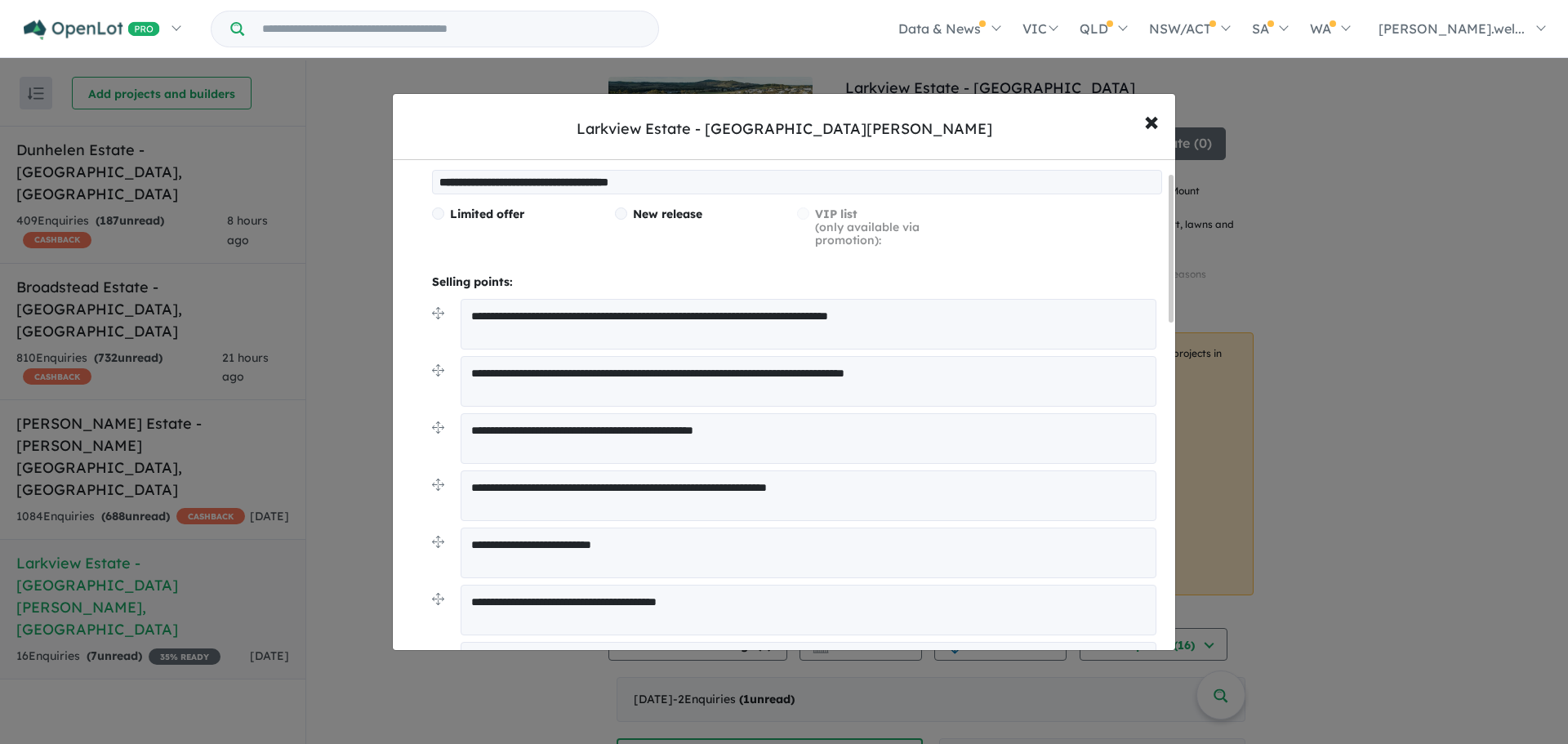
scroll to position [1140, 0]
